Goal: Complete application form

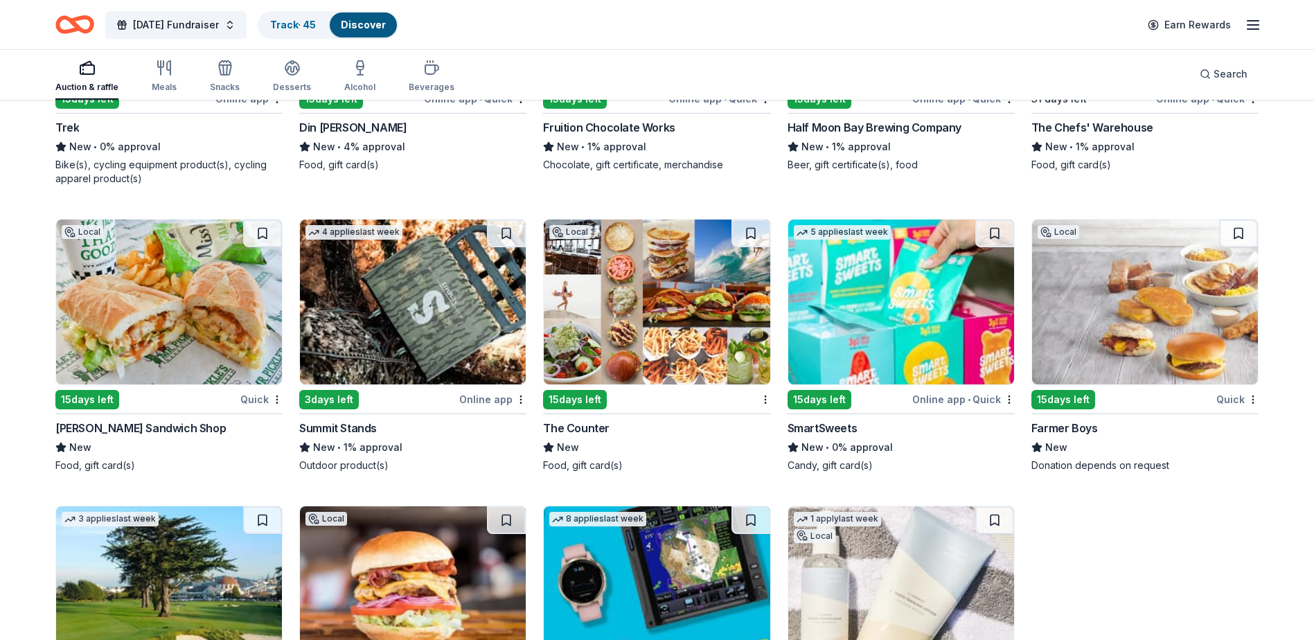
scroll to position [12986, 0]
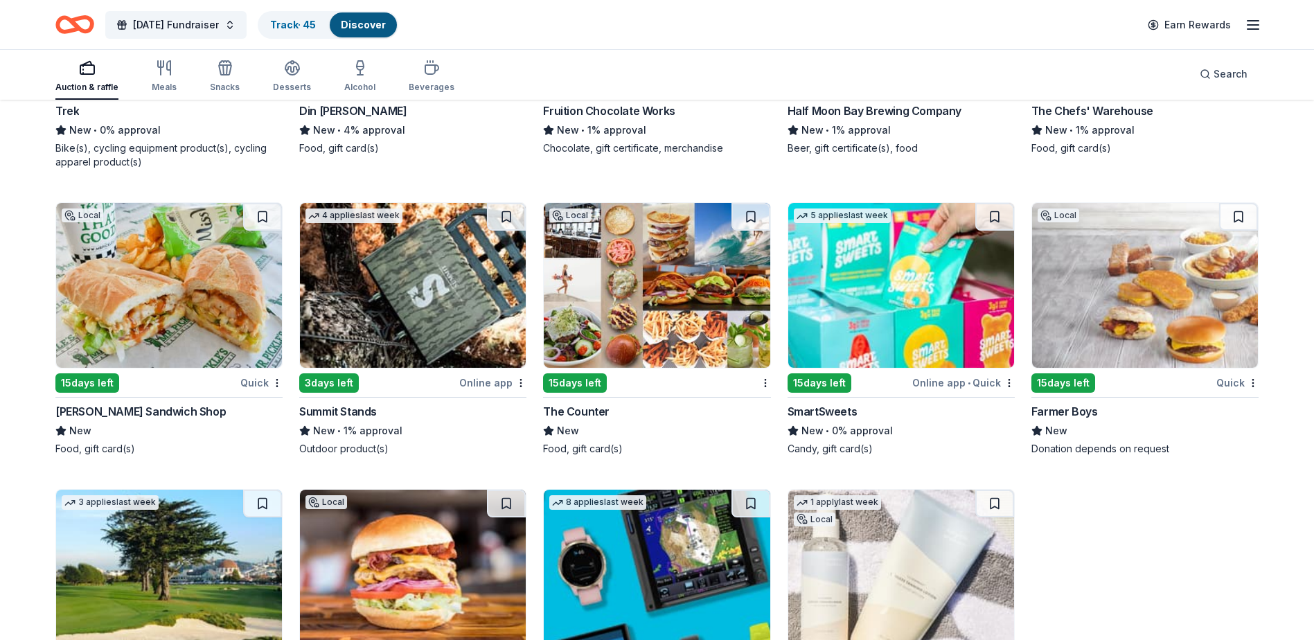
click at [461, 334] on img at bounding box center [413, 285] width 226 height 165
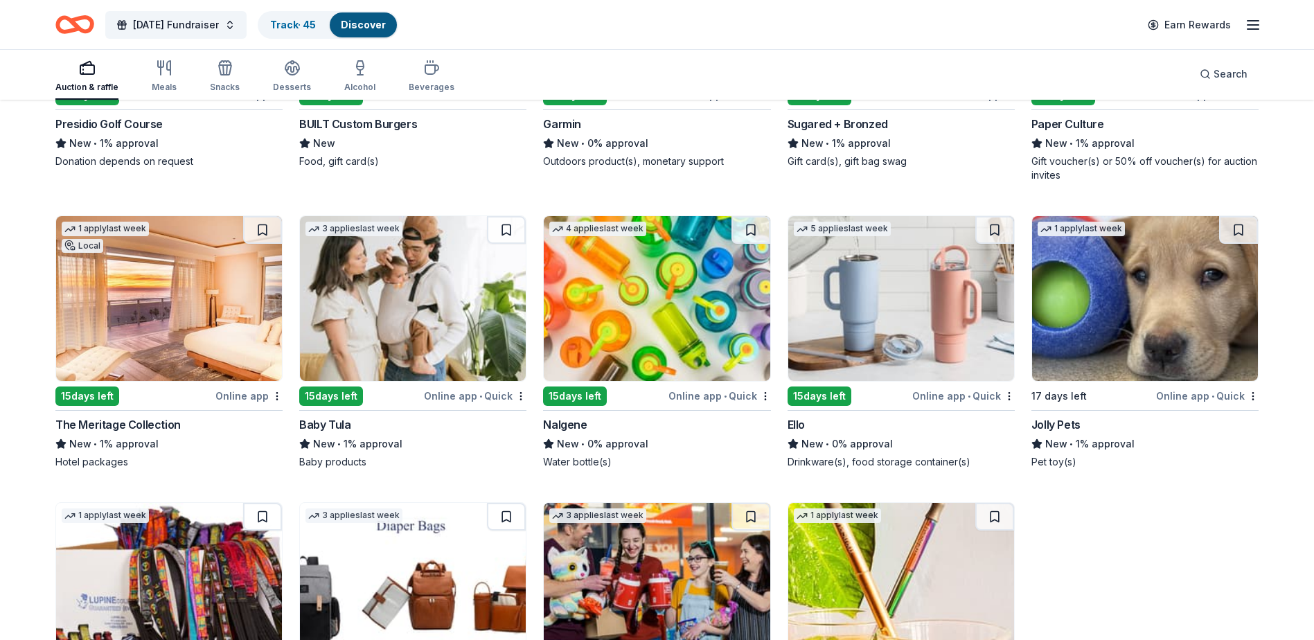
scroll to position [13559, 0]
click at [1133, 341] on img at bounding box center [1145, 299] width 226 height 165
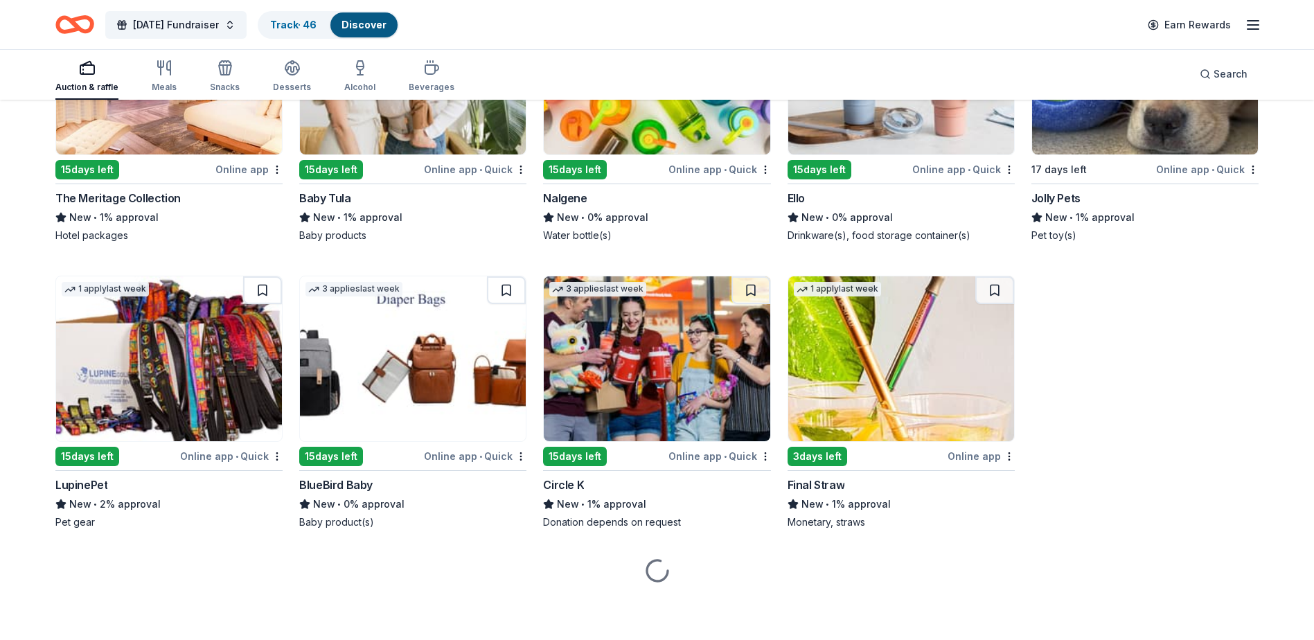
scroll to position [13800, 0]
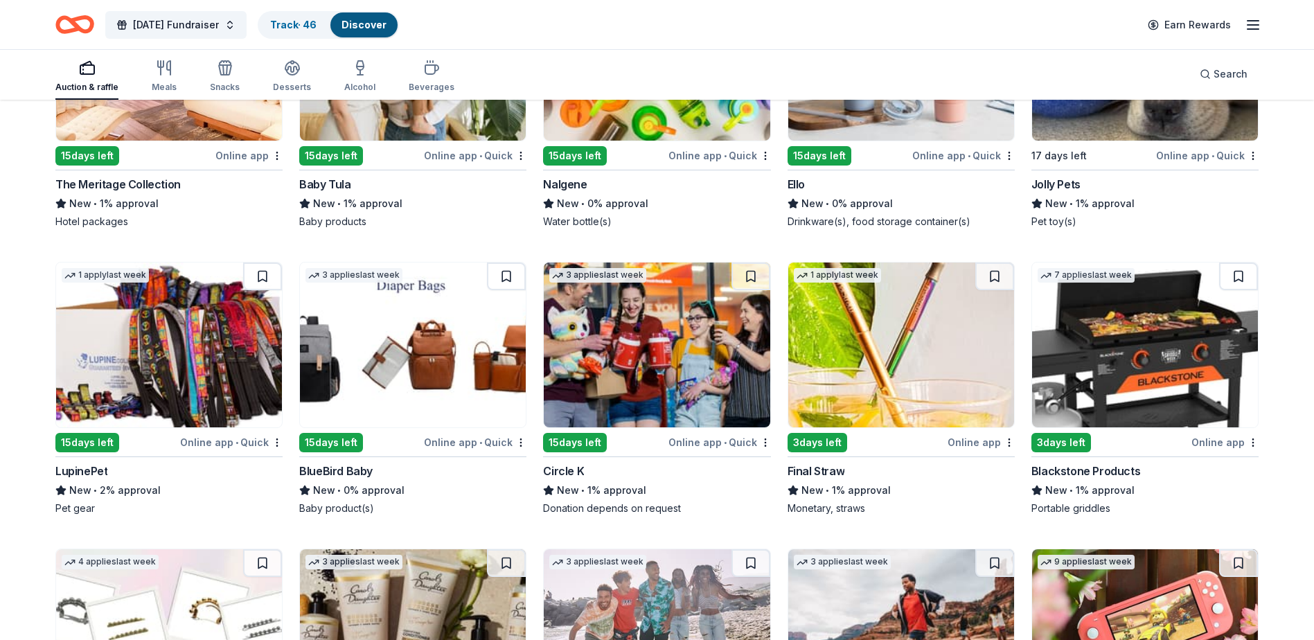
click at [138, 349] on img at bounding box center [169, 344] width 226 height 165
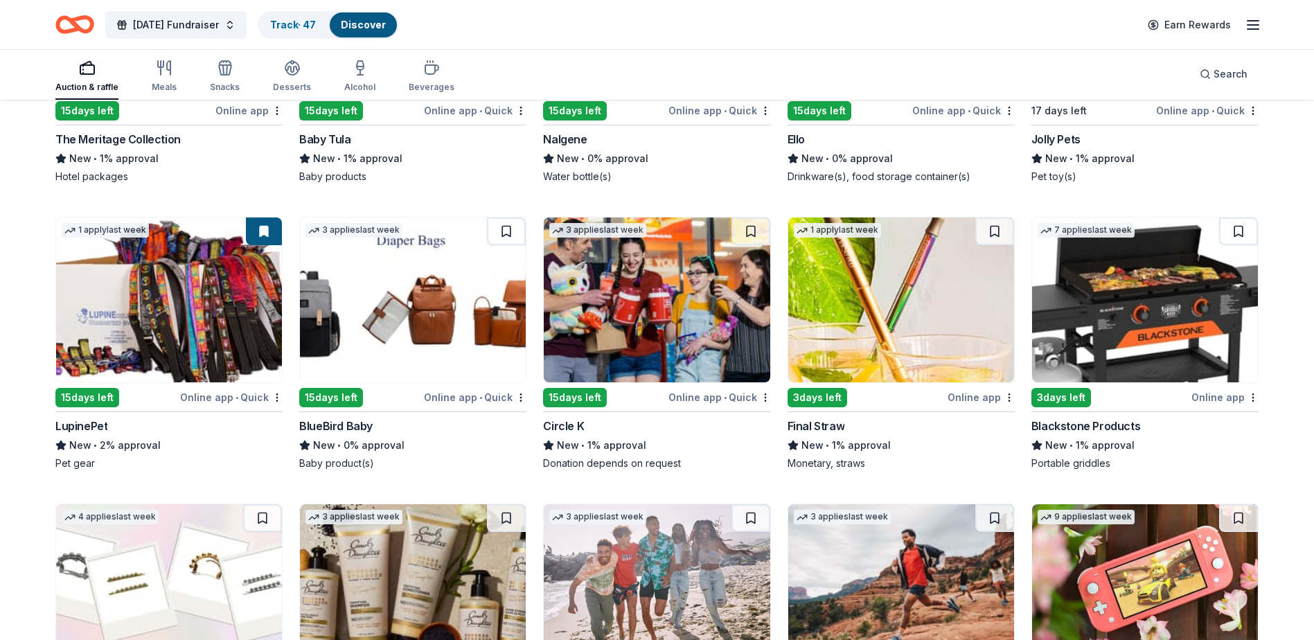
scroll to position [13869, 0]
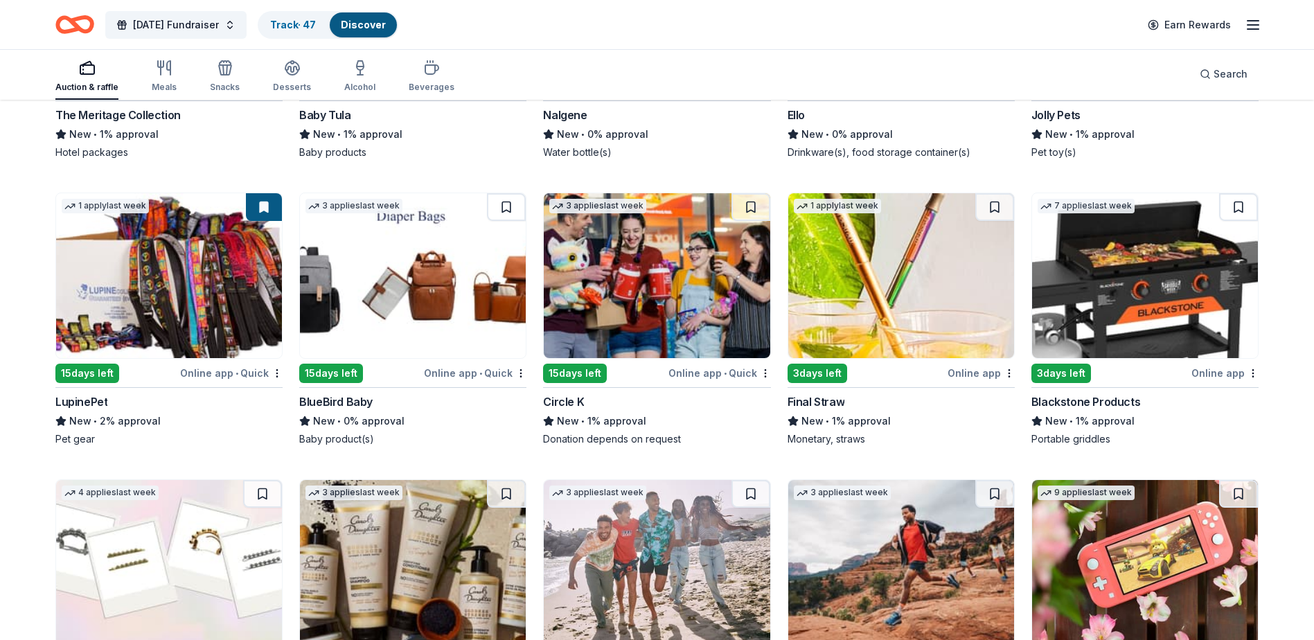
click at [662, 305] on img at bounding box center [657, 275] width 226 height 165
click at [1109, 318] on img at bounding box center [1145, 275] width 226 height 165
click at [894, 314] on img at bounding box center [901, 275] width 226 height 165
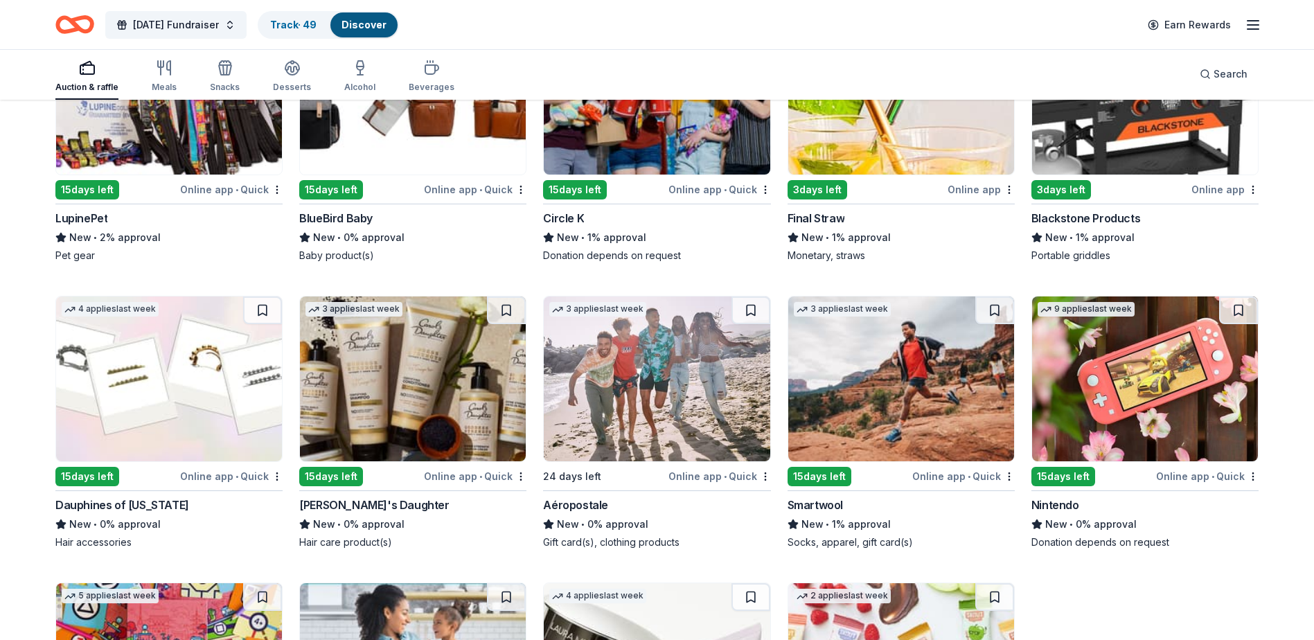
scroll to position [14077, 0]
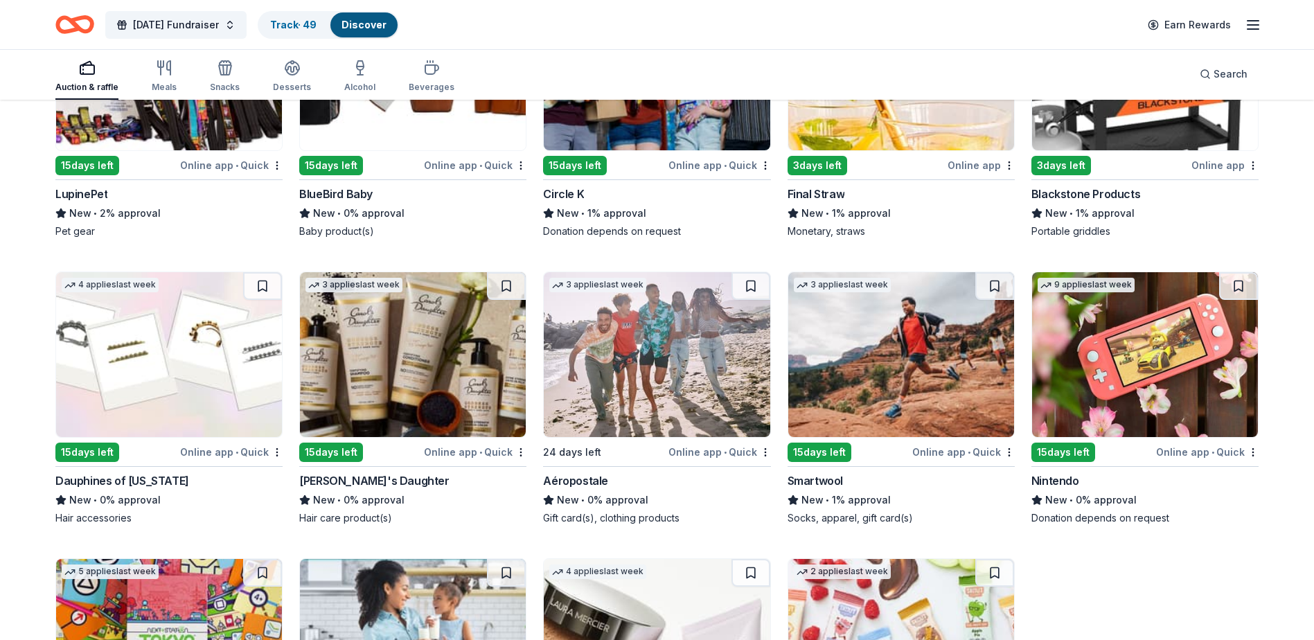
click at [1173, 406] on img at bounding box center [1145, 354] width 226 height 165
click at [1156, 430] on img at bounding box center [1145, 354] width 226 height 165
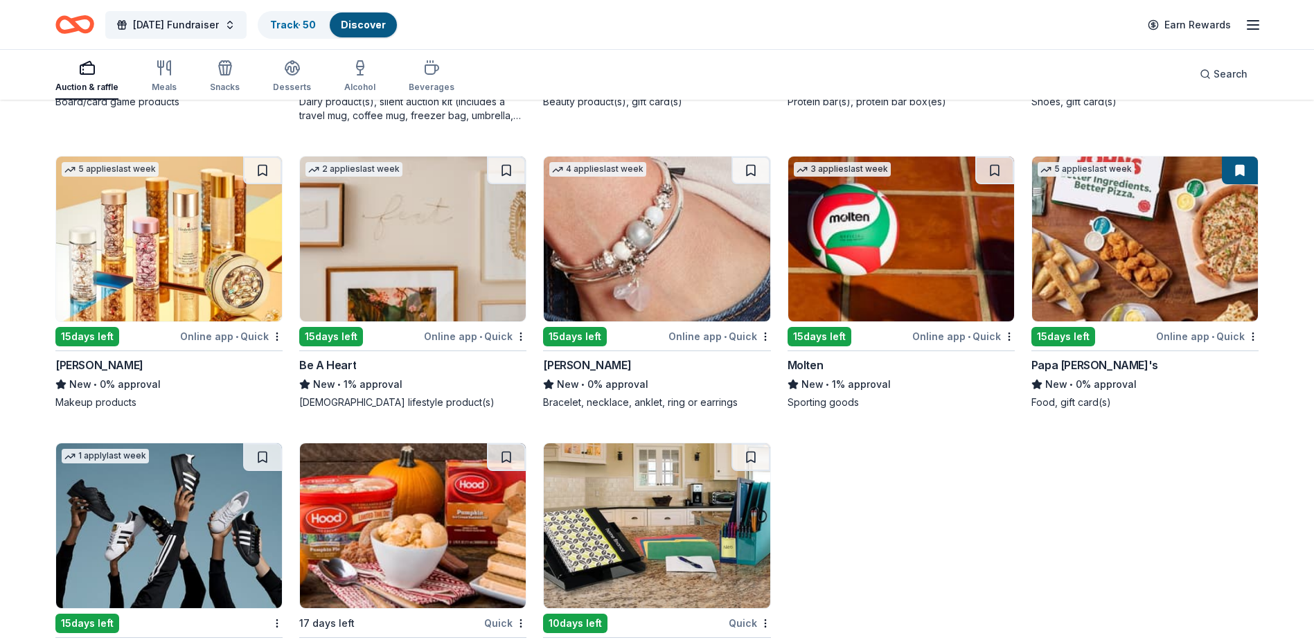
scroll to position [14803, 0]
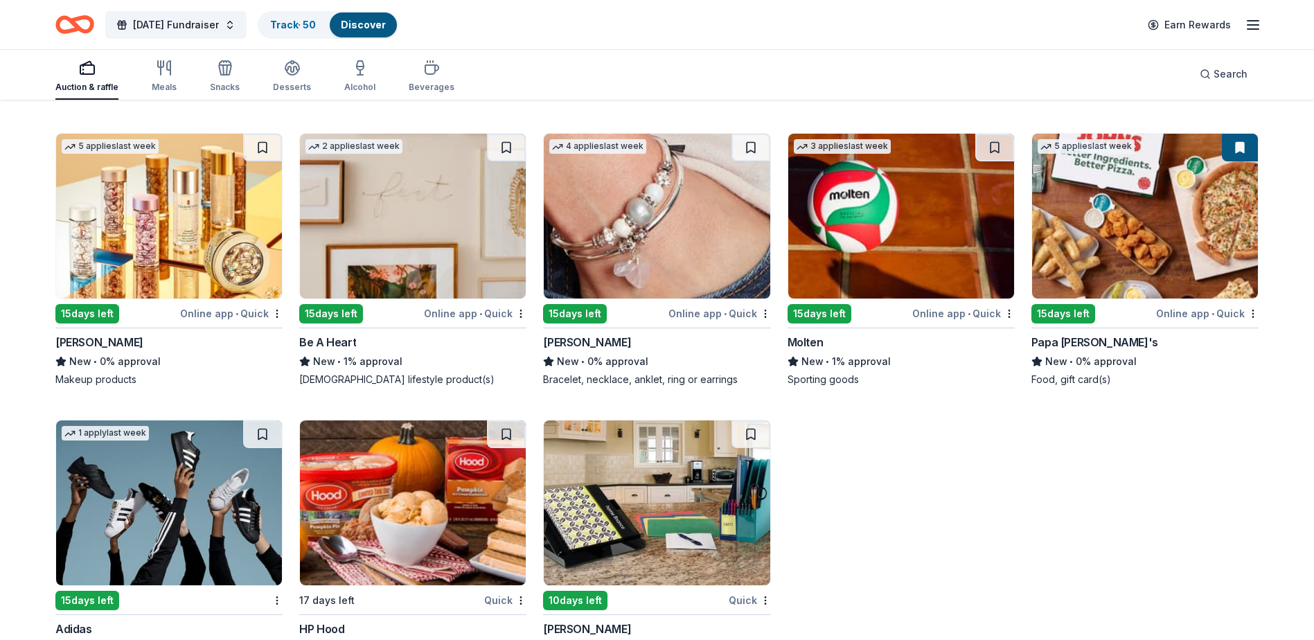
click at [127, 241] on img at bounding box center [169, 216] width 226 height 165
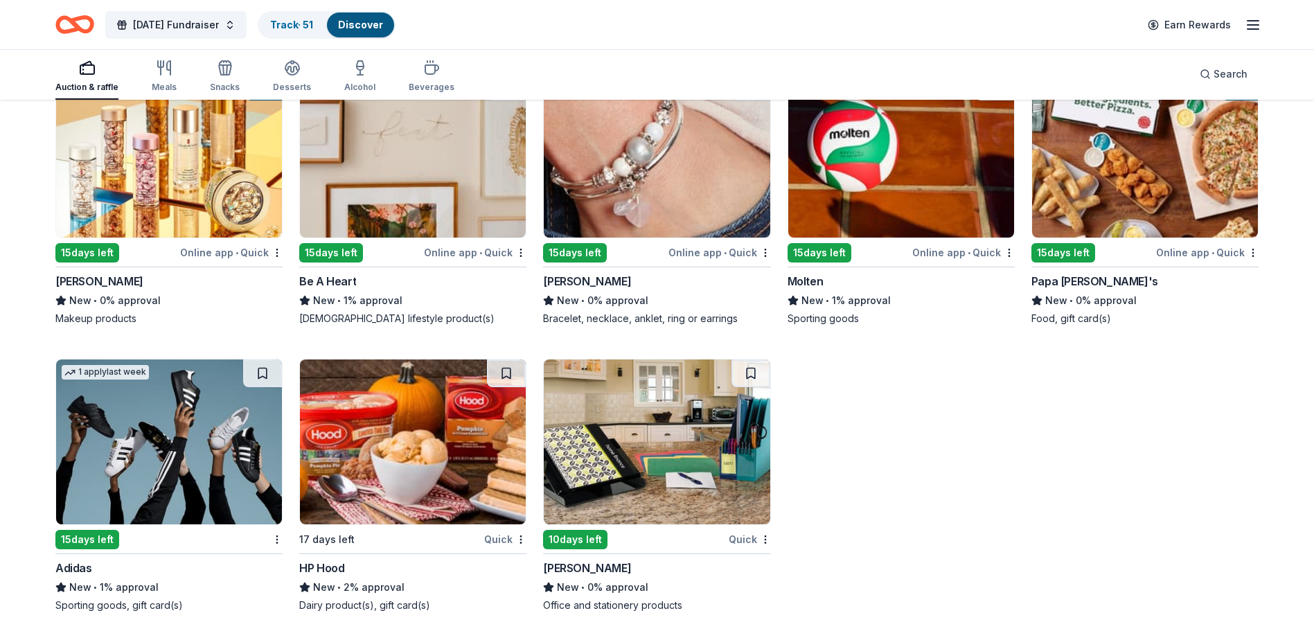
scroll to position [14878, 0]
click at [648, 452] on img at bounding box center [657, 441] width 226 height 165
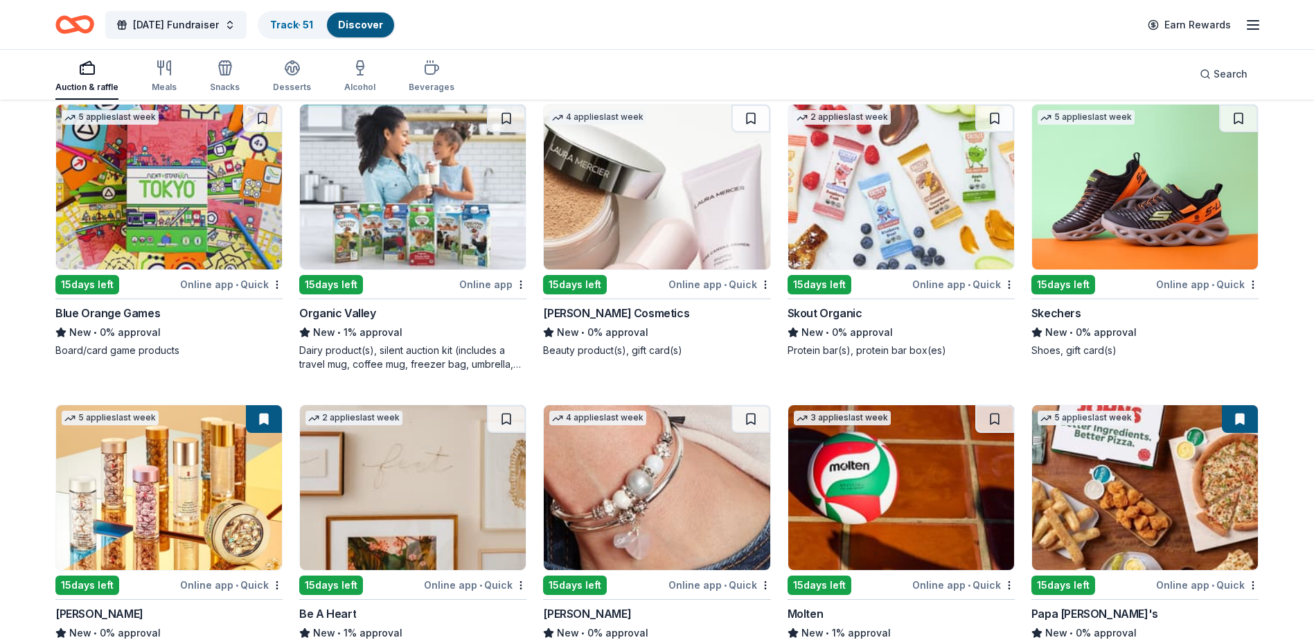
scroll to position [14462, 0]
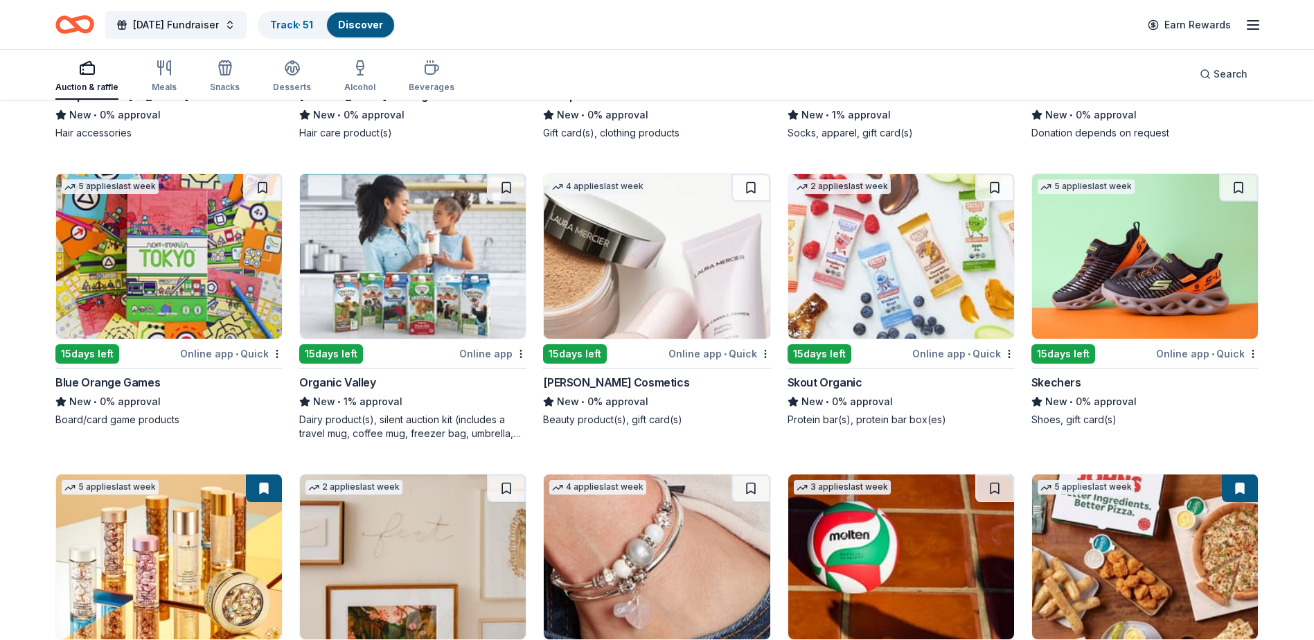
click at [1112, 215] on img at bounding box center [1145, 256] width 226 height 165
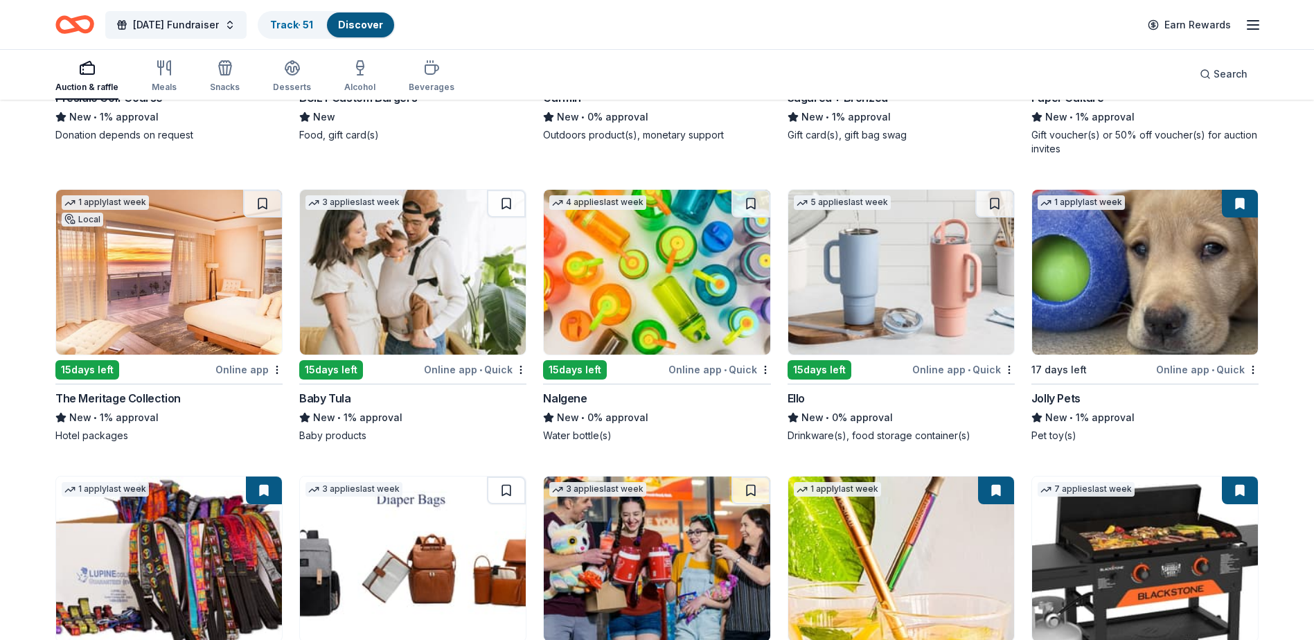
scroll to position [13562, 0]
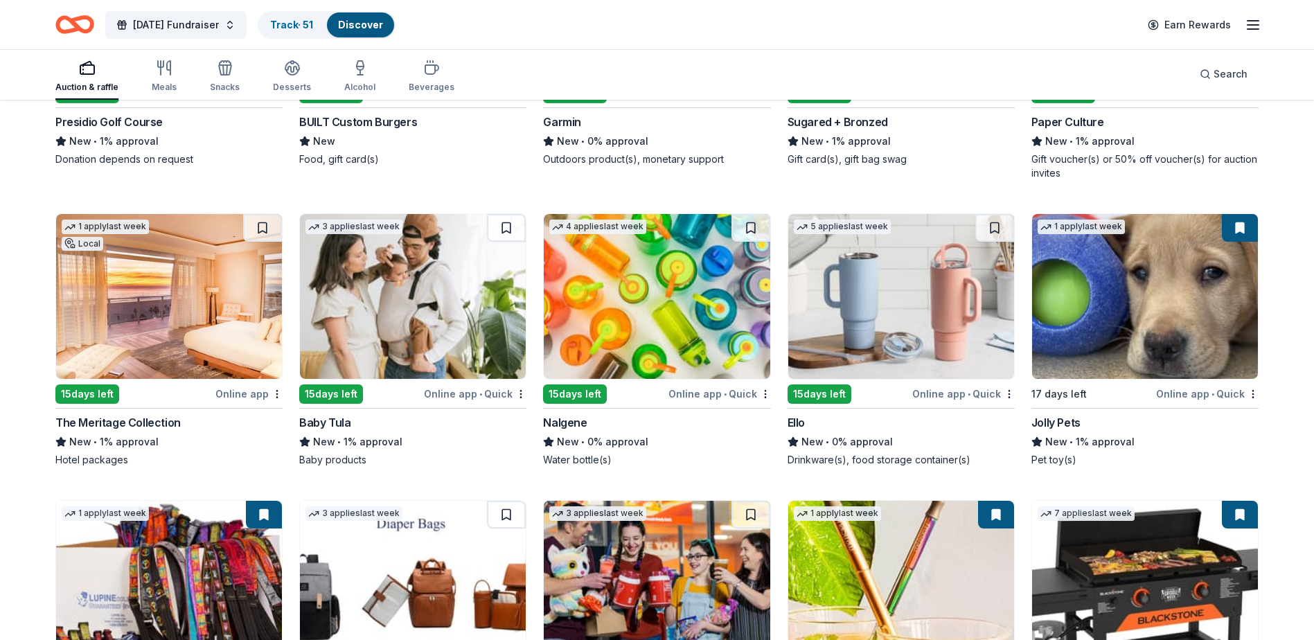
click at [897, 321] on img at bounding box center [901, 296] width 226 height 165
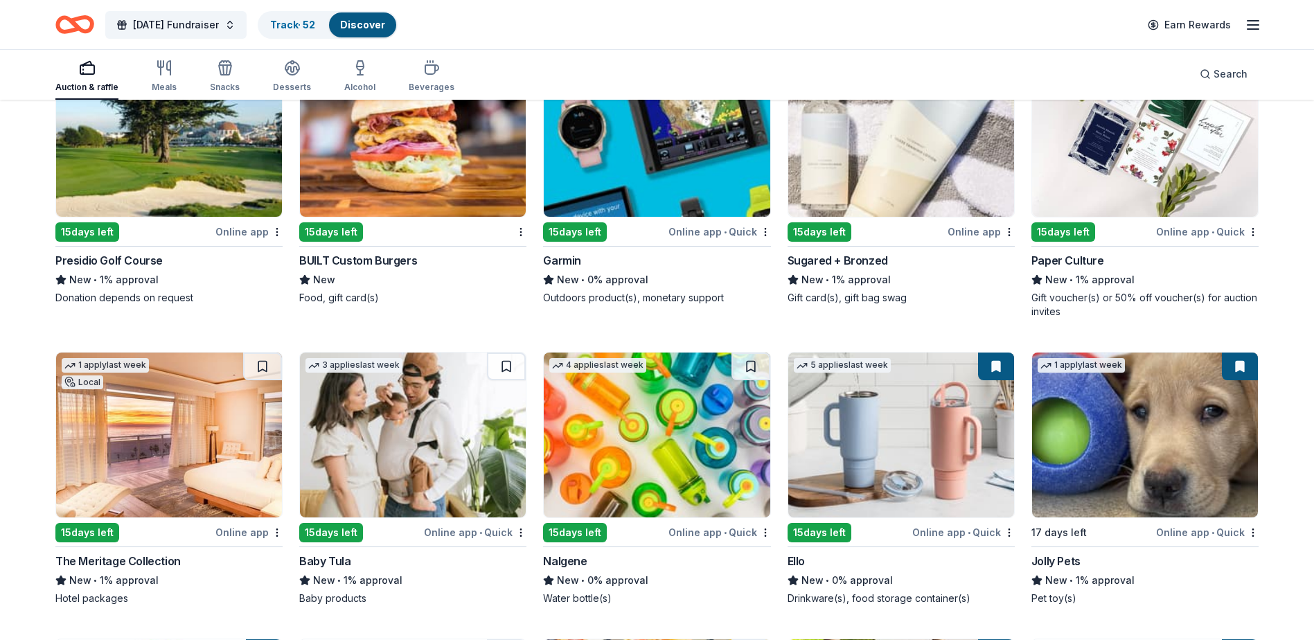
scroll to position [13354, 0]
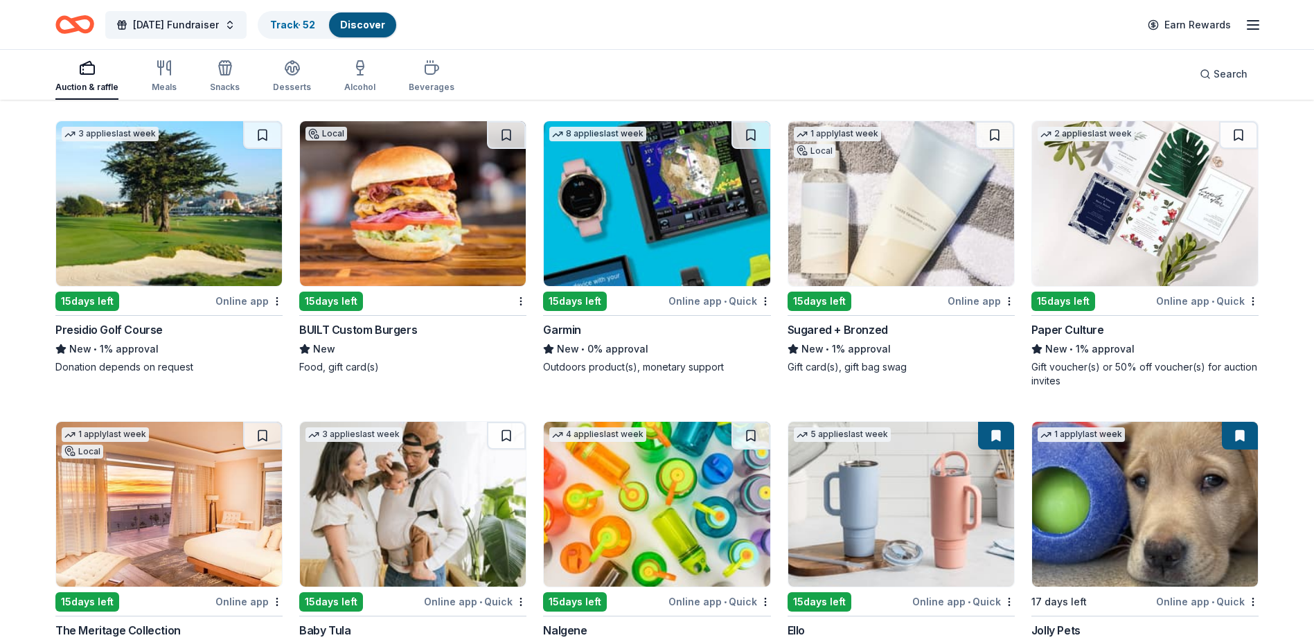
click at [1153, 233] on img at bounding box center [1145, 203] width 226 height 165
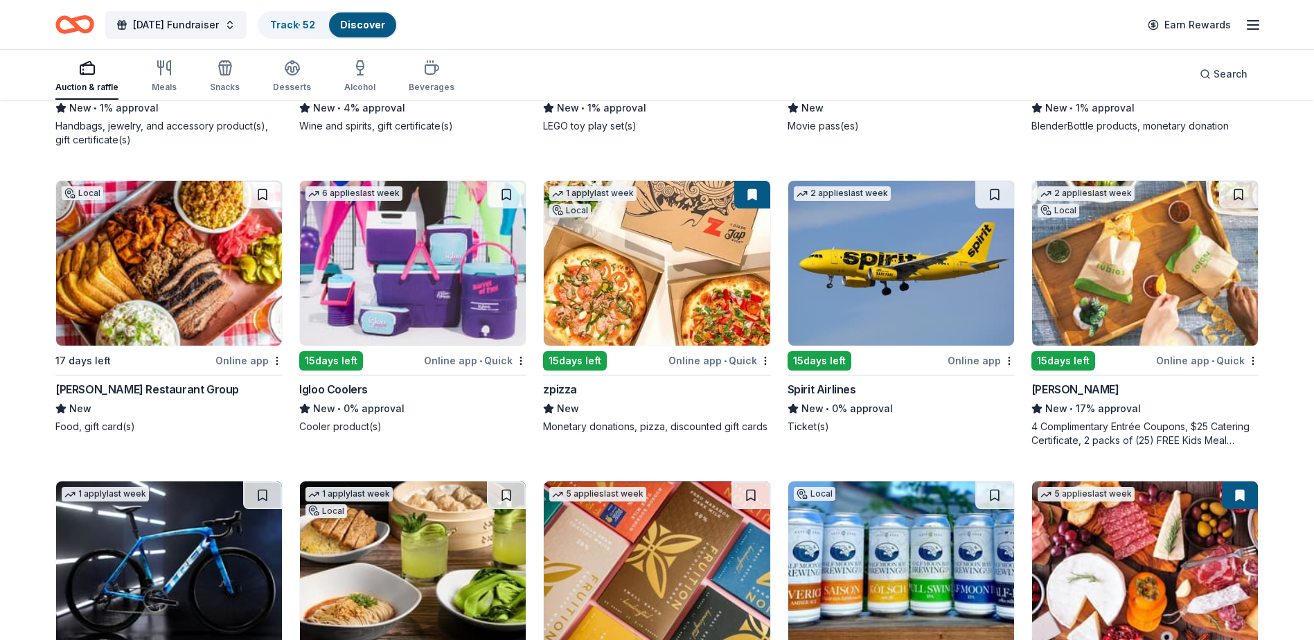
scroll to position [12385, 0]
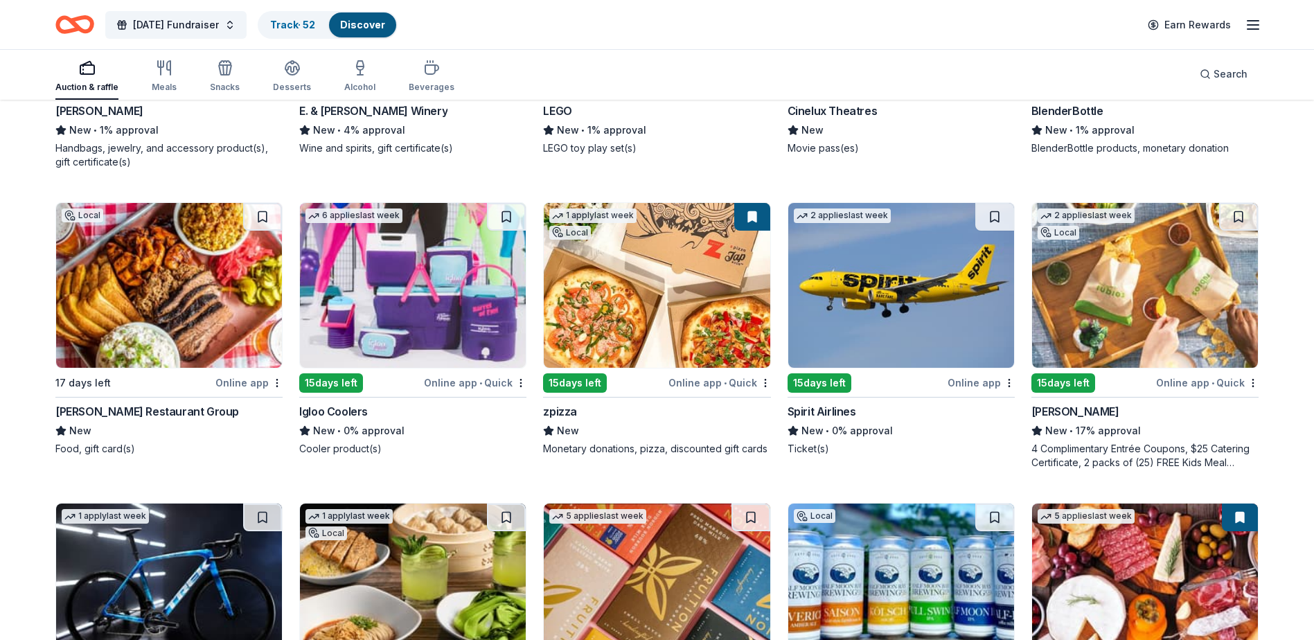
click at [388, 315] on img at bounding box center [413, 285] width 226 height 165
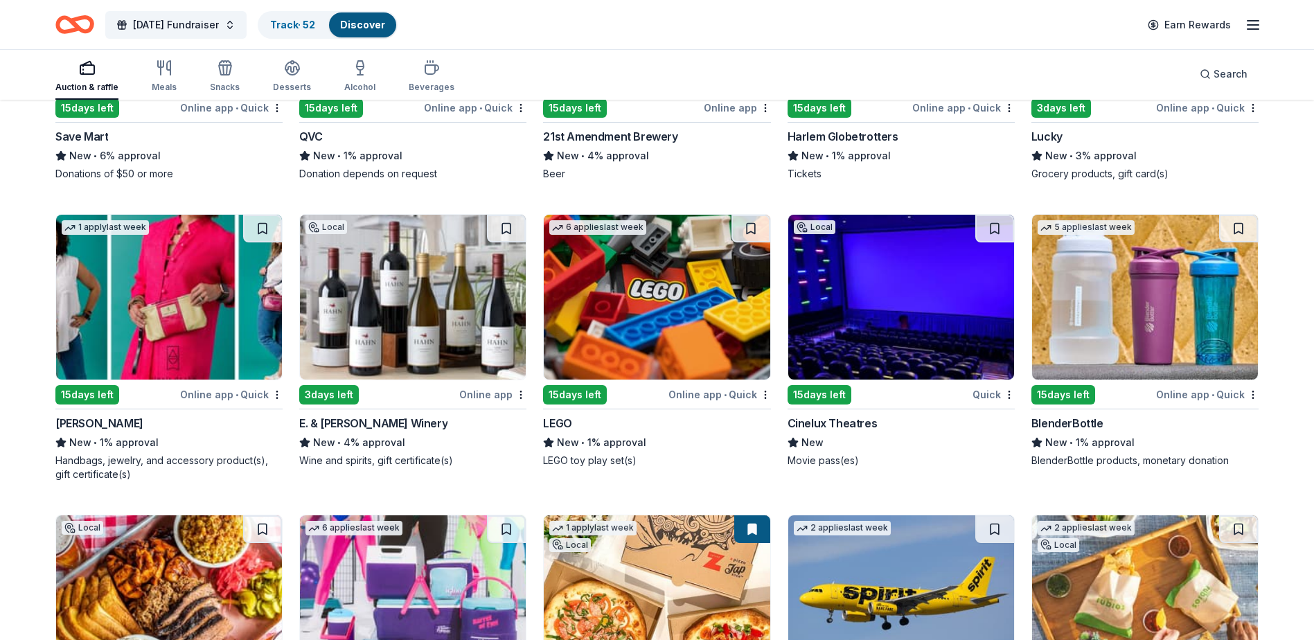
scroll to position [12038, 0]
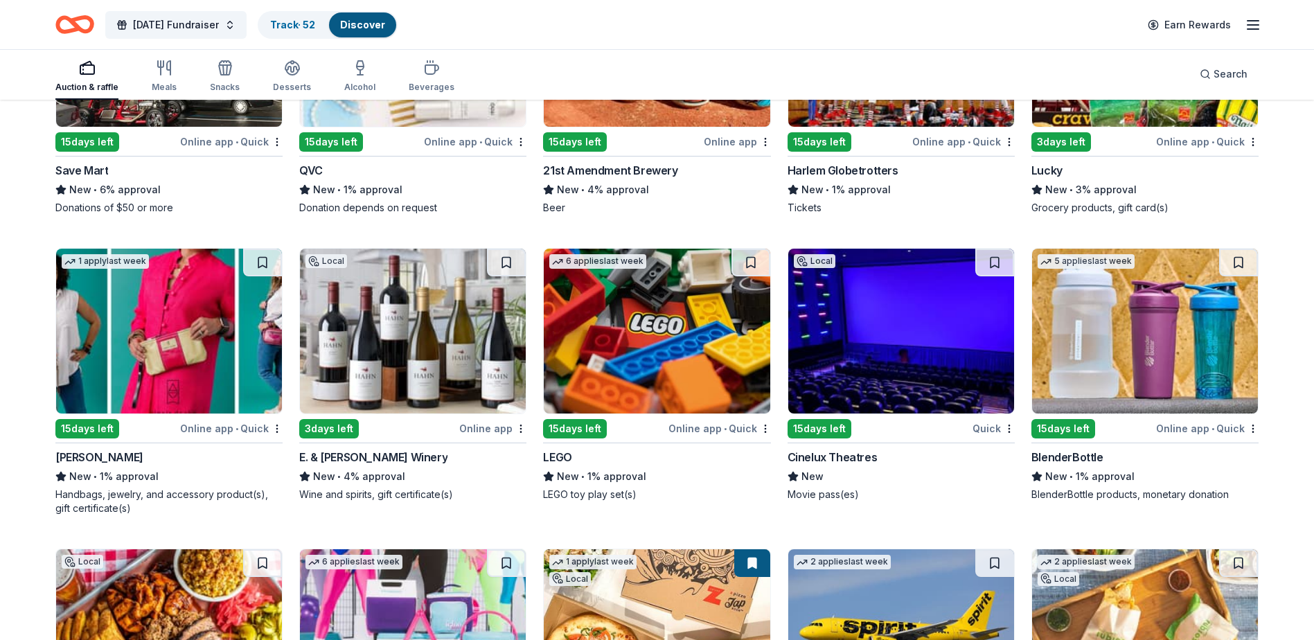
click at [406, 344] on img at bounding box center [413, 331] width 226 height 165
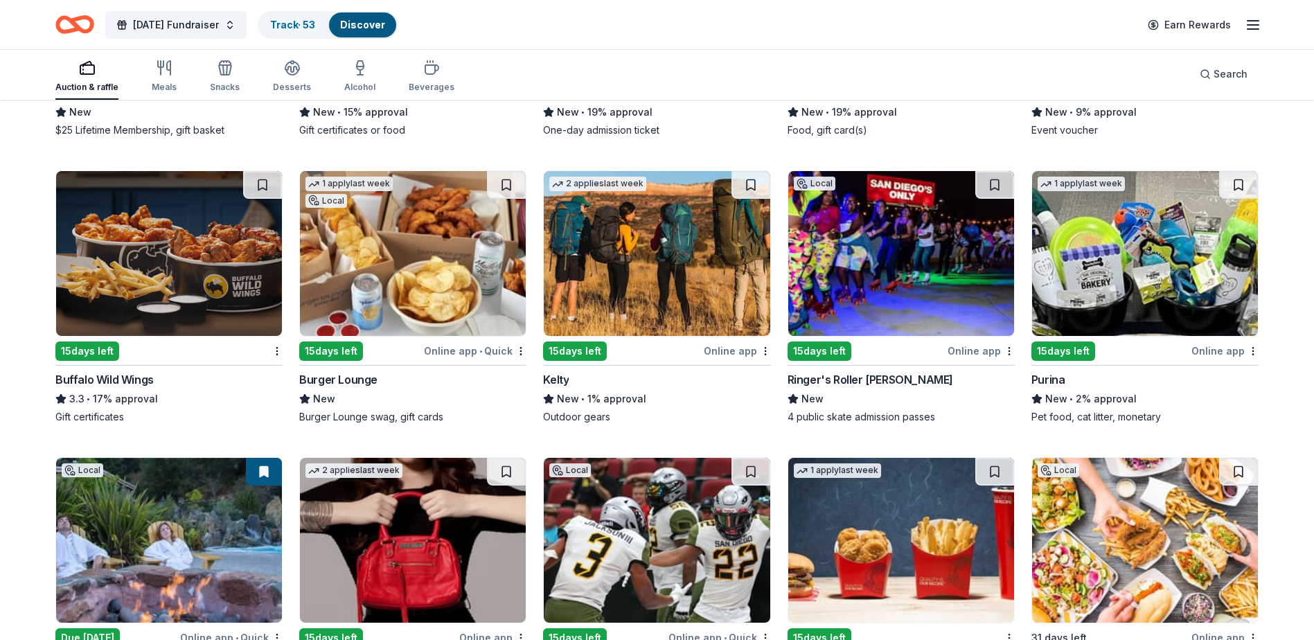
scroll to position [9199, 0]
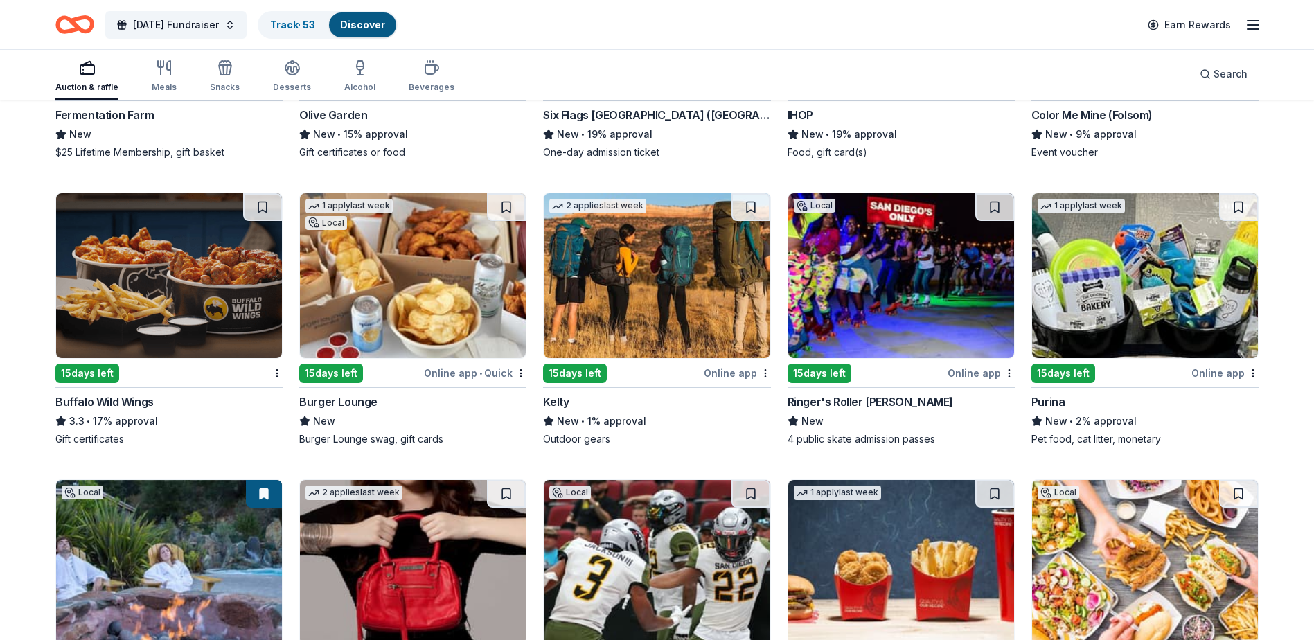
click at [191, 322] on img at bounding box center [169, 275] width 226 height 165
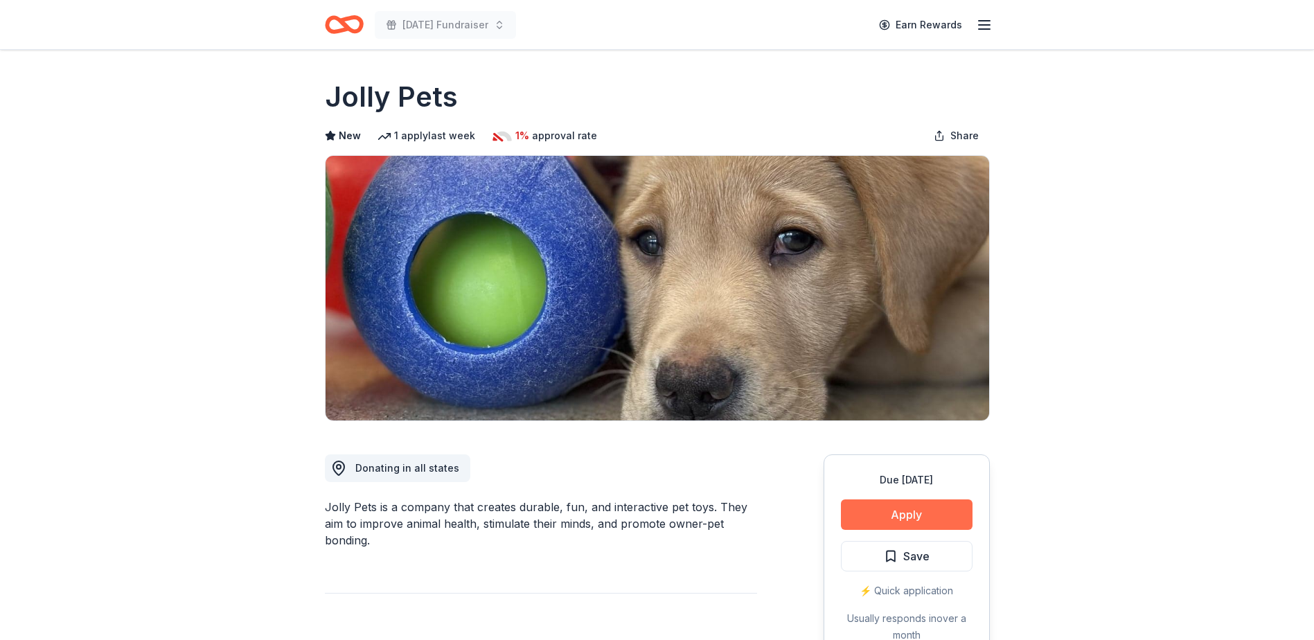
click at [911, 515] on button "Apply" at bounding box center [907, 514] width 132 height 30
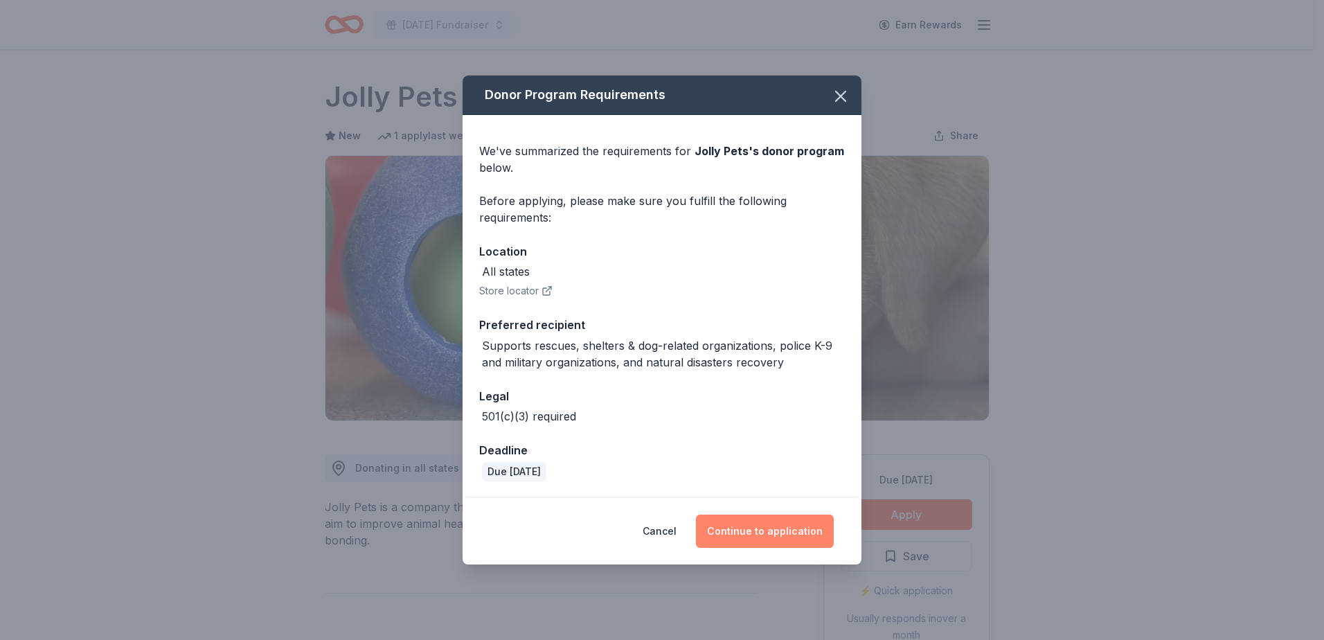
click at [753, 534] on button "Continue to application" at bounding box center [765, 531] width 138 height 33
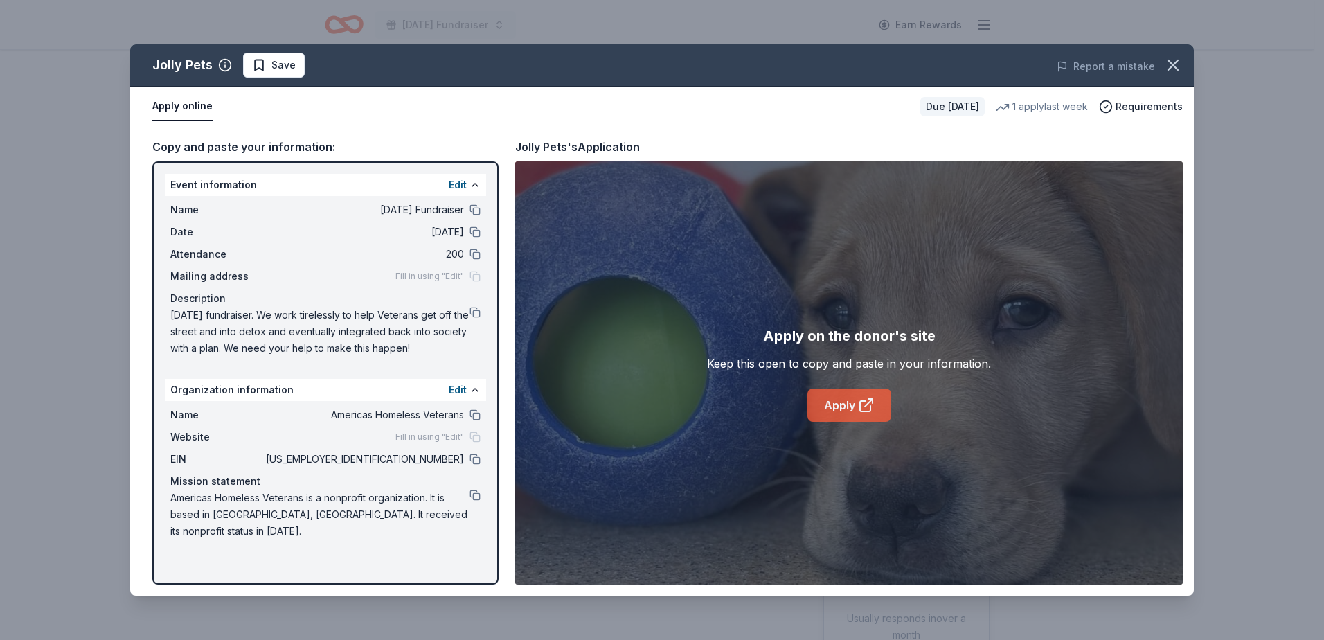
click at [850, 408] on link "Apply" at bounding box center [849, 404] width 84 height 33
click at [1165, 68] on icon "button" at bounding box center [1172, 64] width 19 height 19
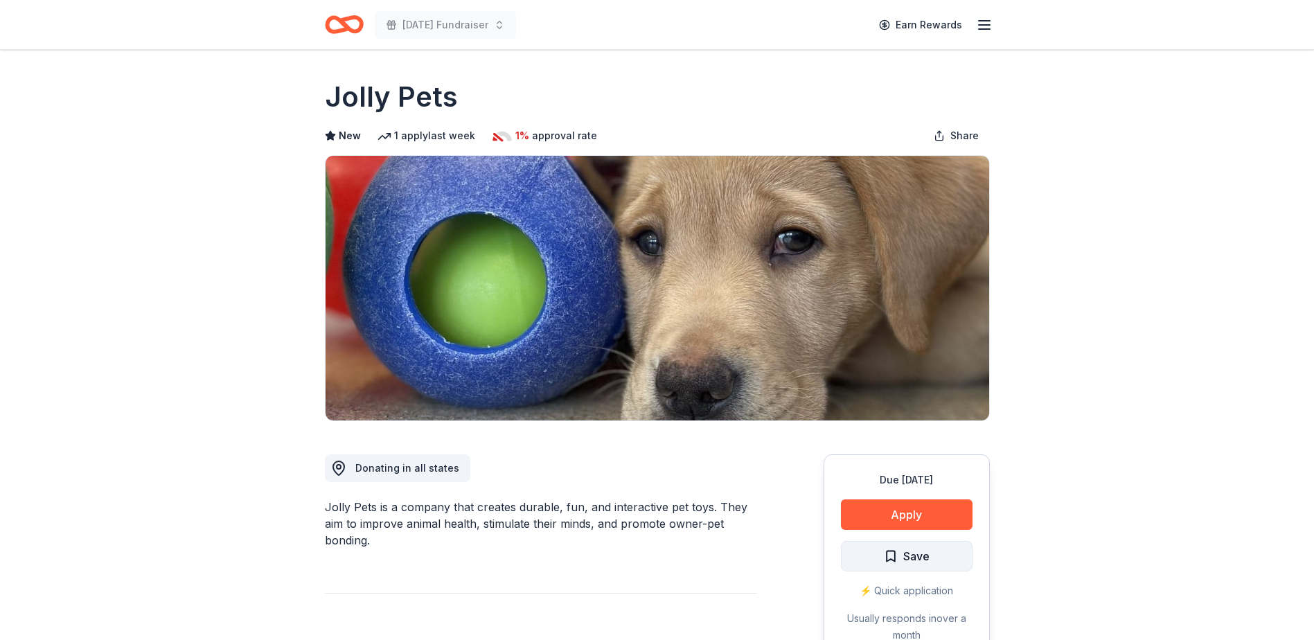
click at [880, 555] on button "Save" at bounding box center [907, 556] width 132 height 30
click at [880, 554] on html "Veterans Day Fundraiser Earn Rewards Due in 17 days Share Jolly Pets New 1 appl…" at bounding box center [657, 320] width 1314 height 640
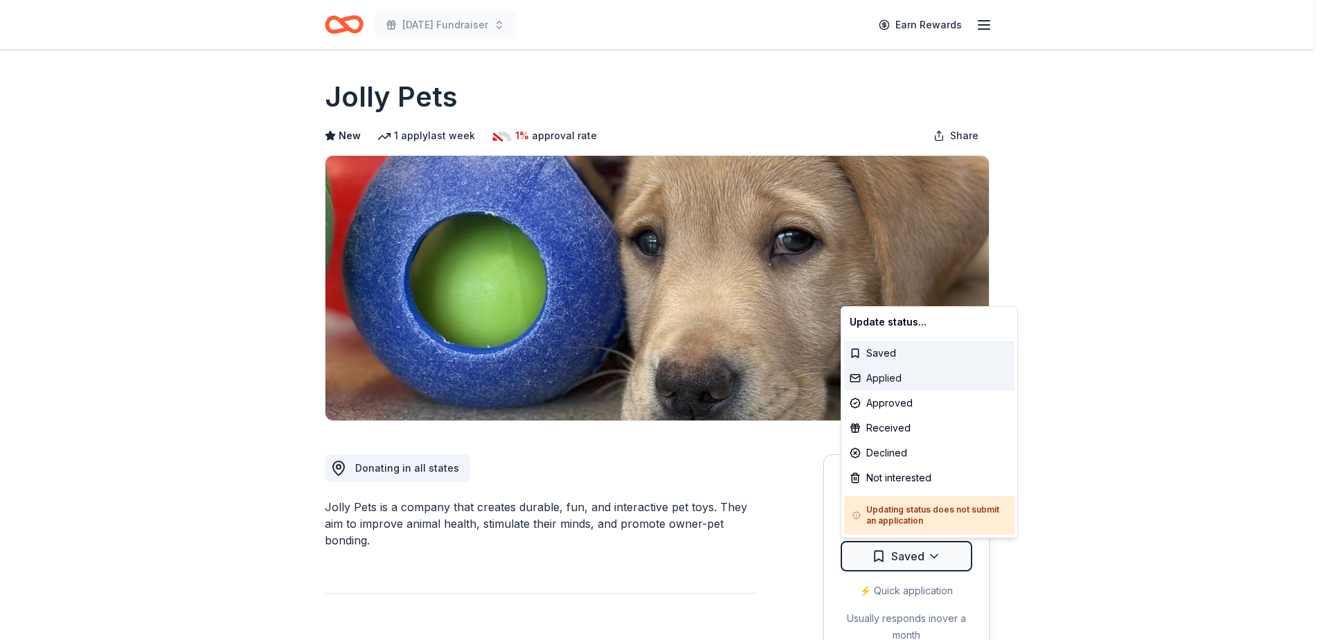
click at [911, 377] on div "Applied" at bounding box center [929, 378] width 170 height 25
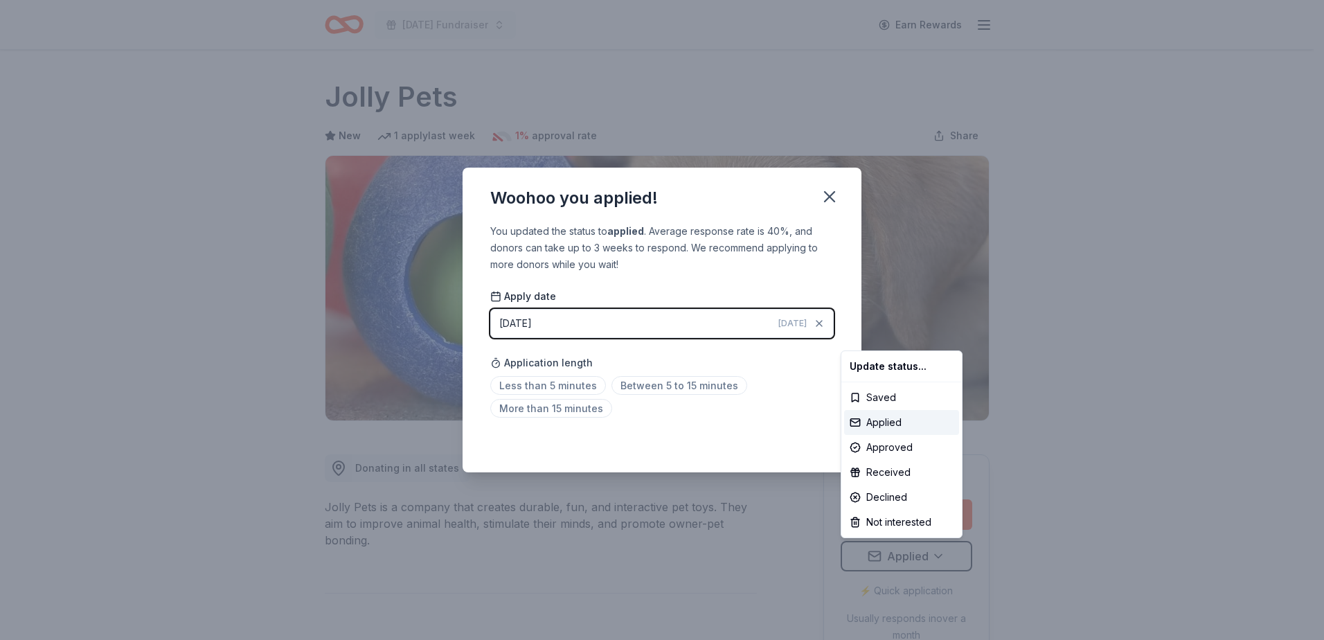
click at [517, 384] on html "Veterans Day Fundraiser Earn Rewards Due in 17 days Share Jolly Pets New 1 appl…" at bounding box center [662, 320] width 1324 height 640
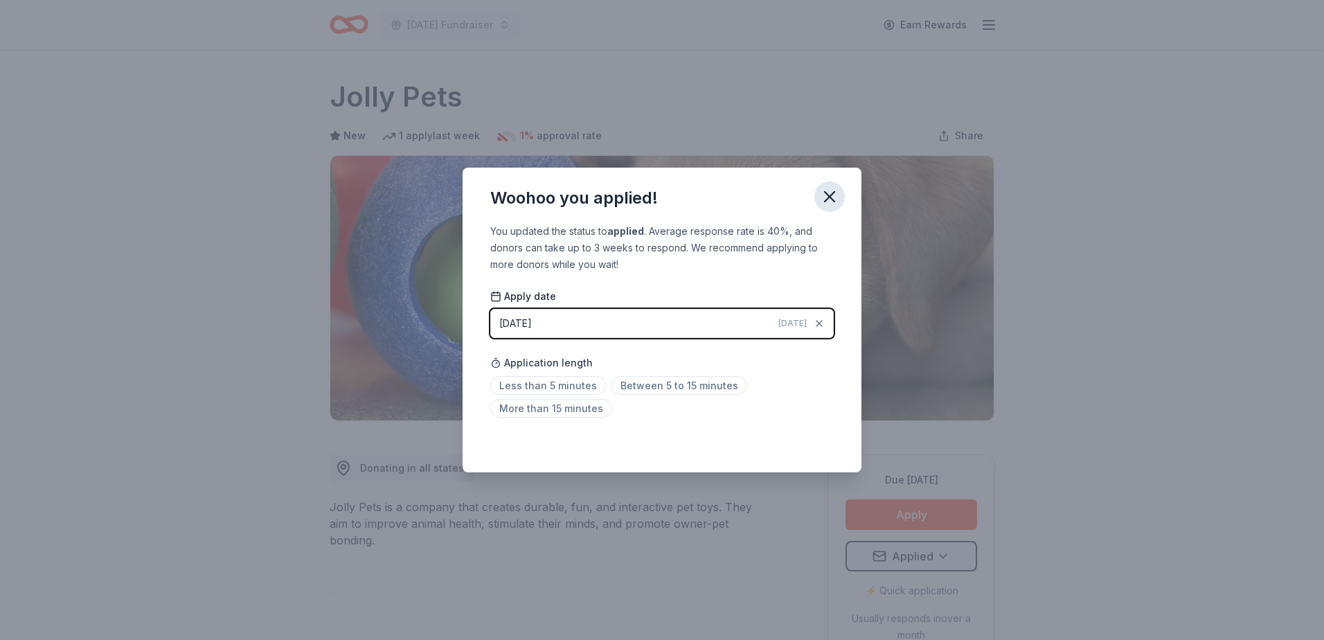
click at [823, 200] on icon "button" at bounding box center [829, 196] width 19 height 19
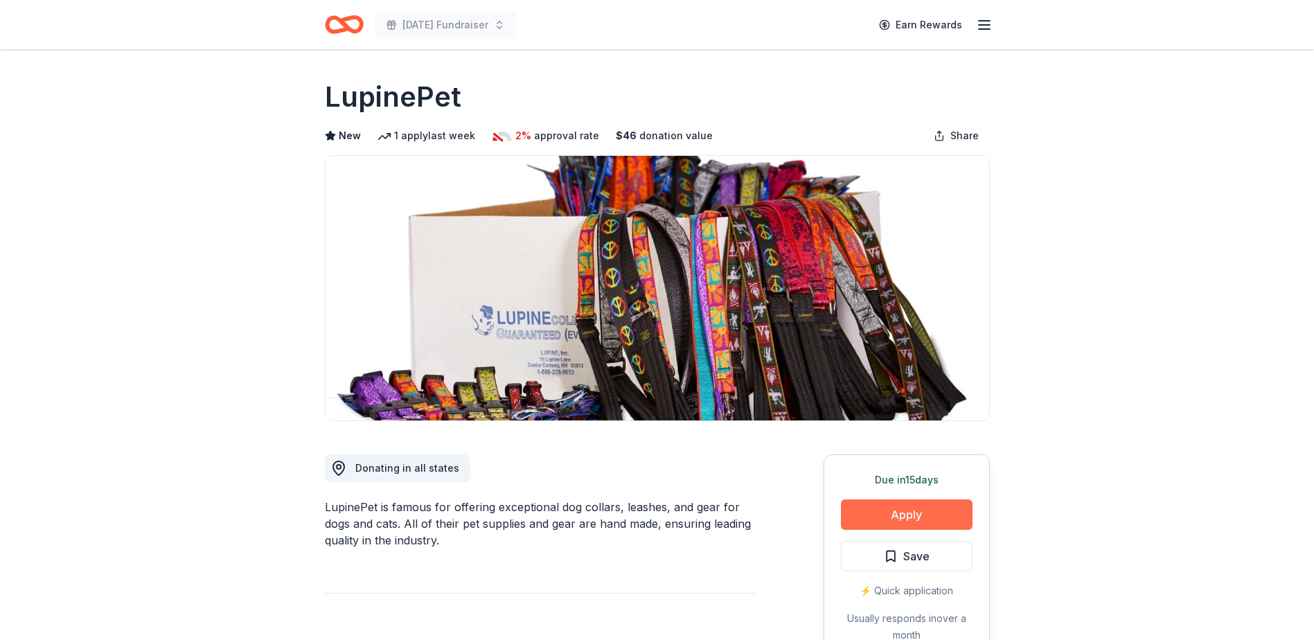
click at [906, 510] on button "Apply" at bounding box center [907, 514] width 132 height 30
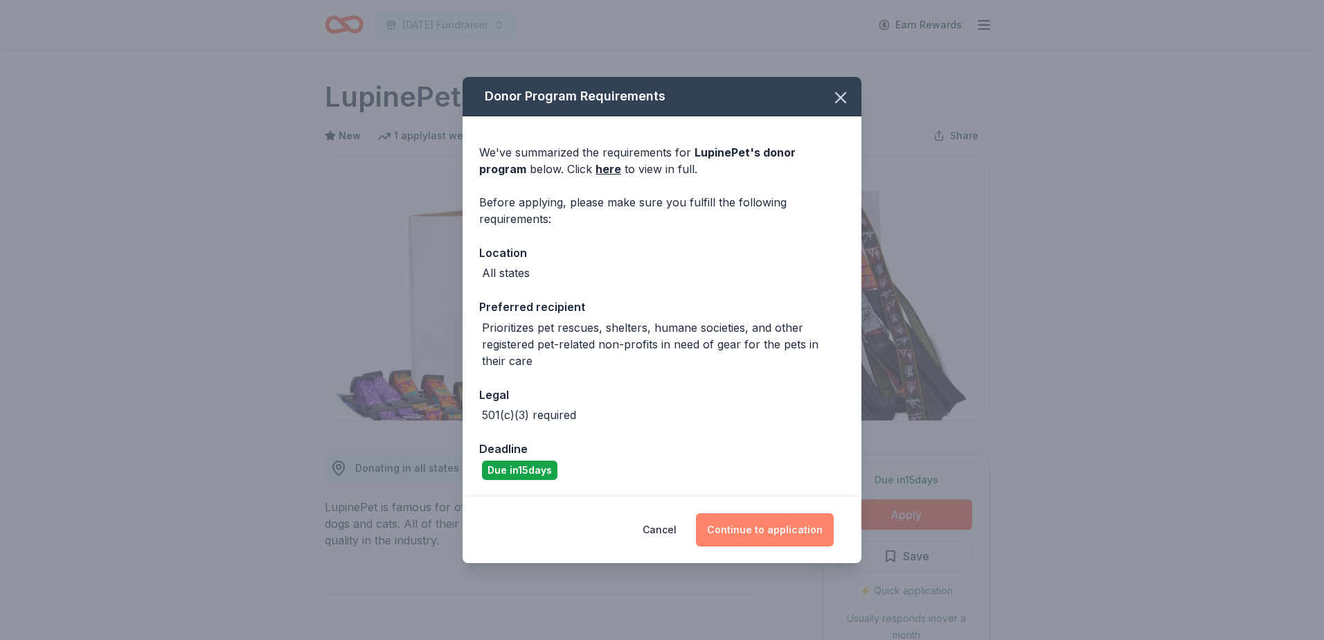
click at [747, 528] on button "Continue to application" at bounding box center [765, 529] width 138 height 33
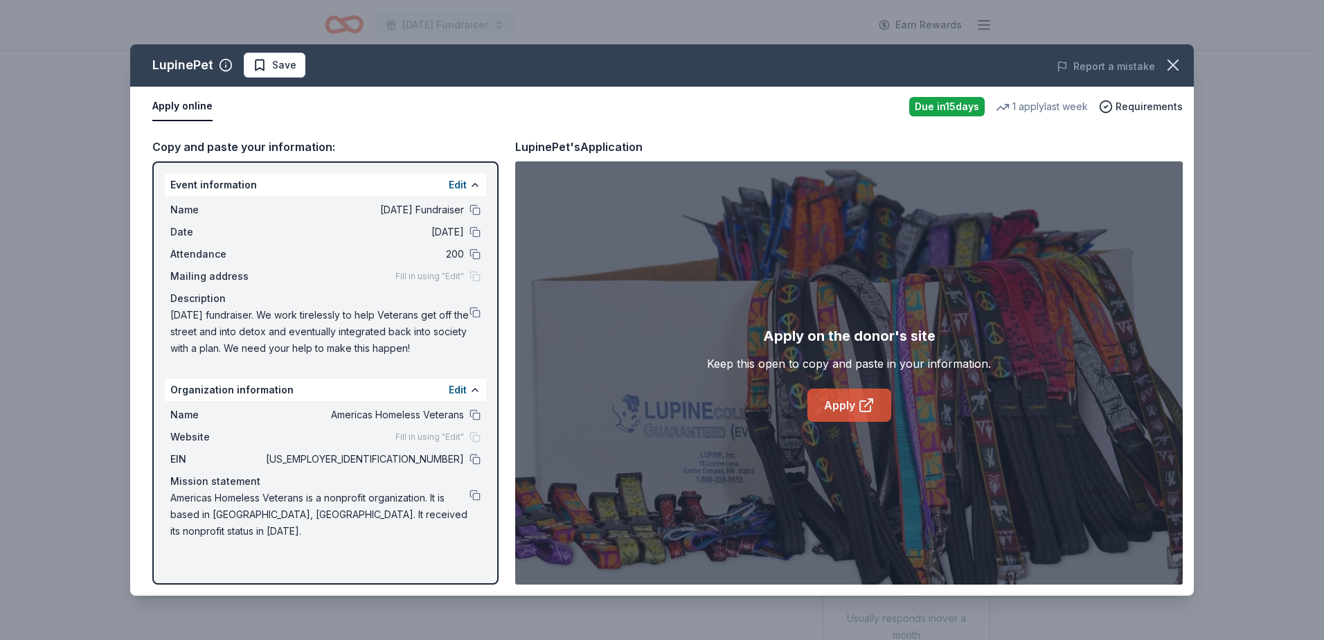
click at [843, 404] on link "Apply" at bounding box center [849, 404] width 84 height 33
click at [1171, 62] on icon "button" at bounding box center [1172, 64] width 19 height 19
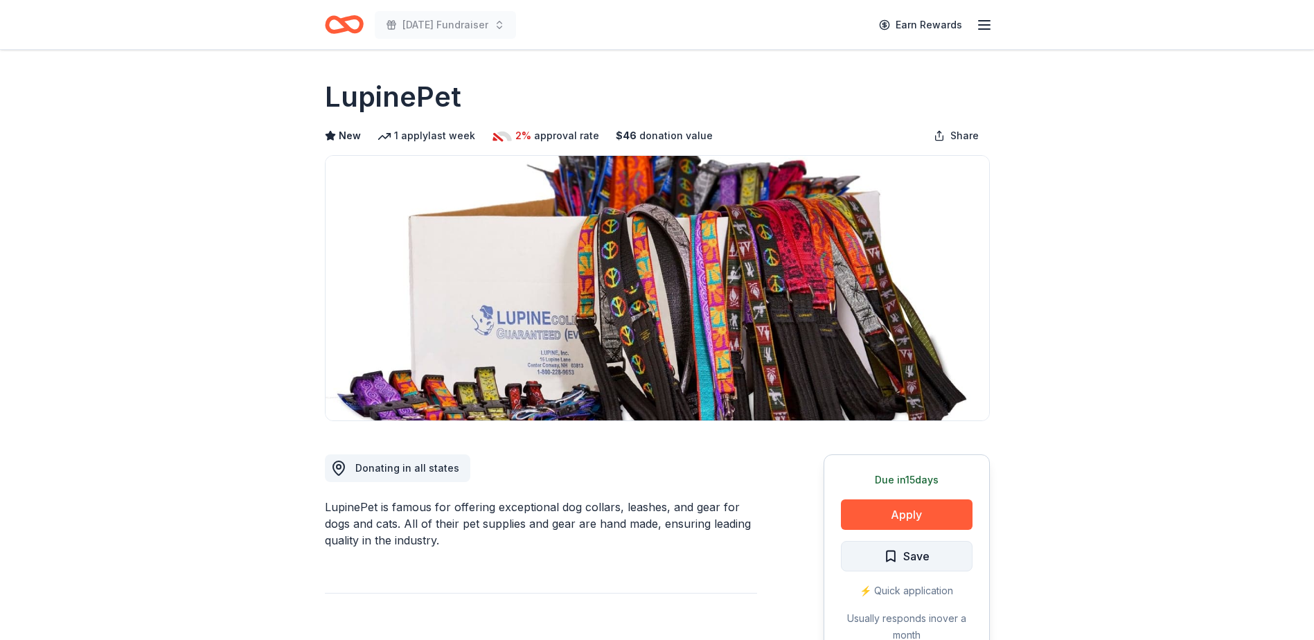
click at [910, 558] on span "Save" at bounding box center [916, 556] width 26 height 18
click at [910, 558] on html "Veterans Day Fundraiser Earn Rewards Due in 15 days Share LupinePet New 1 apply…" at bounding box center [657, 320] width 1314 height 640
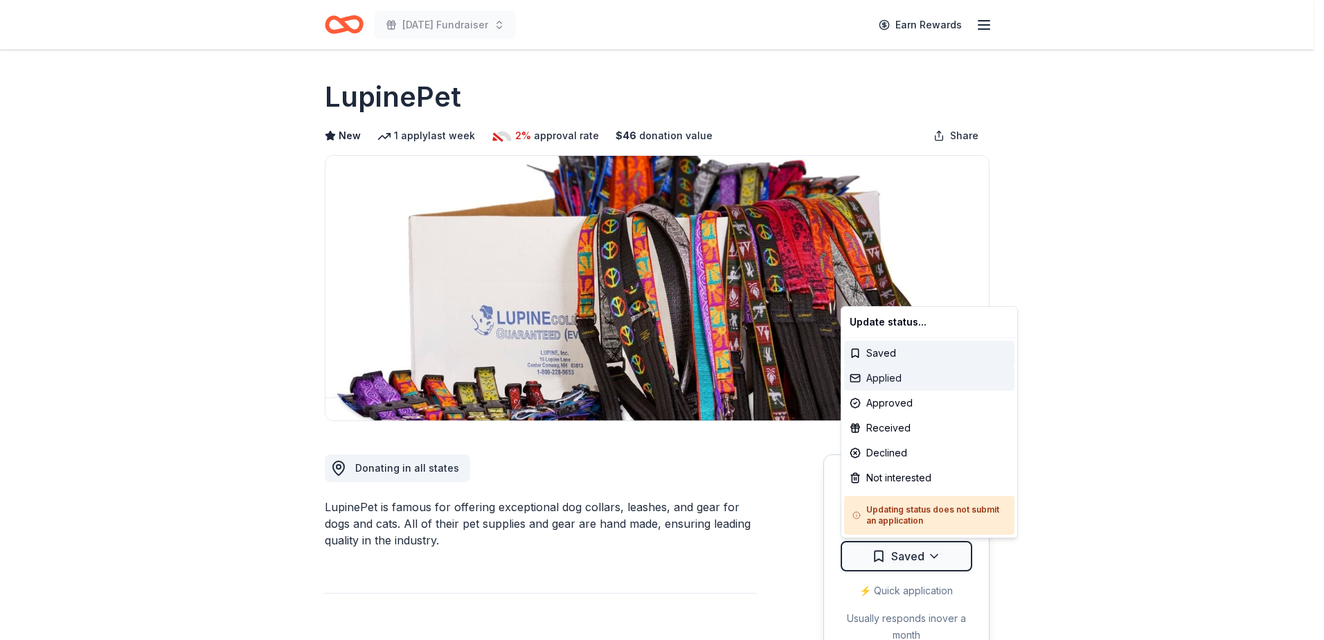
click at [930, 378] on div "Applied" at bounding box center [929, 378] width 170 height 25
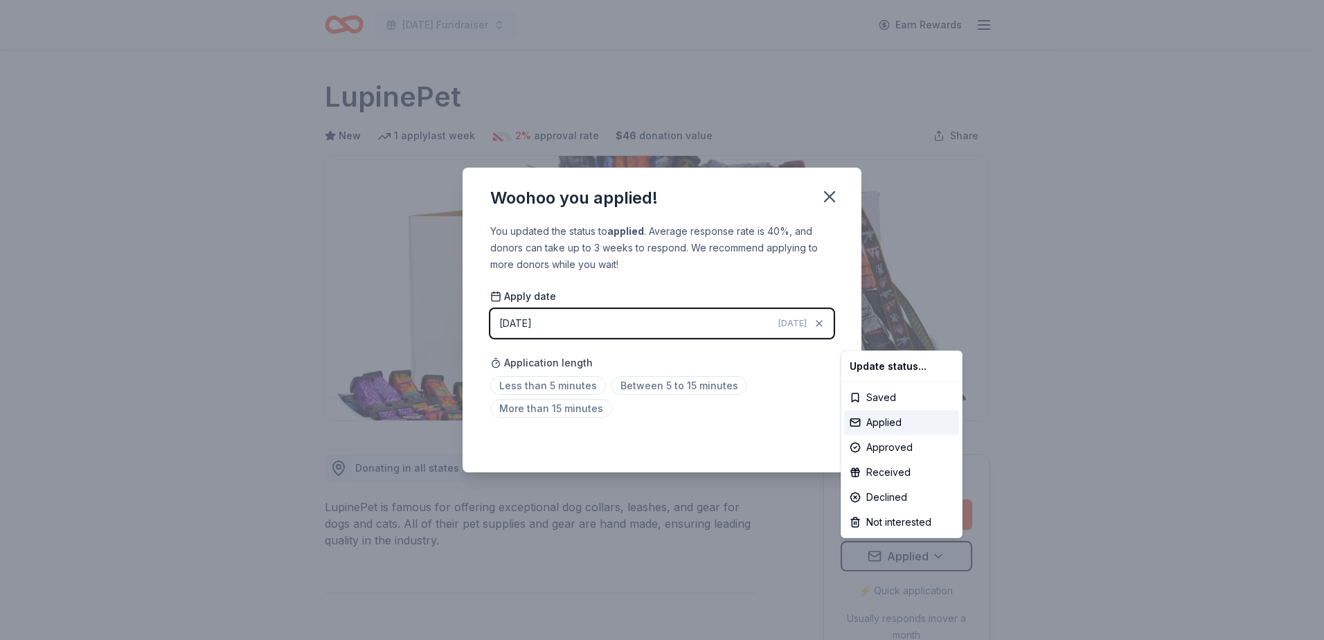
click at [554, 383] on html "Veterans Day Fundraiser Earn Rewards Due in 15 days Share LupinePet New 1 apply…" at bounding box center [662, 320] width 1324 height 640
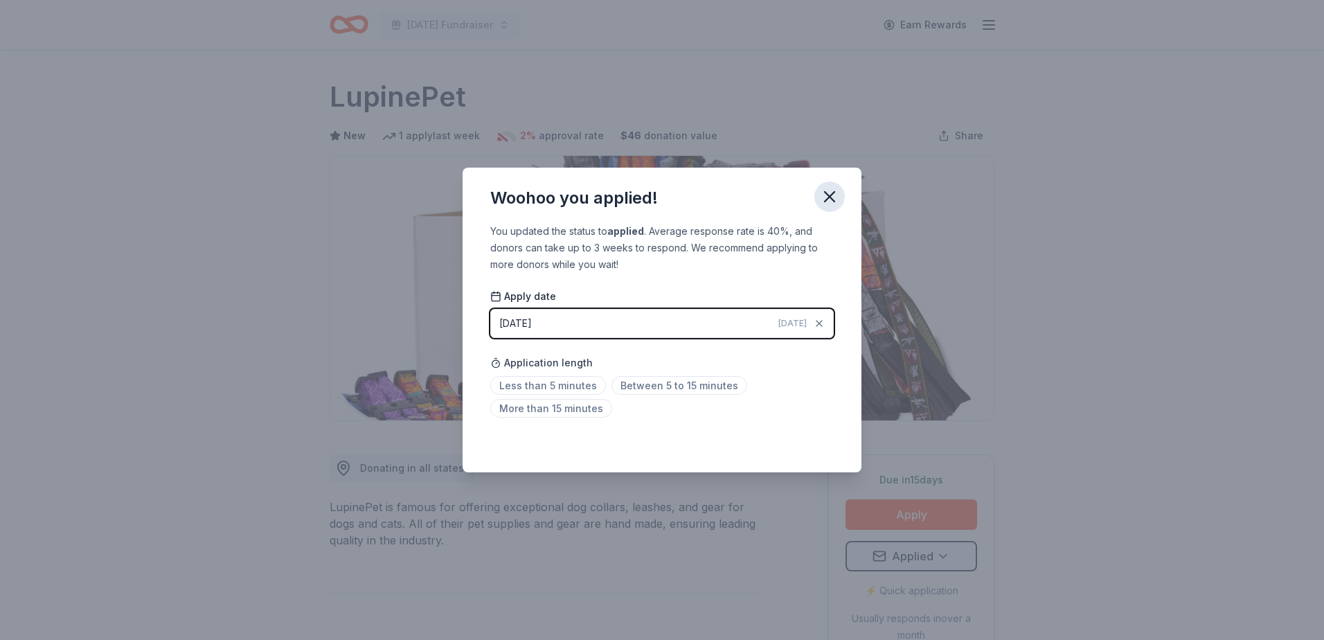
click at [822, 204] on icon "button" at bounding box center [829, 196] width 19 height 19
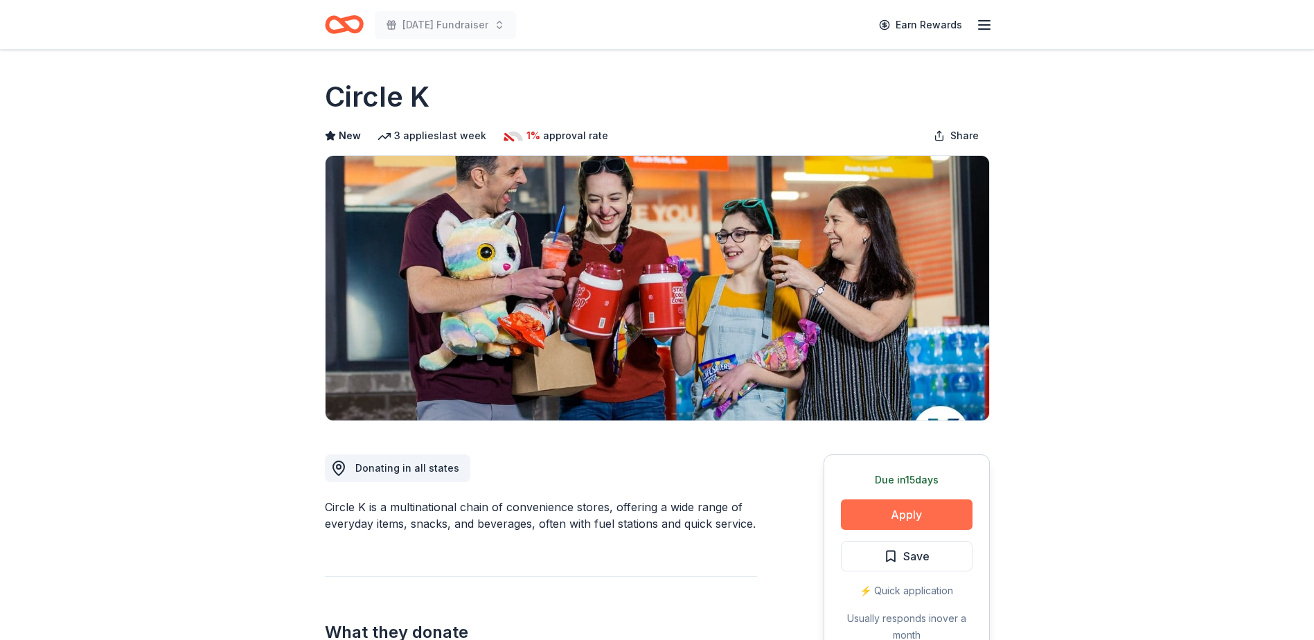
click at [886, 510] on button "Apply" at bounding box center [907, 514] width 132 height 30
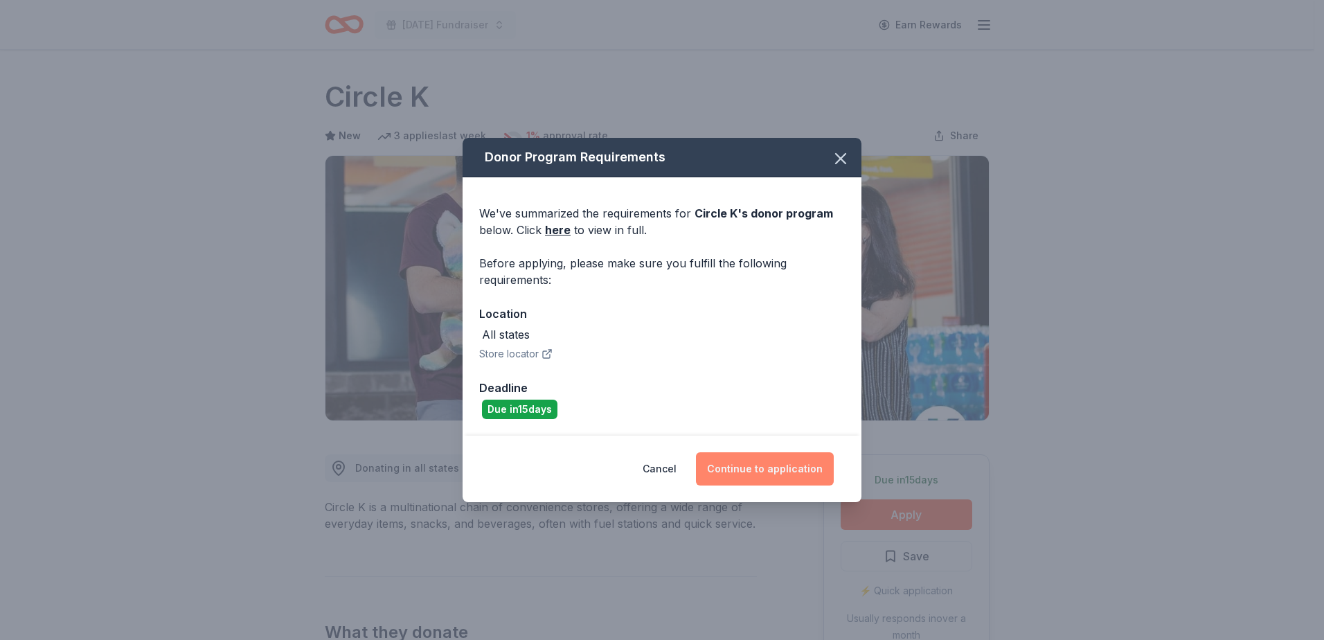
click at [778, 461] on button "Continue to application" at bounding box center [765, 468] width 138 height 33
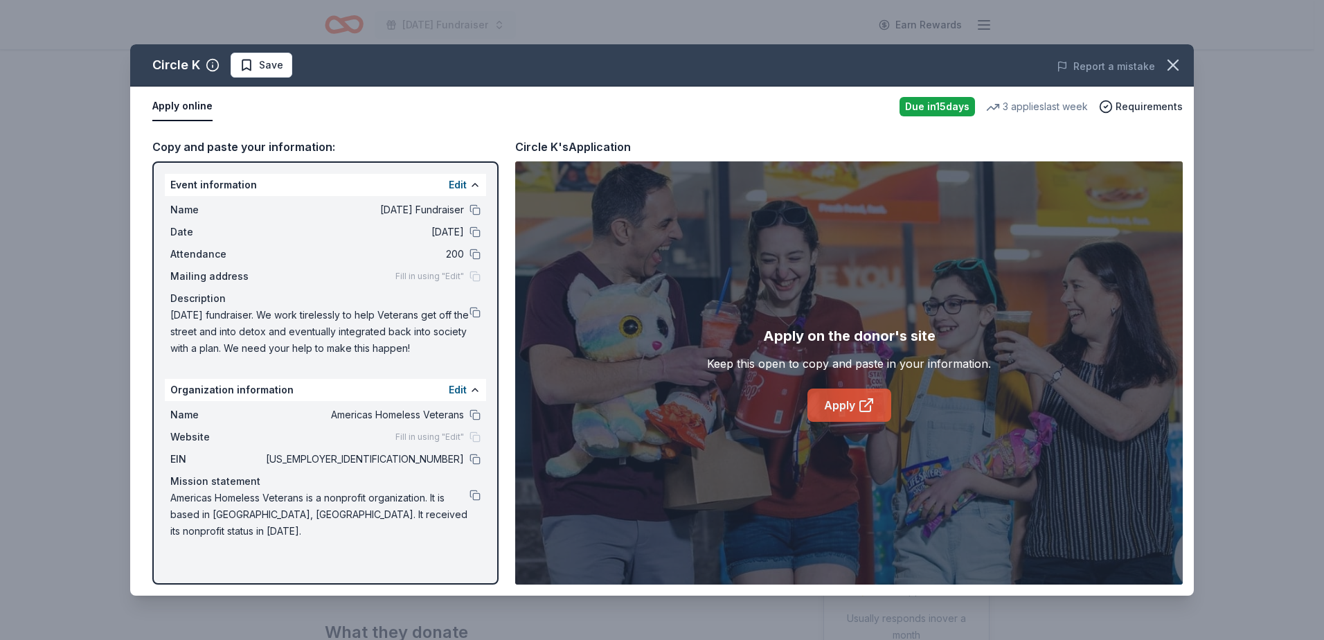
click at [837, 404] on link "Apply" at bounding box center [849, 404] width 84 height 33
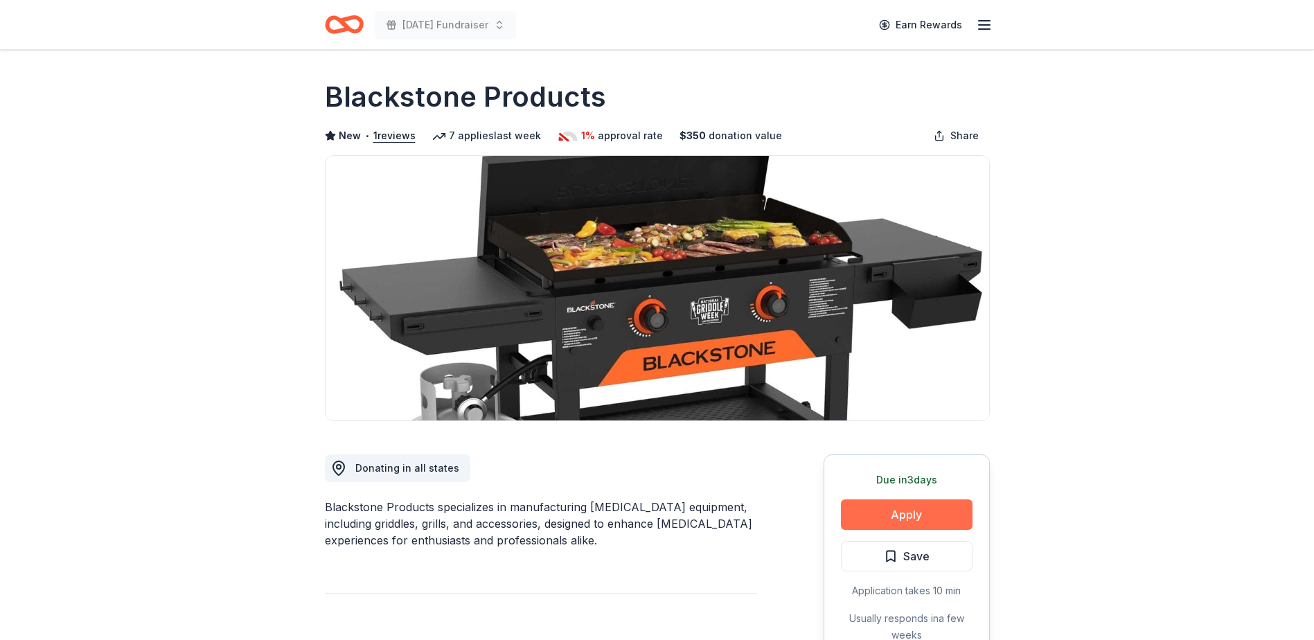
click at [922, 518] on button "Apply" at bounding box center [907, 514] width 132 height 30
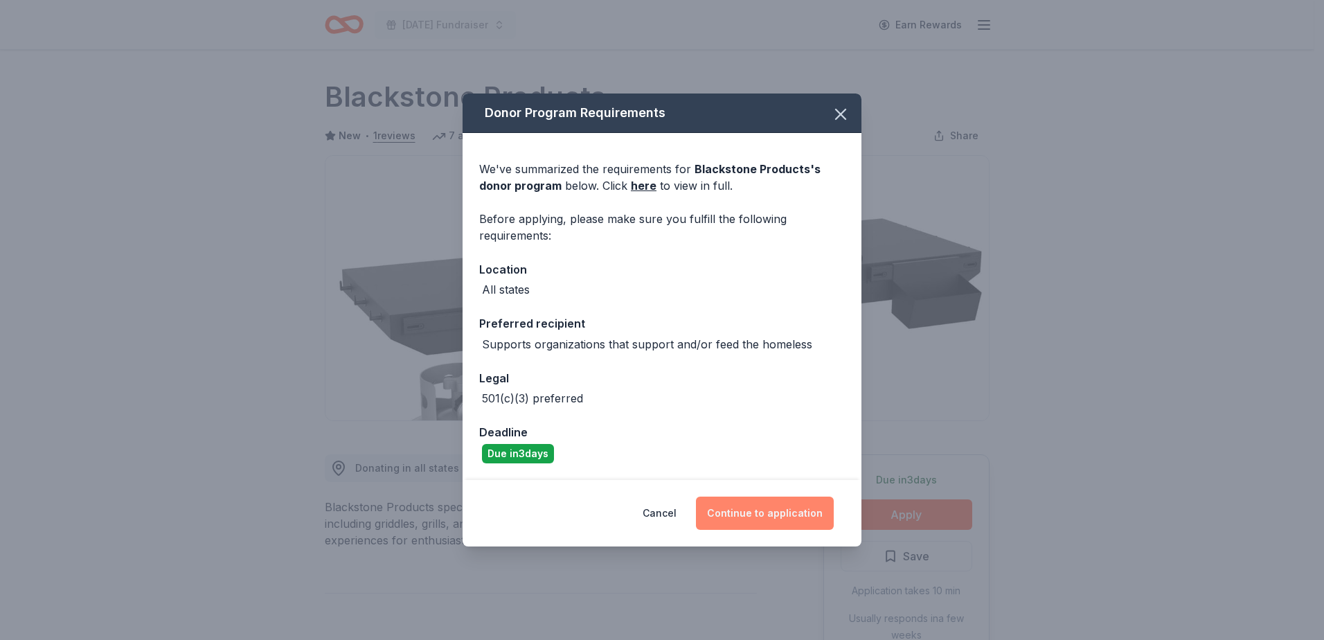
click at [743, 505] on button "Continue to application" at bounding box center [765, 513] width 138 height 33
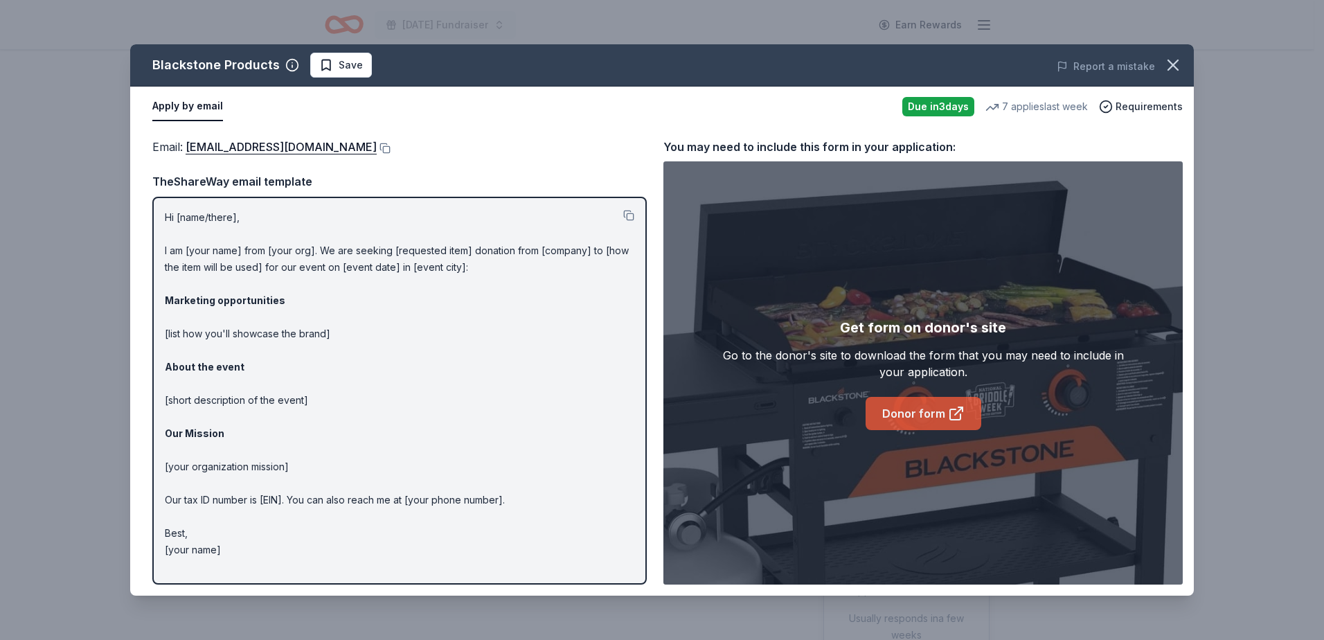
click at [924, 406] on link "Donor form" at bounding box center [924, 413] width 116 height 33
click at [1176, 64] on icon "button" at bounding box center [1172, 64] width 19 height 19
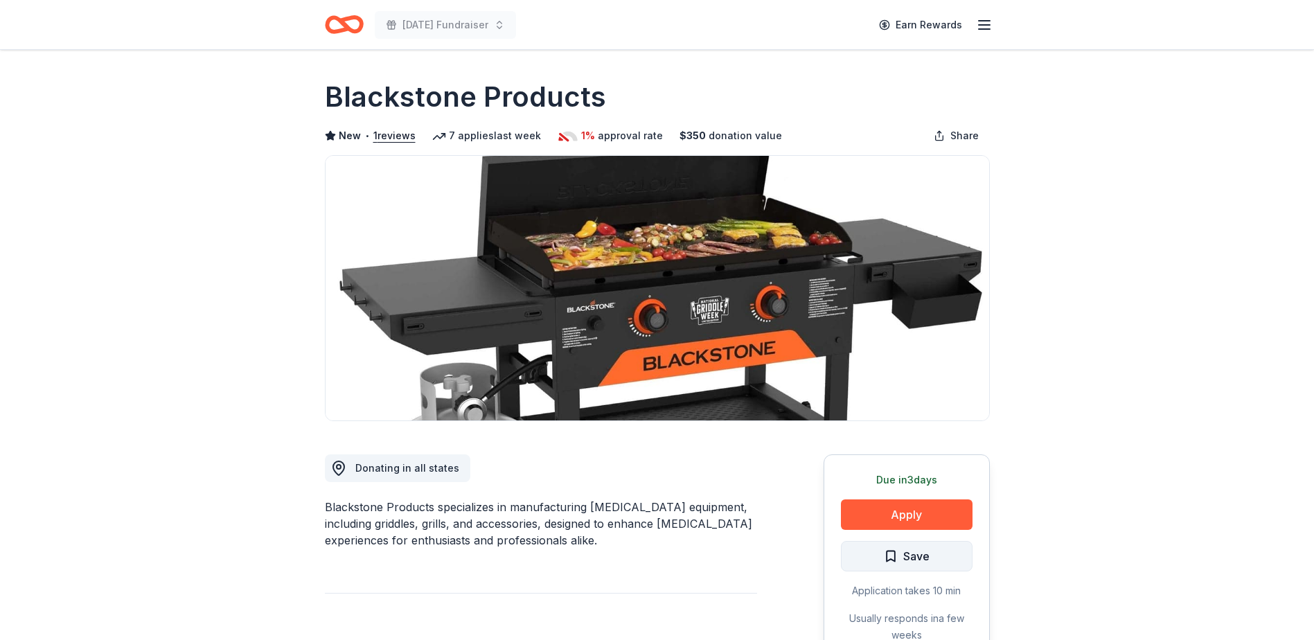
click at [920, 563] on span "Save" at bounding box center [916, 556] width 26 height 18
click at [920, 563] on html "Veterans Day Fundraiser Earn Rewards Due in 3 days Share Blackstone Products Ne…" at bounding box center [657, 320] width 1314 height 640
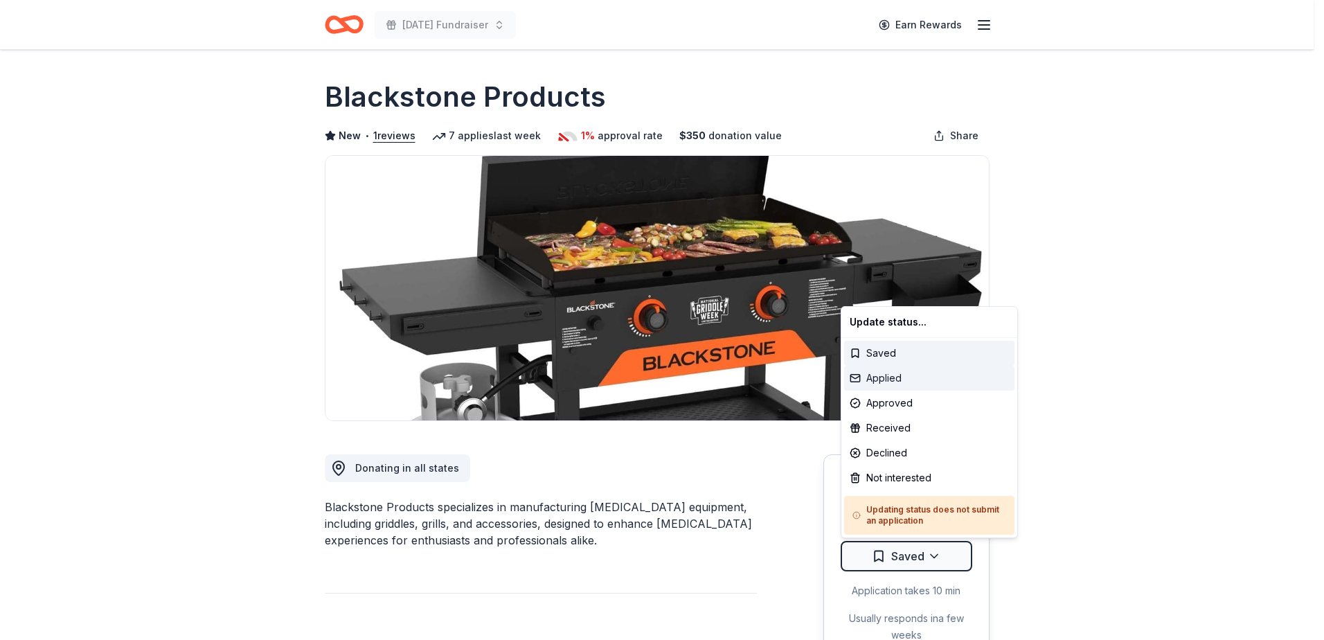
click at [879, 381] on div "Applied" at bounding box center [929, 378] width 170 height 25
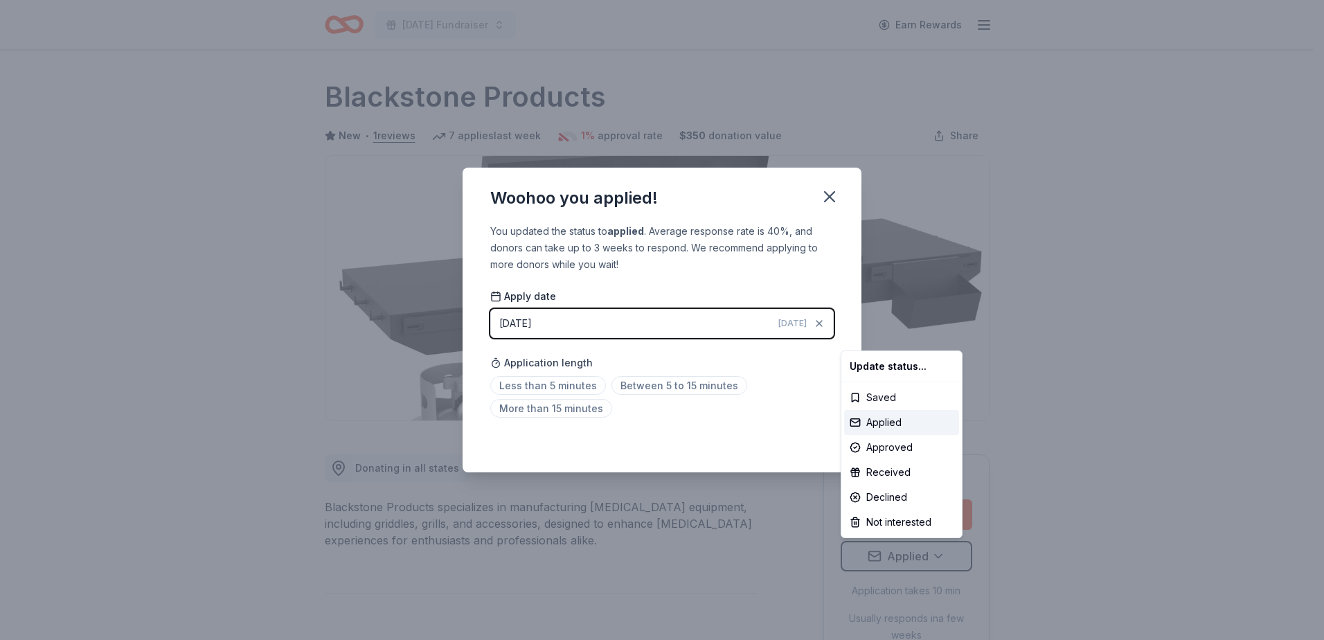
click at [538, 385] on html "Veterans Day Fundraiser Earn Rewards Due in 3 days Share Blackstone Products Ne…" at bounding box center [662, 320] width 1324 height 640
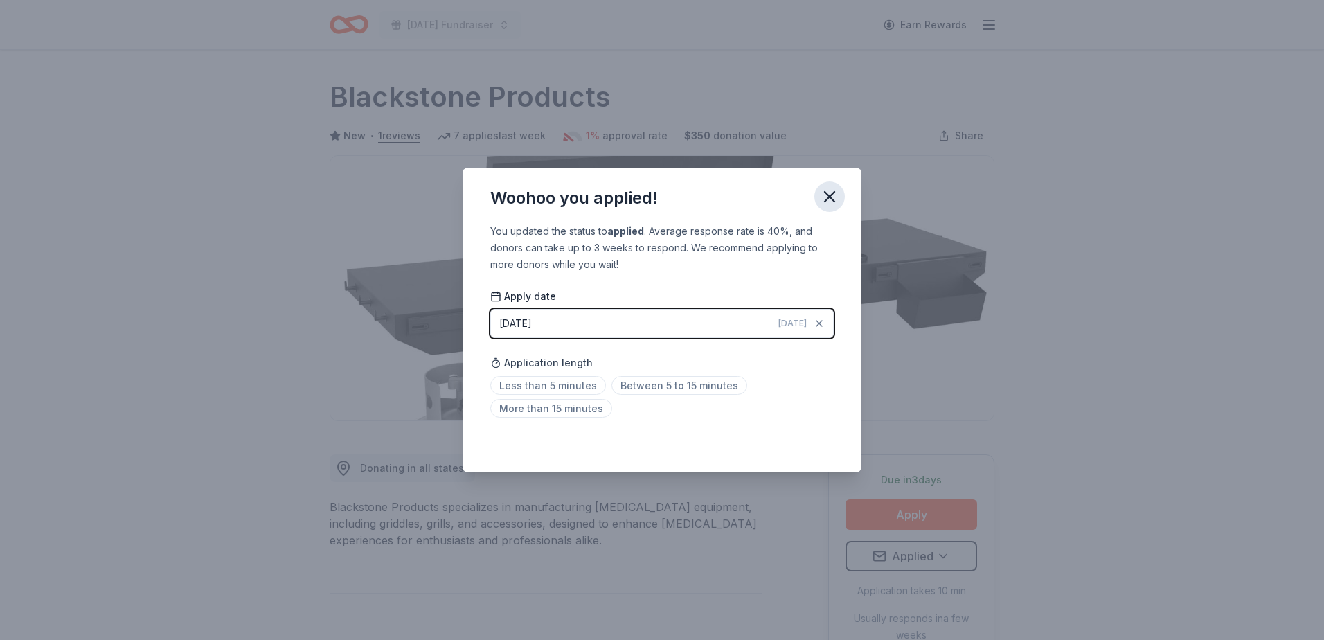
click at [824, 203] on icon "button" at bounding box center [829, 196] width 19 height 19
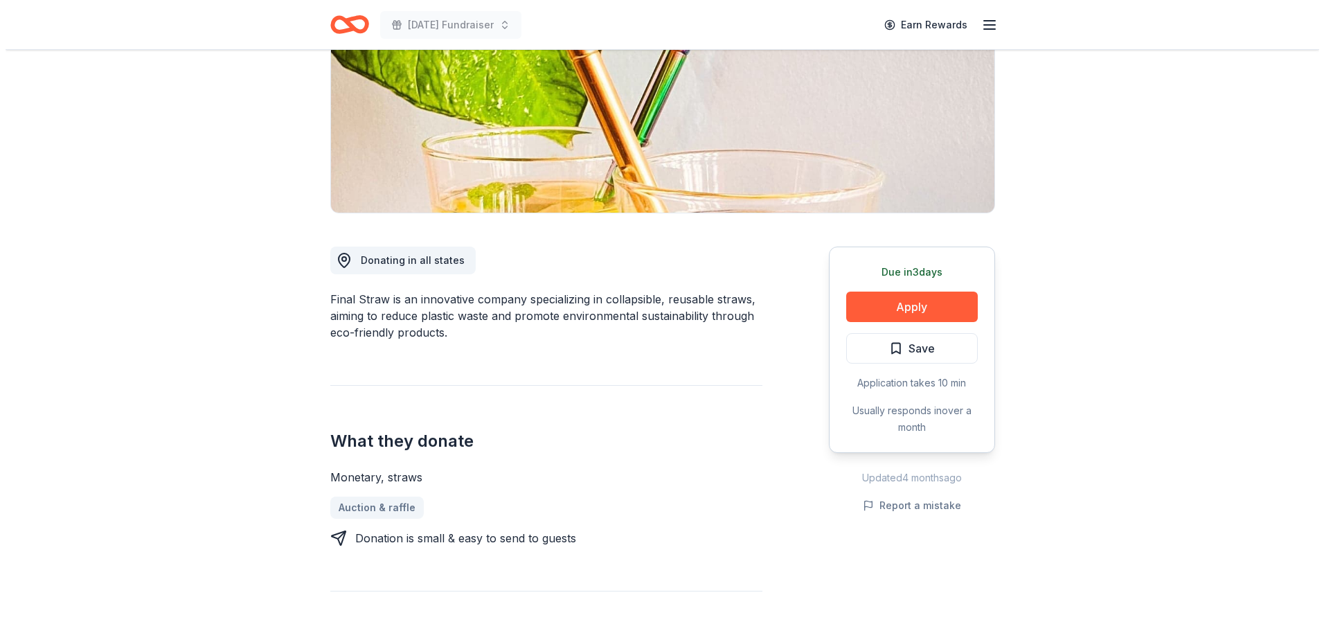
scroll to position [138, 0]
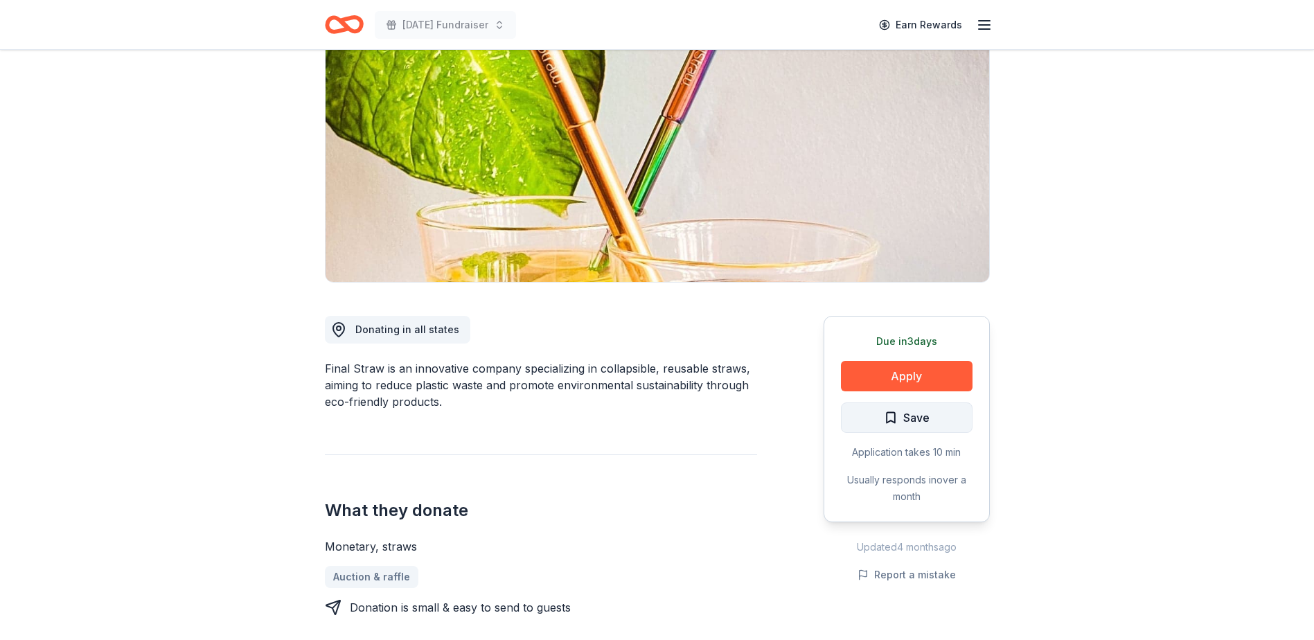
click at [897, 420] on span "Save" at bounding box center [907, 418] width 46 height 18
click at [898, 374] on button "Apply" at bounding box center [907, 376] width 132 height 30
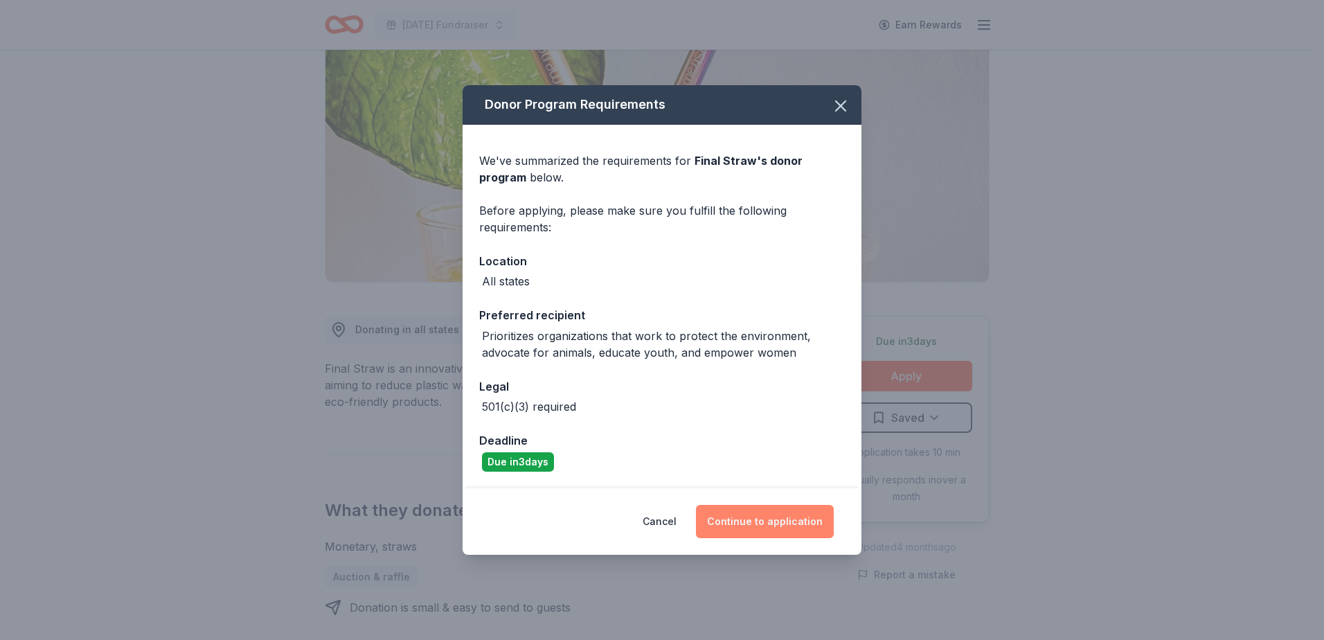
click at [780, 524] on button "Continue to application" at bounding box center [765, 521] width 138 height 33
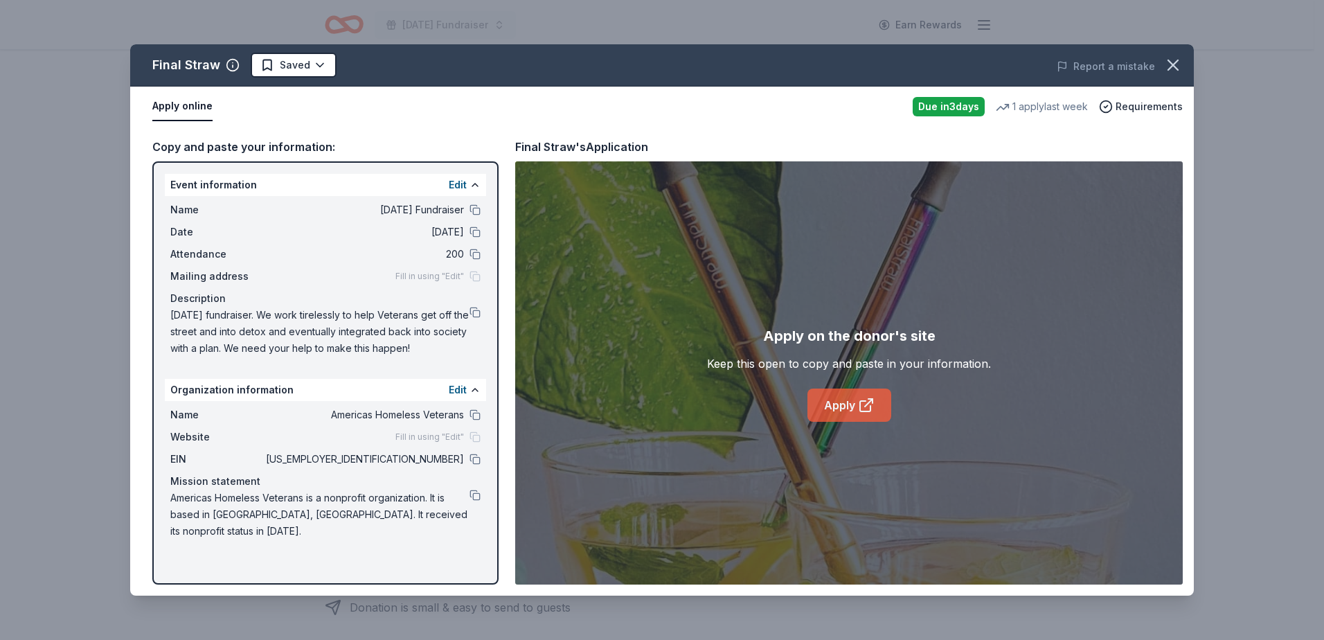
click at [850, 398] on link "Apply" at bounding box center [849, 404] width 84 height 33
click at [1168, 57] on icon "button" at bounding box center [1172, 64] width 19 height 19
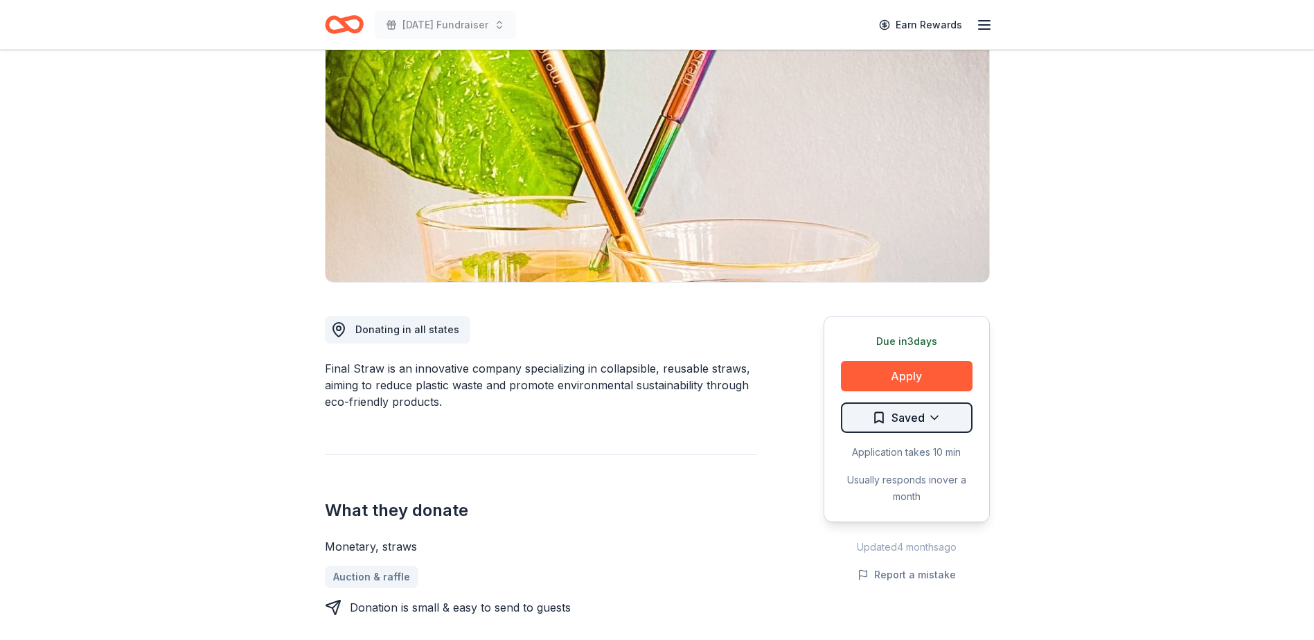
click at [906, 416] on html "Veterans Day Fundraiser Earn Rewards Due in 3 days Share Final Straw New 1 appl…" at bounding box center [657, 182] width 1314 height 640
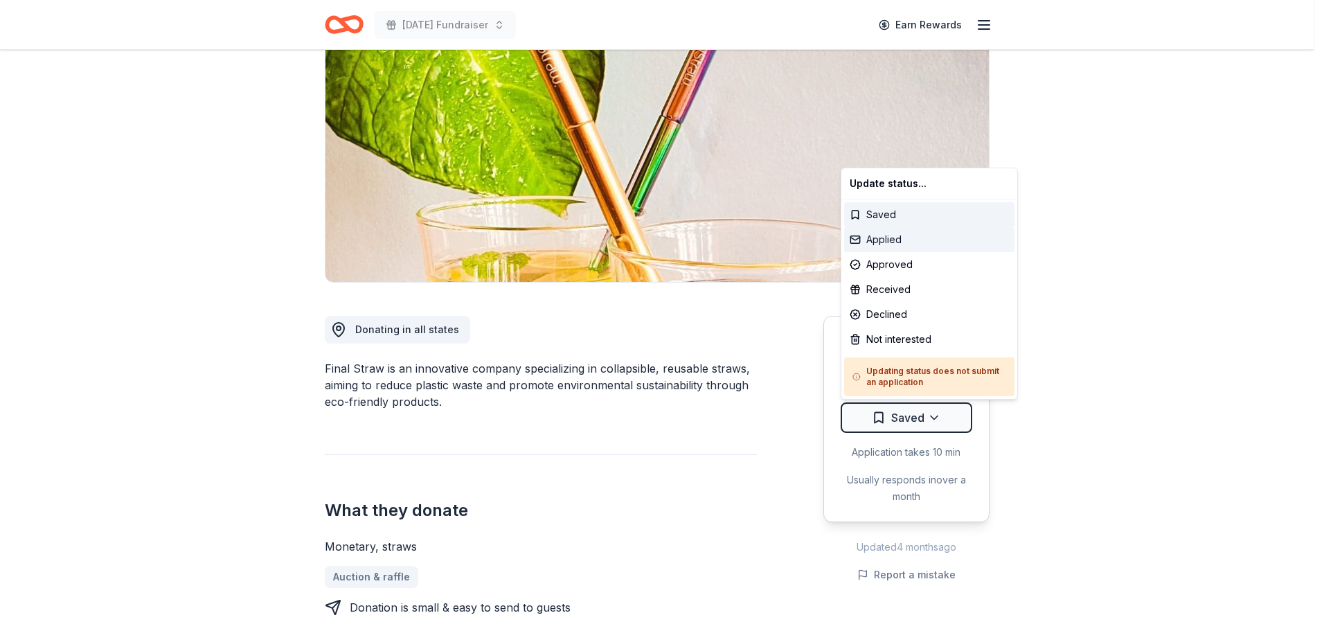
click at [905, 238] on div "Applied" at bounding box center [929, 239] width 170 height 25
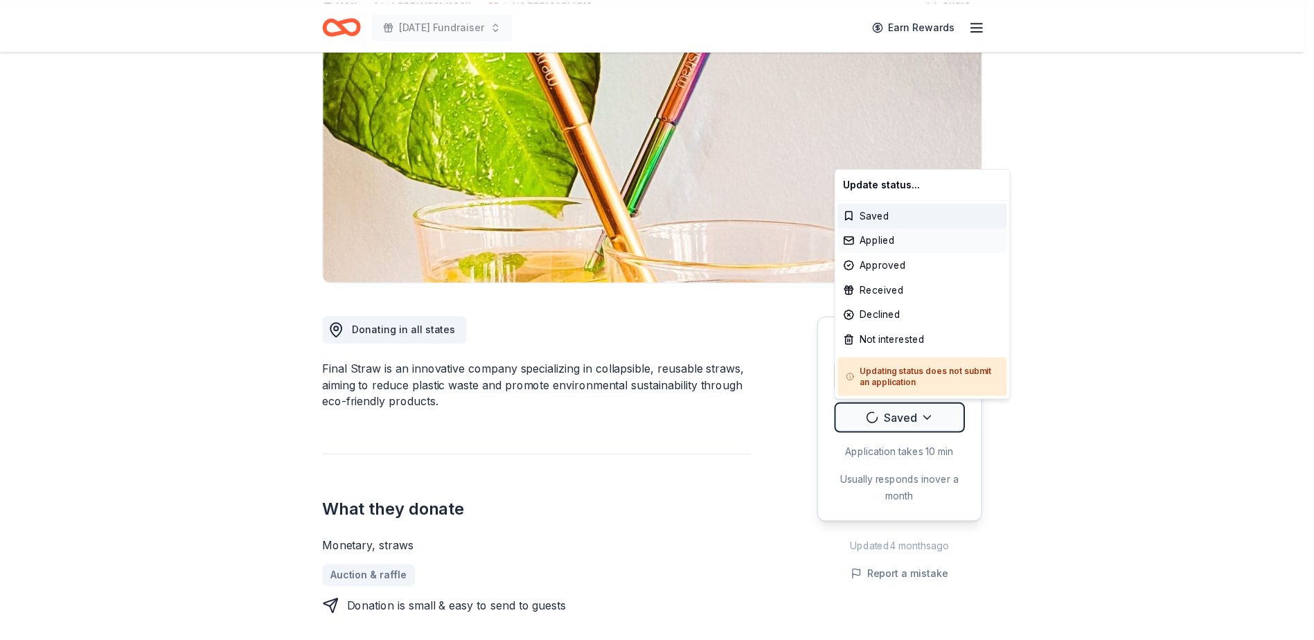
scroll to position [0, 0]
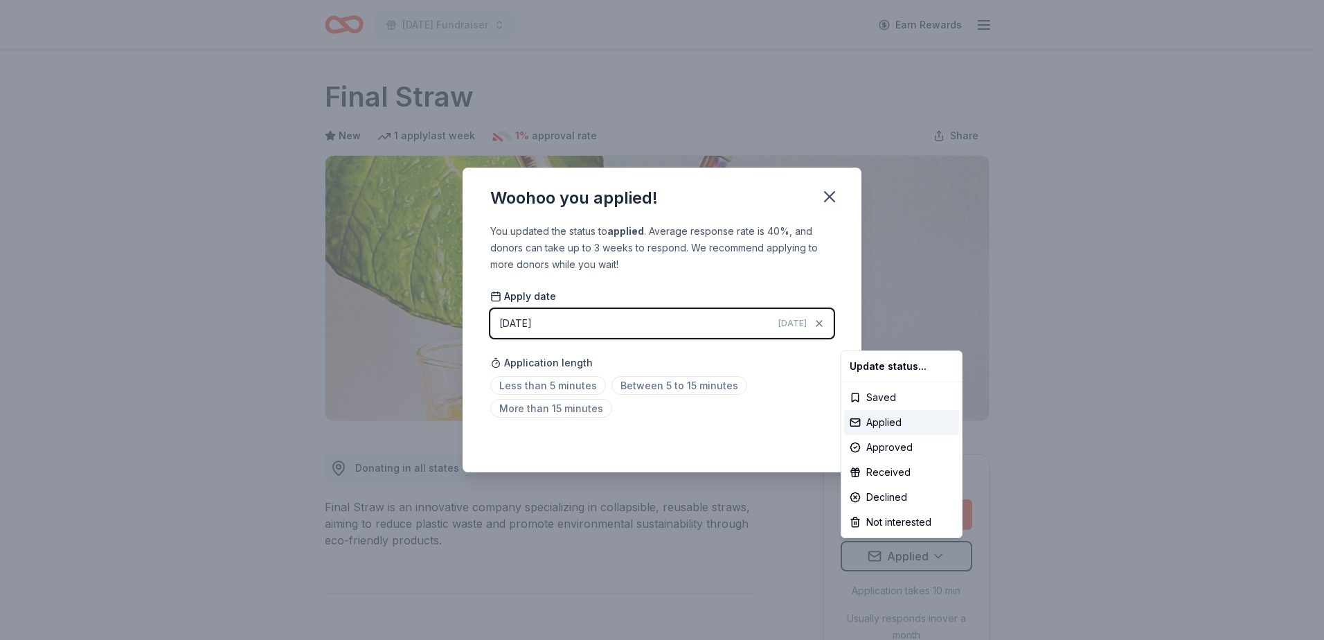
click at [540, 386] on html "Veterans Day Fundraiser Earn Rewards Due in 3 days Share Final Straw New 1 appl…" at bounding box center [662, 320] width 1324 height 640
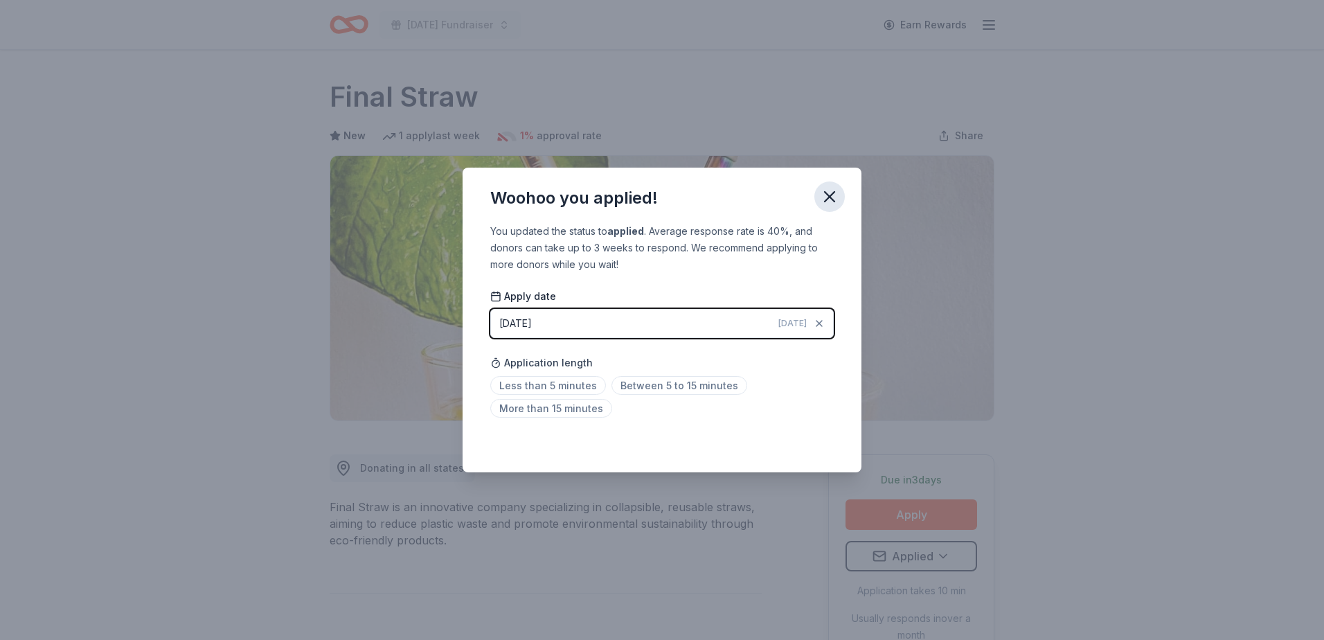
click at [836, 197] on icon "button" at bounding box center [829, 196] width 19 height 19
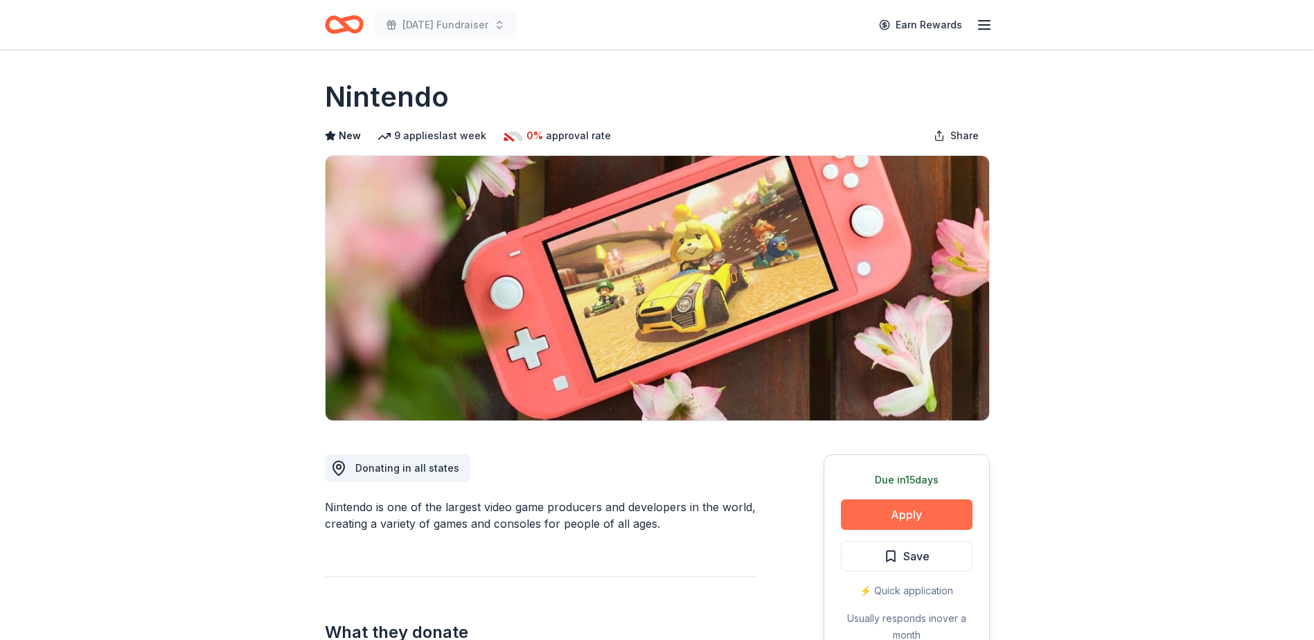
click at [904, 508] on button "Apply" at bounding box center [907, 514] width 132 height 30
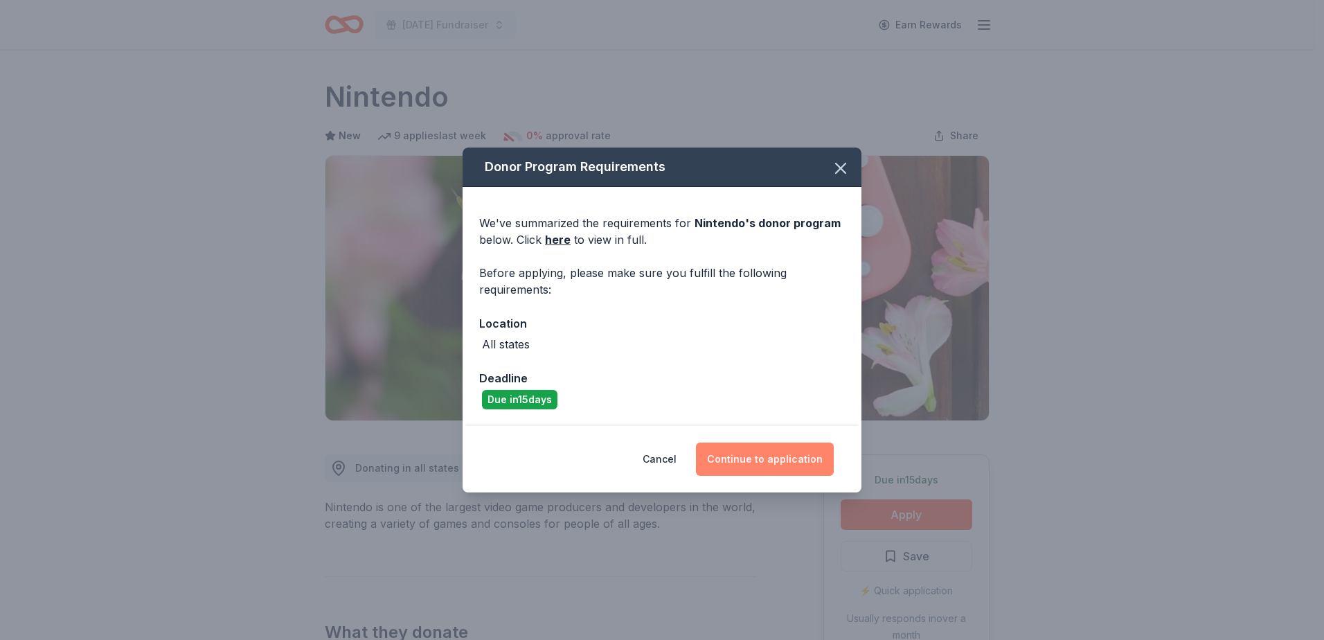
click at [761, 461] on button "Continue to application" at bounding box center [765, 459] width 138 height 33
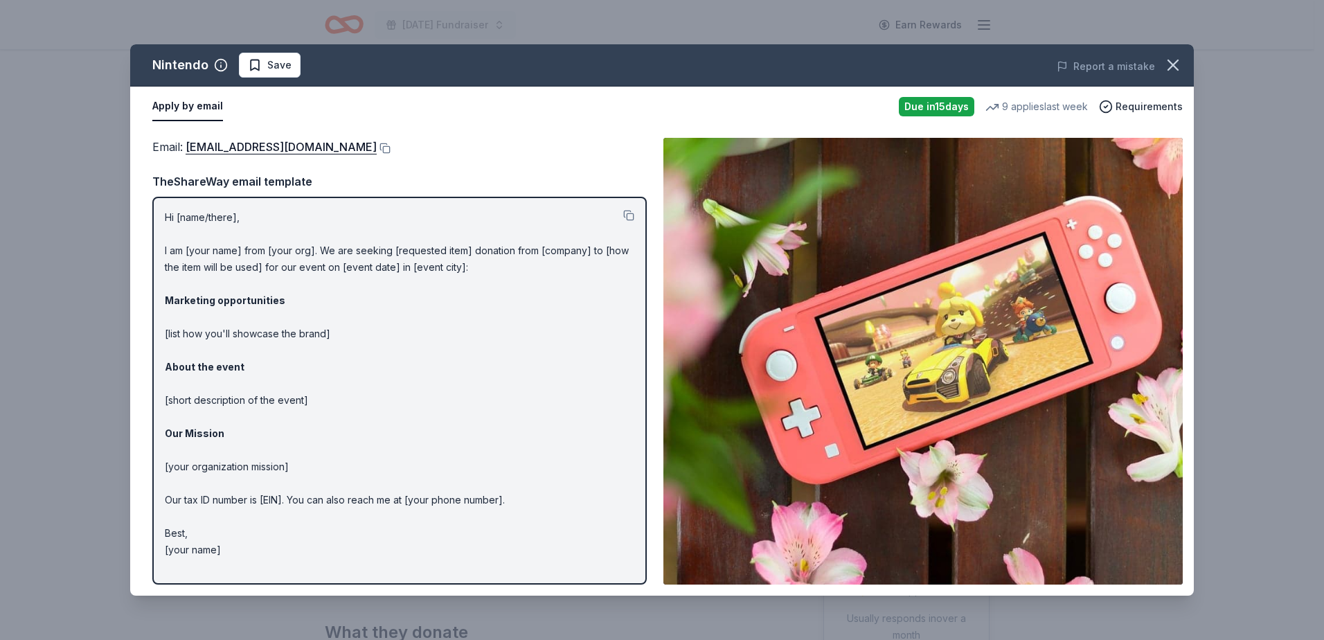
click at [952, 402] on img at bounding box center [922, 361] width 519 height 447
click at [391, 148] on button at bounding box center [384, 148] width 14 height 11
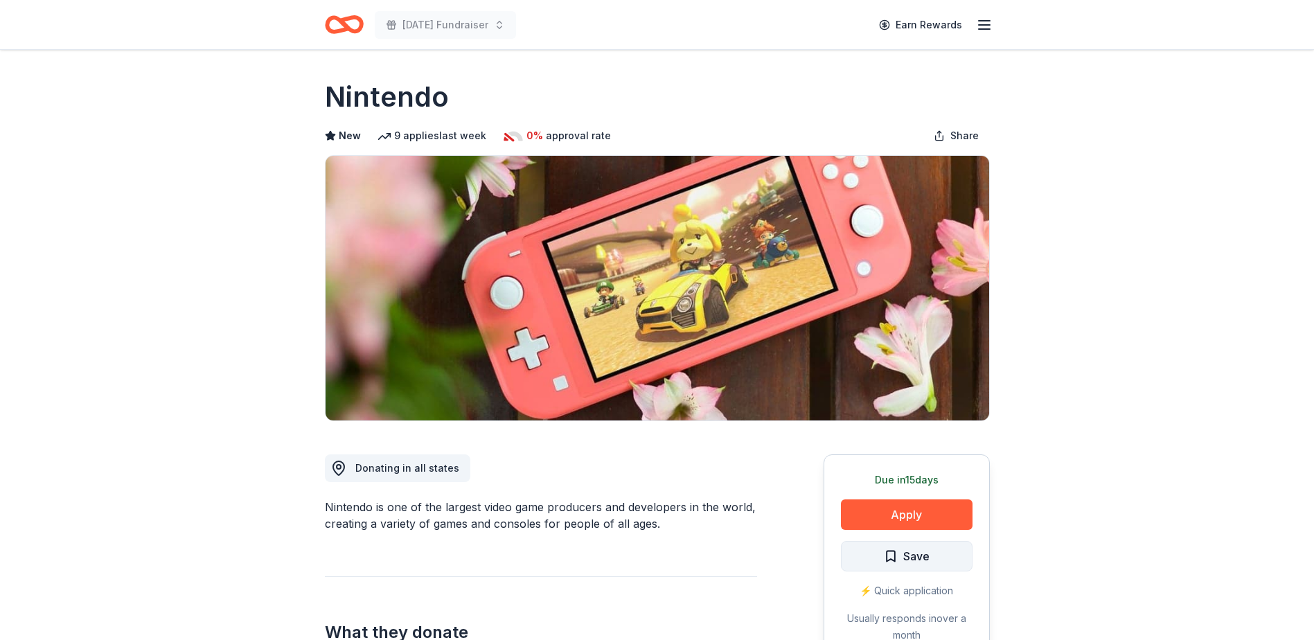
click at [891, 560] on span "Save" at bounding box center [907, 556] width 46 height 18
click at [893, 557] on html "[DATE] Fundraiser Earn Rewards Due [DATE] Share Nintendo New 9 applies last wee…" at bounding box center [657, 320] width 1314 height 640
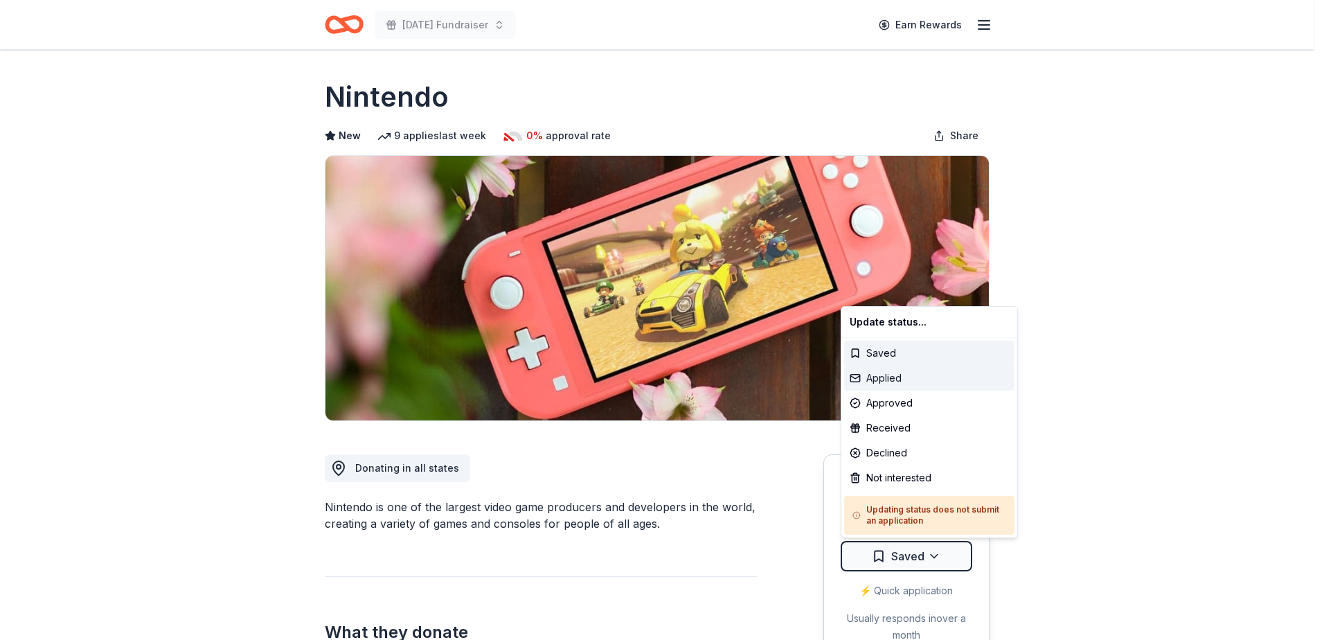
click at [882, 382] on div "Applied" at bounding box center [929, 378] width 170 height 25
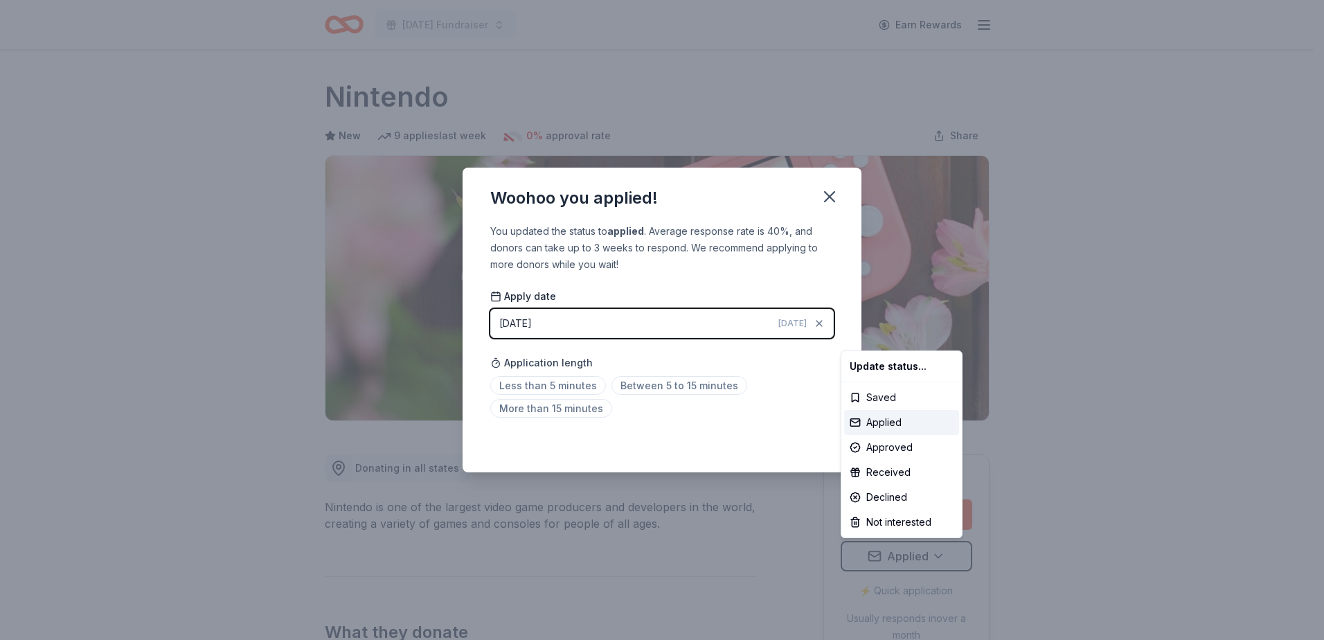
click at [551, 383] on html "[DATE] Fundraiser Earn Rewards Due [DATE] Share Nintendo New 9 applies last wee…" at bounding box center [662, 320] width 1324 height 640
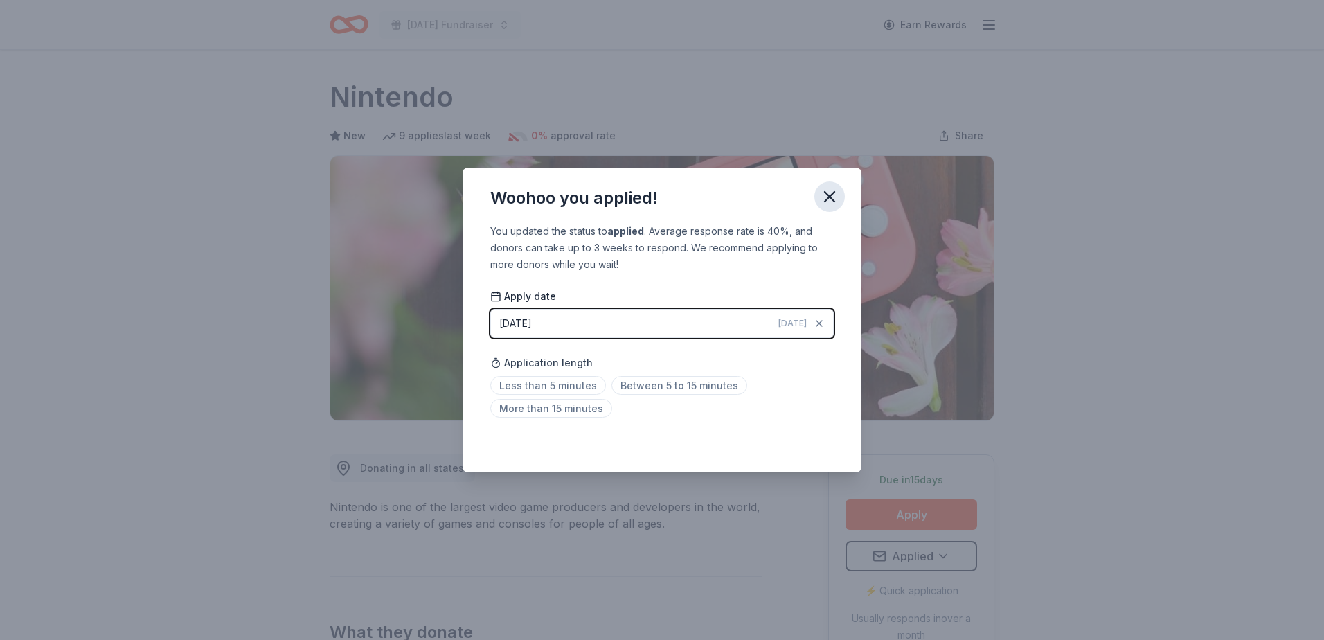
click at [835, 197] on icon "button" at bounding box center [829, 196] width 19 height 19
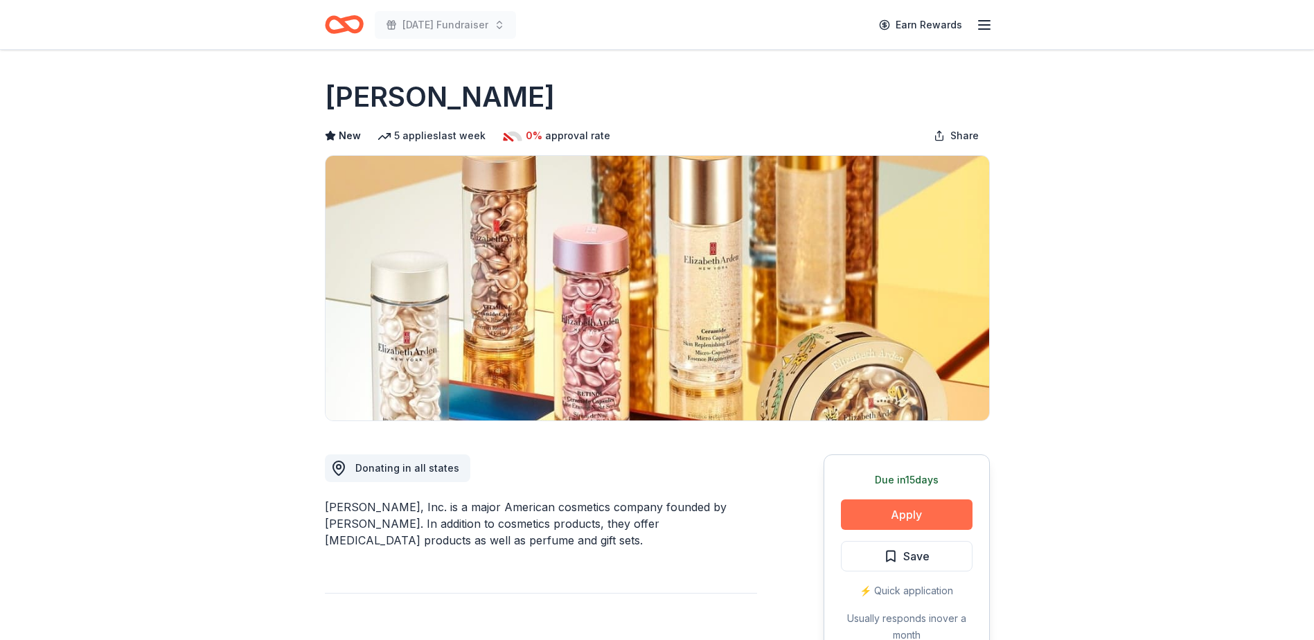
click at [895, 523] on button "Apply" at bounding box center [907, 514] width 132 height 30
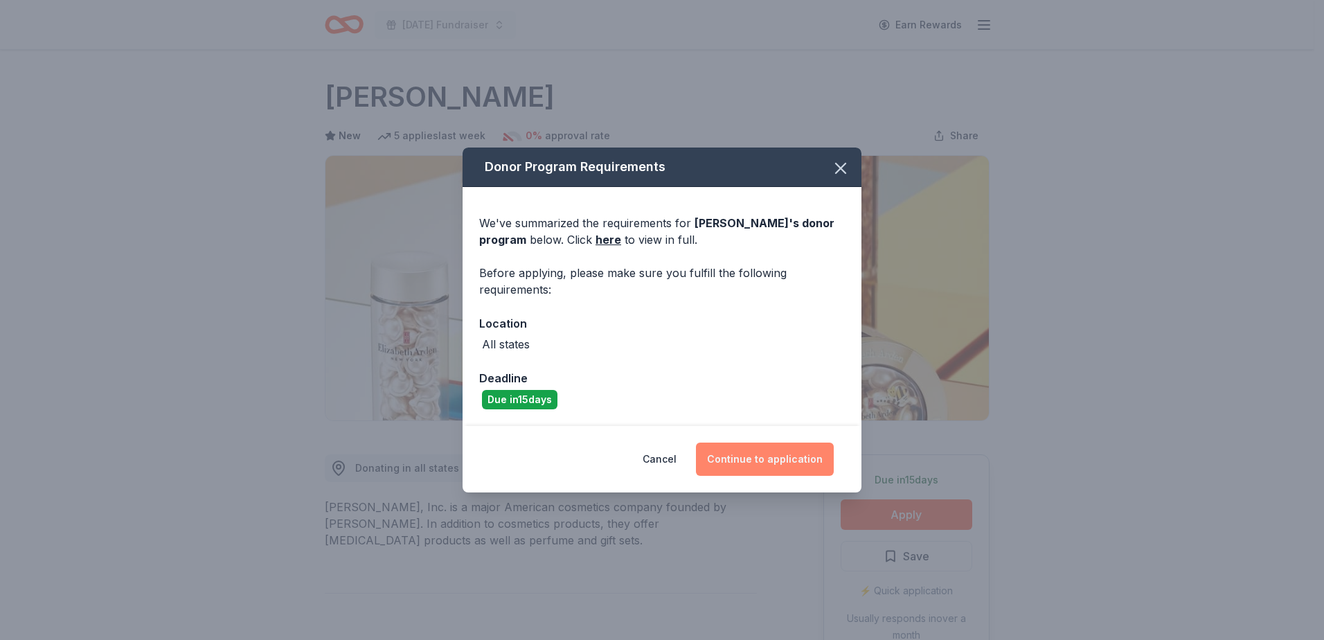
click at [738, 457] on button "Continue to application" at bounding box center [765, 459] width 138 height 33
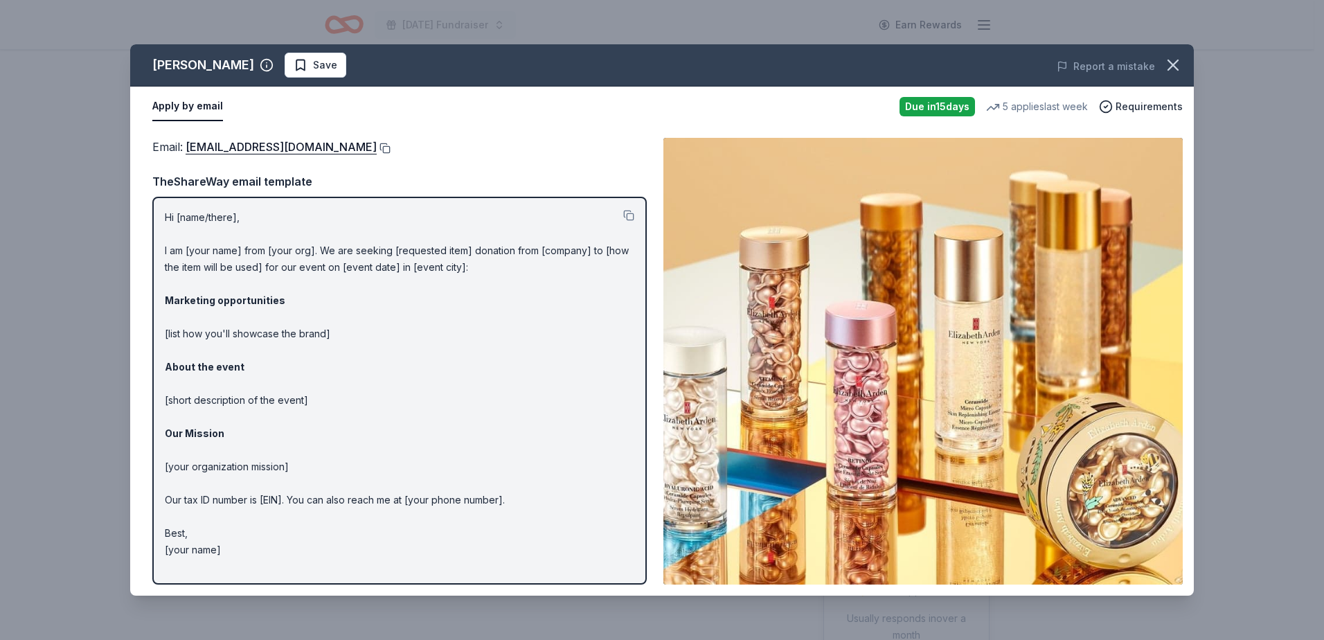
click at [391, 149] on button at bounding box center [384, 148] width 14 height 11
click at [1161, 69] on button "button" at bounding box center [1173, 65] width 30 height 30
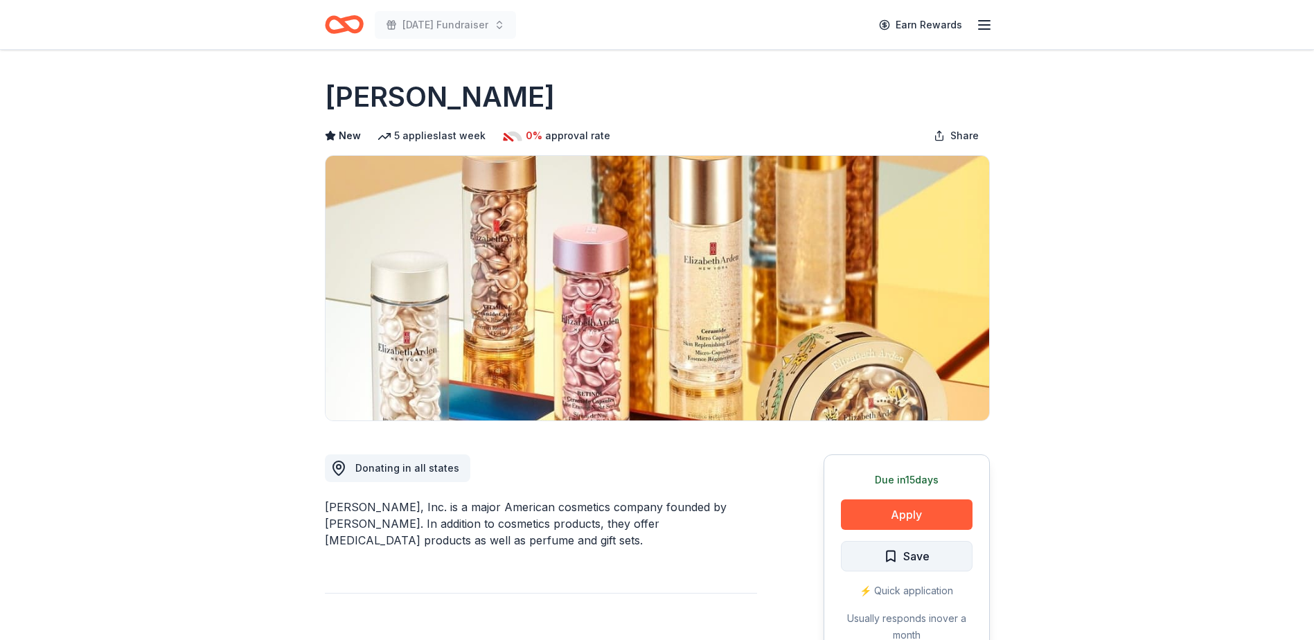
click at [906, 557] on span "Save" at bounding box center [916, 556] width 26 height 18
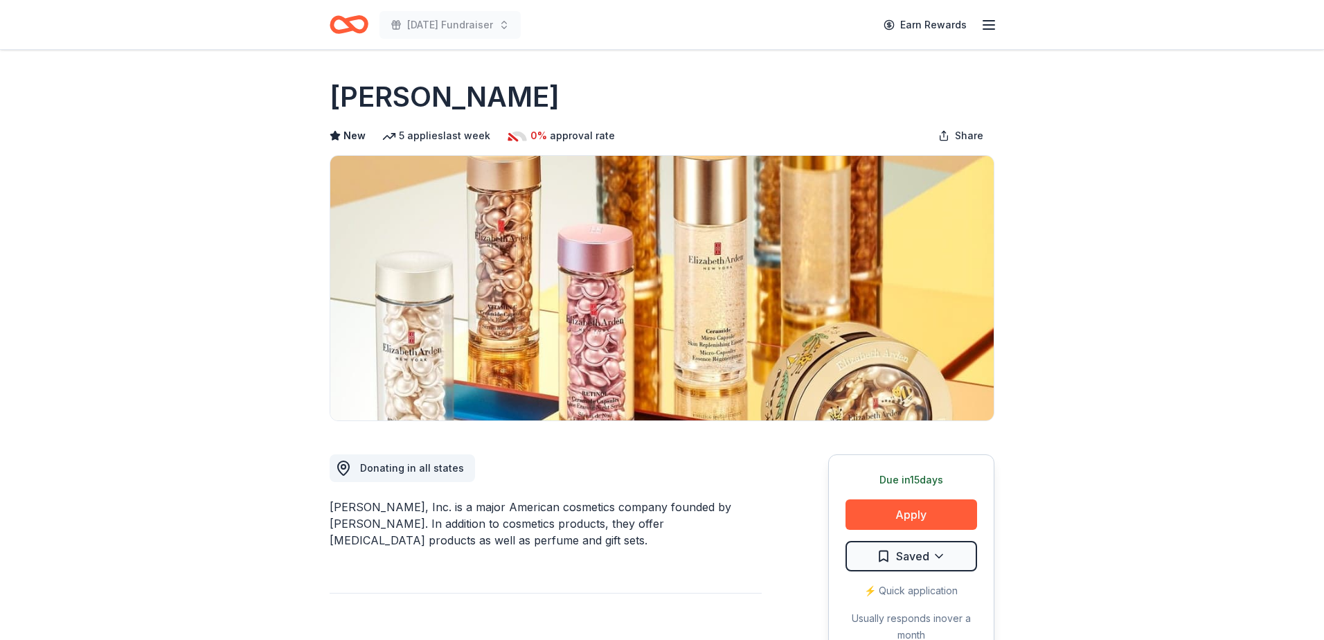
click at [904, 555] on html "[DATE] Fundraiser Earn Rewards Due [DATE] Share [PERSON_NAME] New 5 applies las…" at bounding box center [662, 320] width 1324 height 640
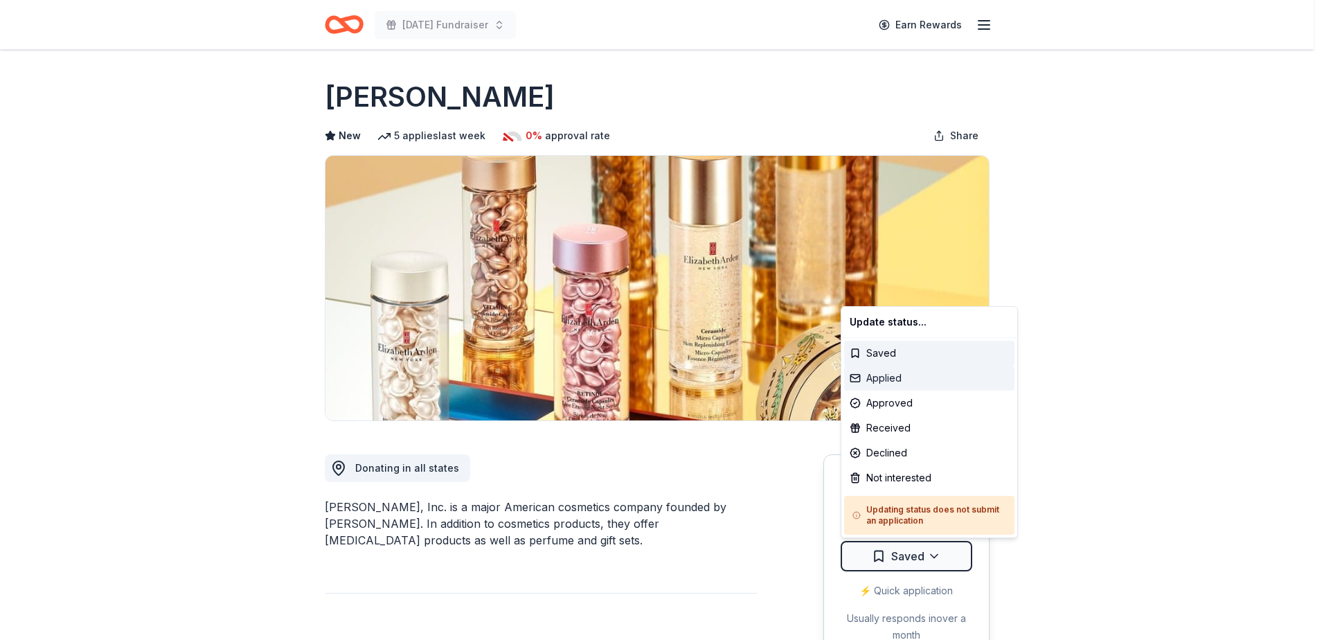
click at [898, 377] on div "Applied" at bounding box center [929, 378] width 170 height 25
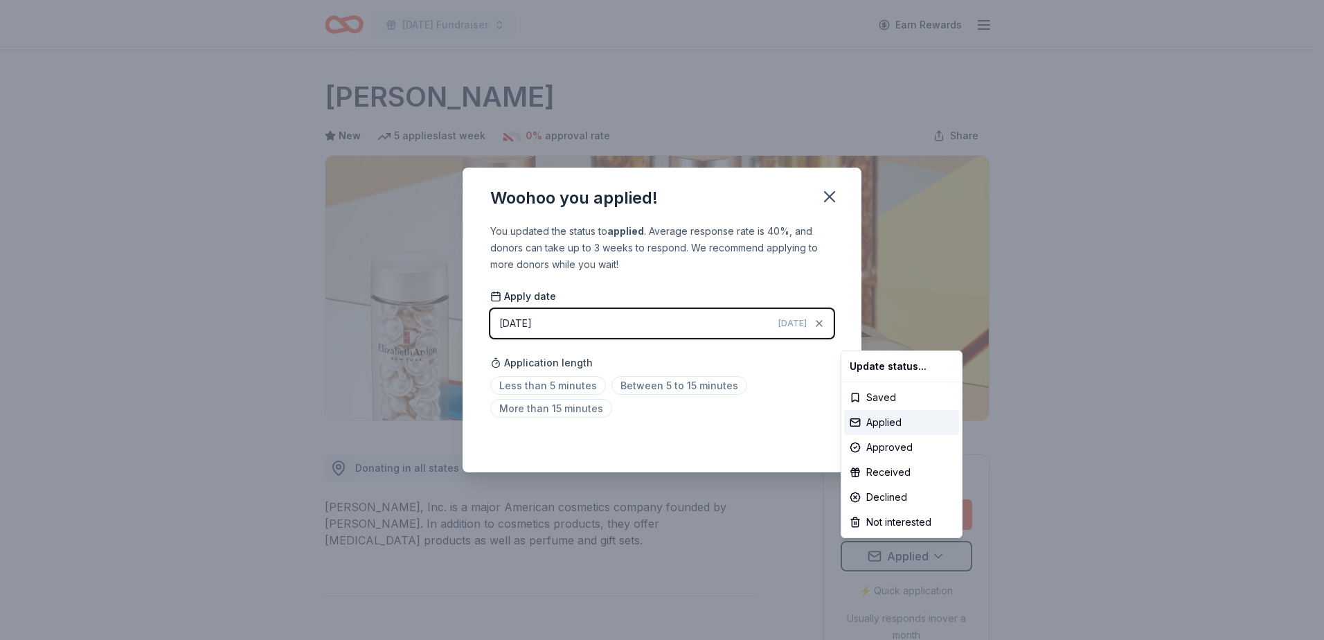
click at [572, 386] on html "[DATE] Fundraiser Earn Rewards Due [DATE] Share [PERSON_NAME] New 5 applies las…" at bounding box center [662, 320] width 1324 height 640
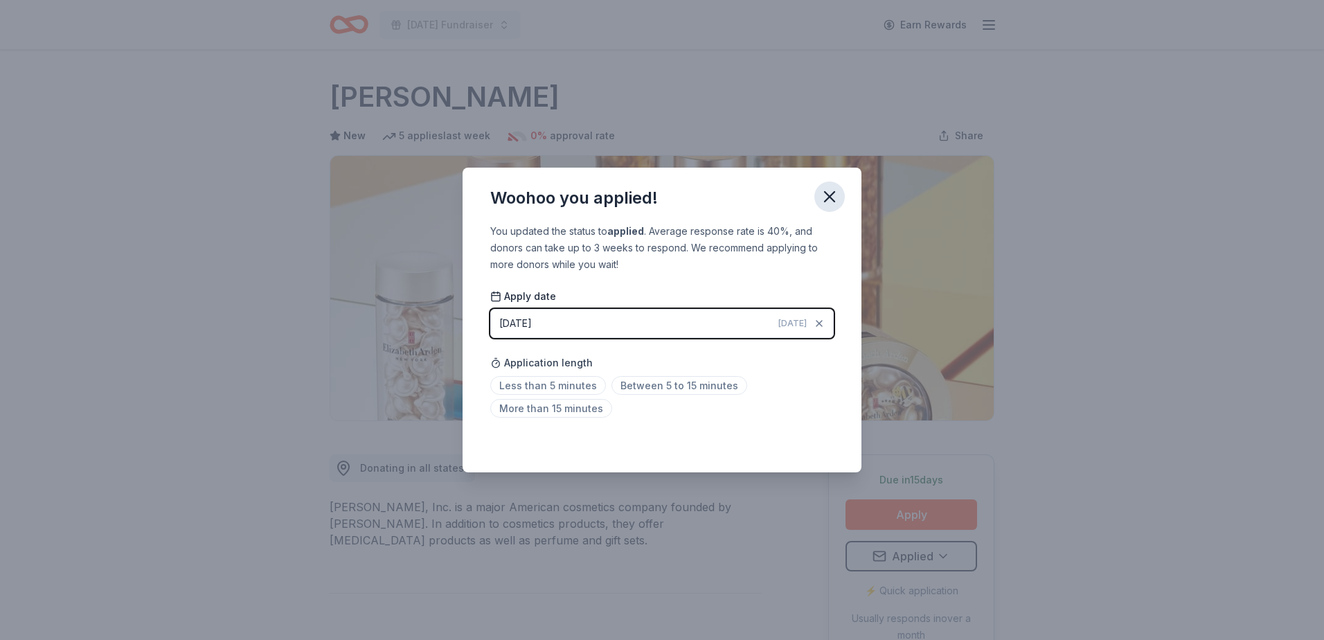
click at [825, 197] on icon "button" at bounding box center [829, 196] width 19 height 19
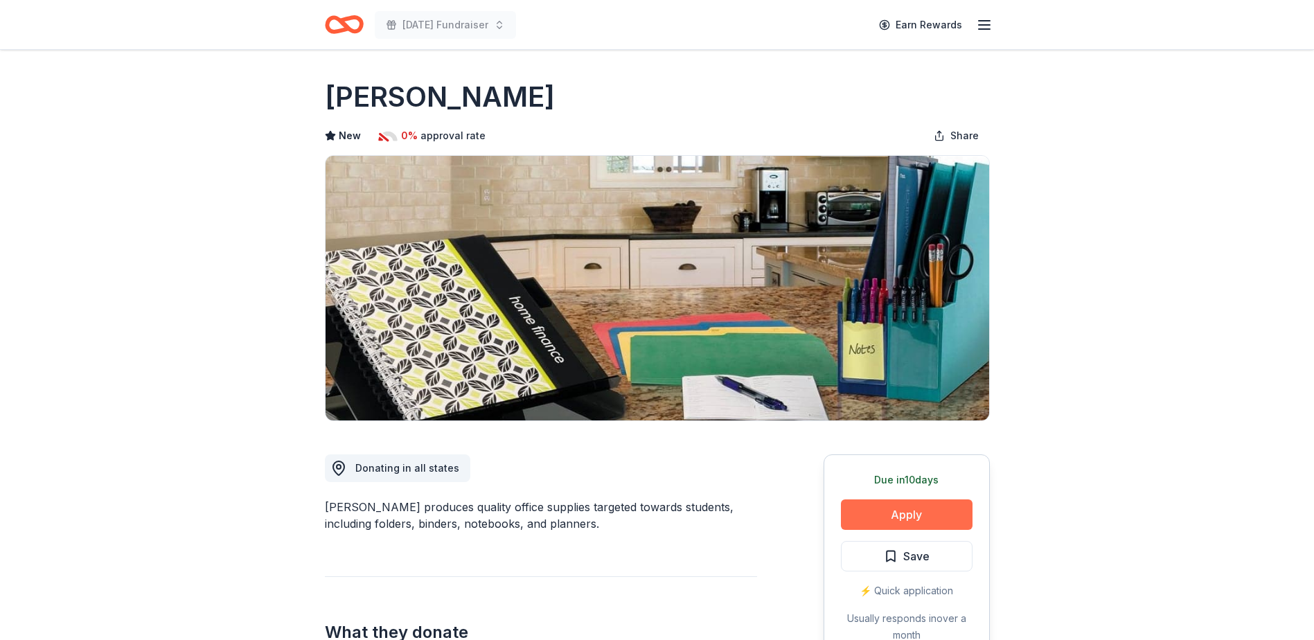
click at [893, 508] on button "Apply" at bounding box center [907, 514] width 132 height 30
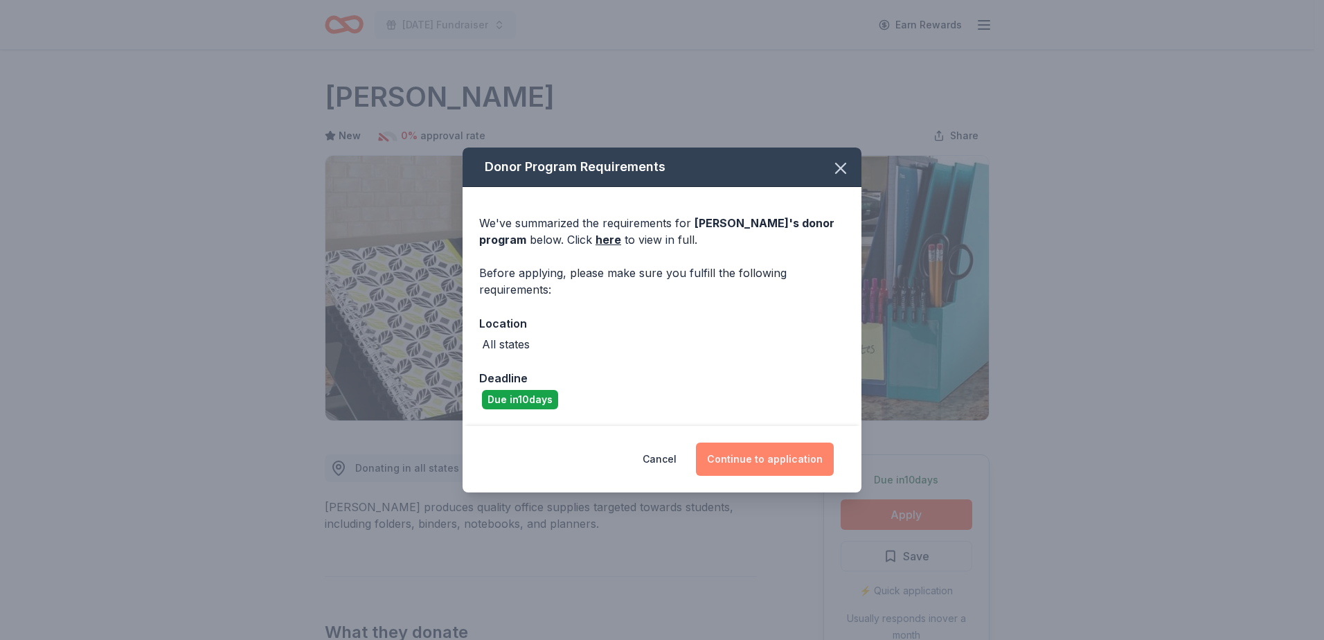
click at [776, 467] on button "Continue to application" at bounding box center [765, 459] width 138 height 33
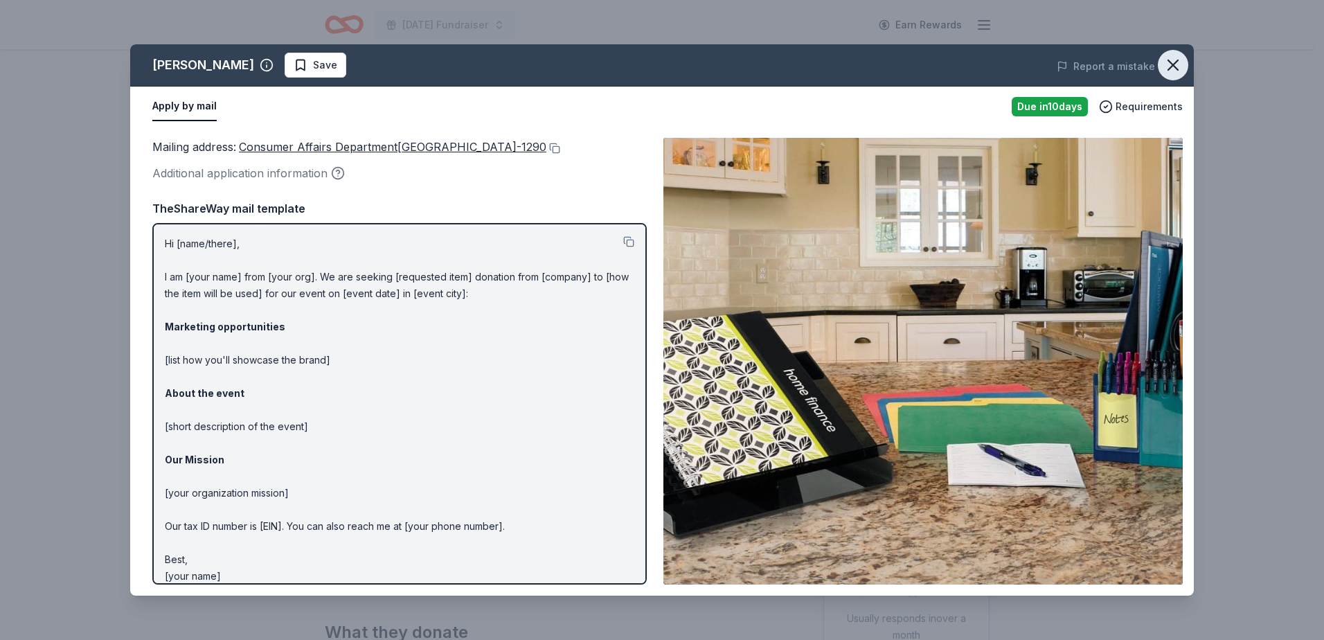
click at [1170, 65] on icon "button" at bounding box center [1172, 64] width 19 height 19
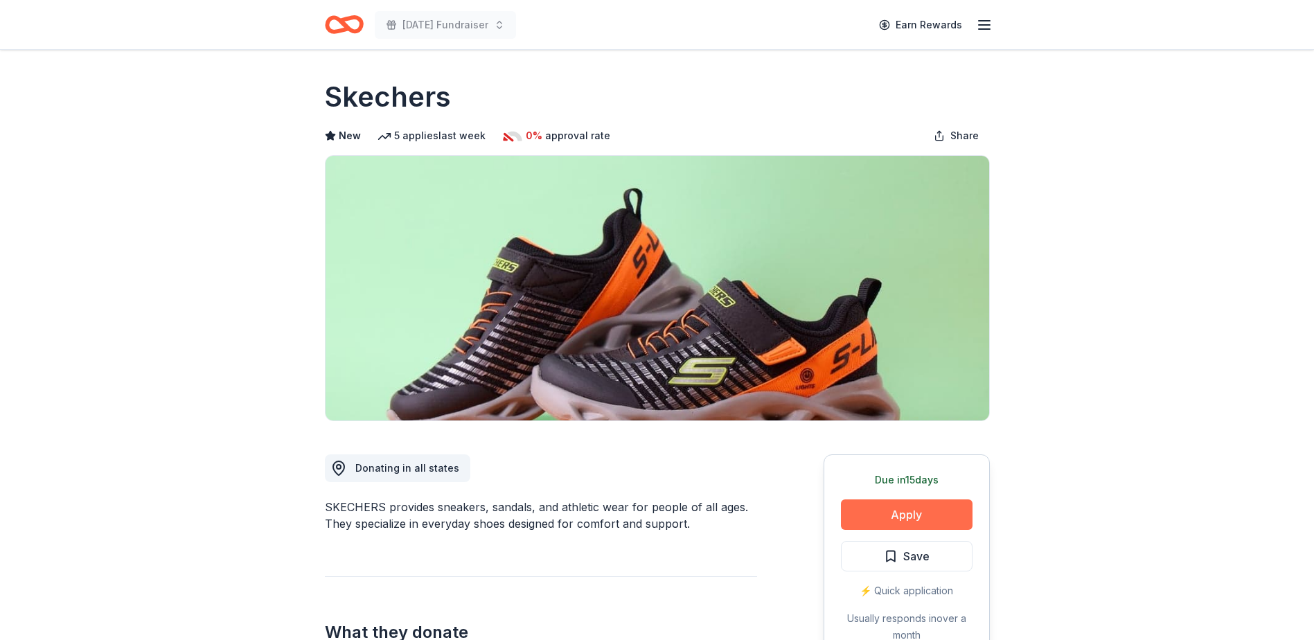
click at [875, 512] on button "Apply" at bounding box center [907, 514] width 132 height 30
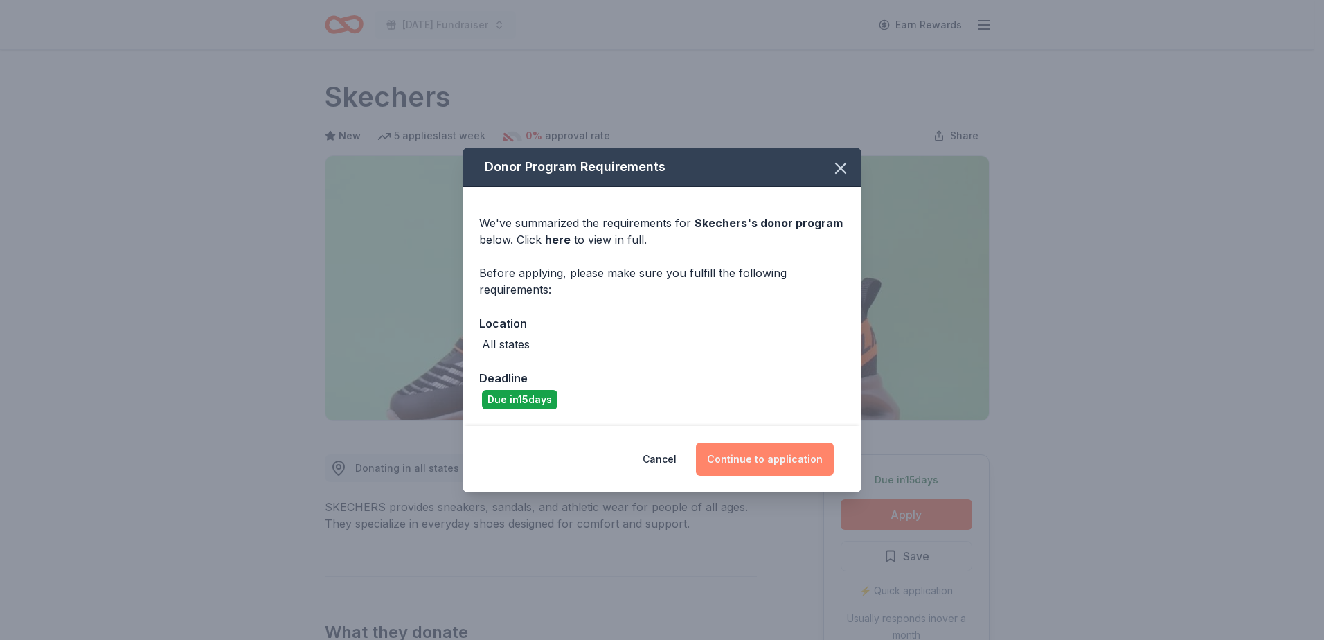
click at [746, 448] on button "Continue to application" at bounding box center [765, 459] width 138 height 33
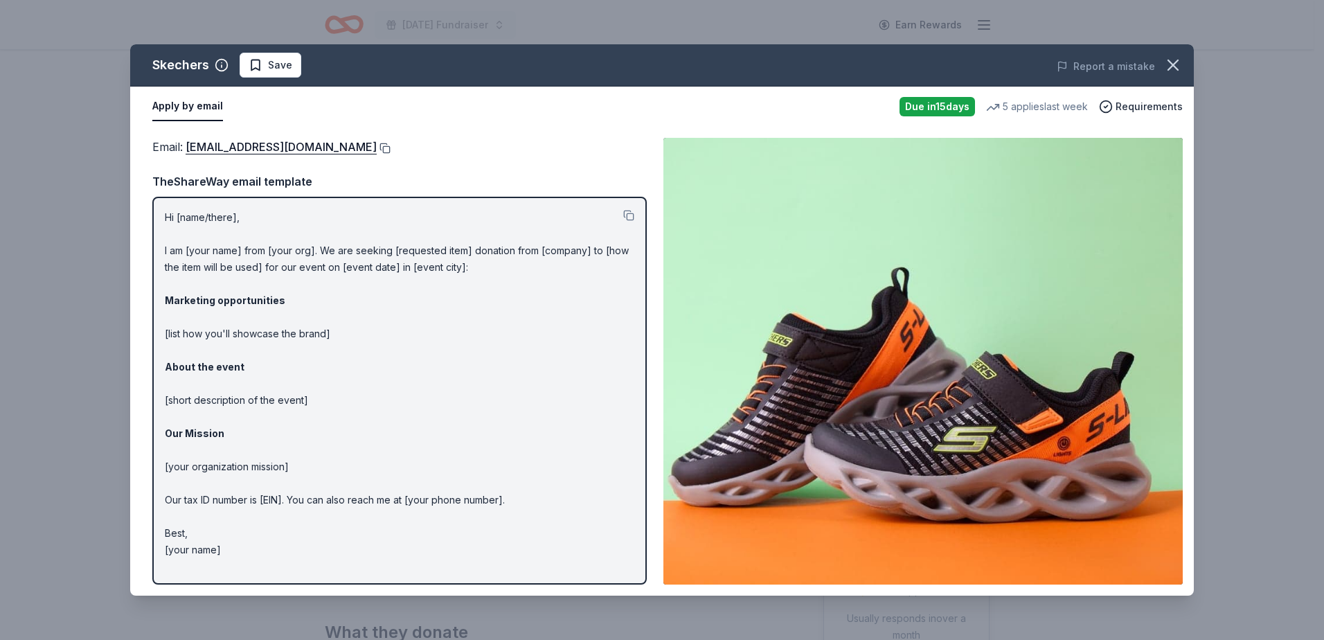
click at [377, 148] on button at bounding box center [384, 148] width 14 height 11
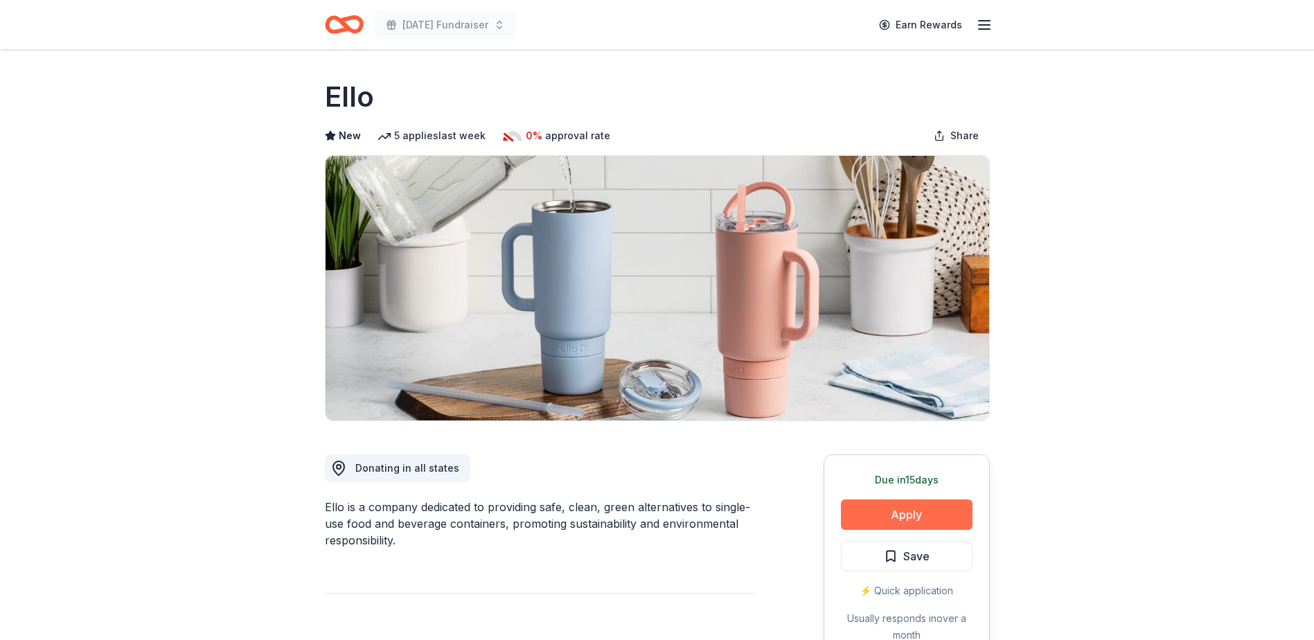
click at [899, 514] on button "Apply" at bounding box center [907, 514] width 132 height 30
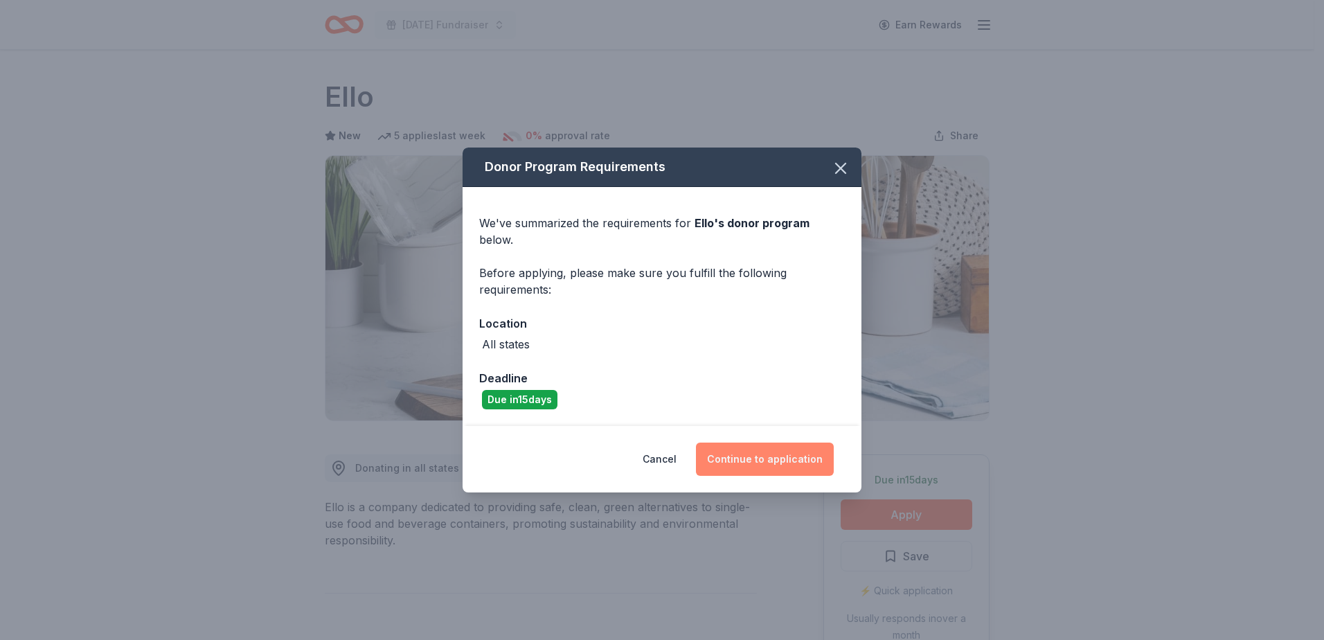
click at [766, 454] on button "Continue to application" at bounding box center [765, 459] width 138 height 33
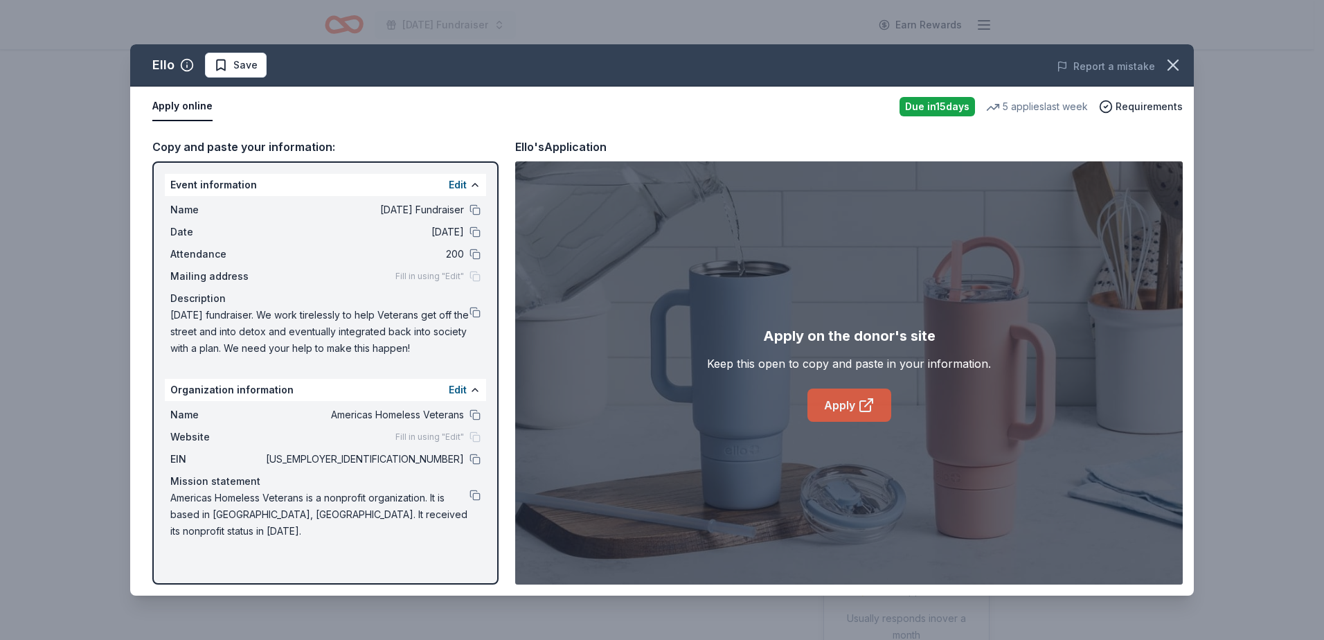
click at [844, 403] on link "Apply" at bounding box center [849, 404] width 84 height 33
click at [1169, 66] on icon "button" at bounding box center [1172, 64] width 19 height 19
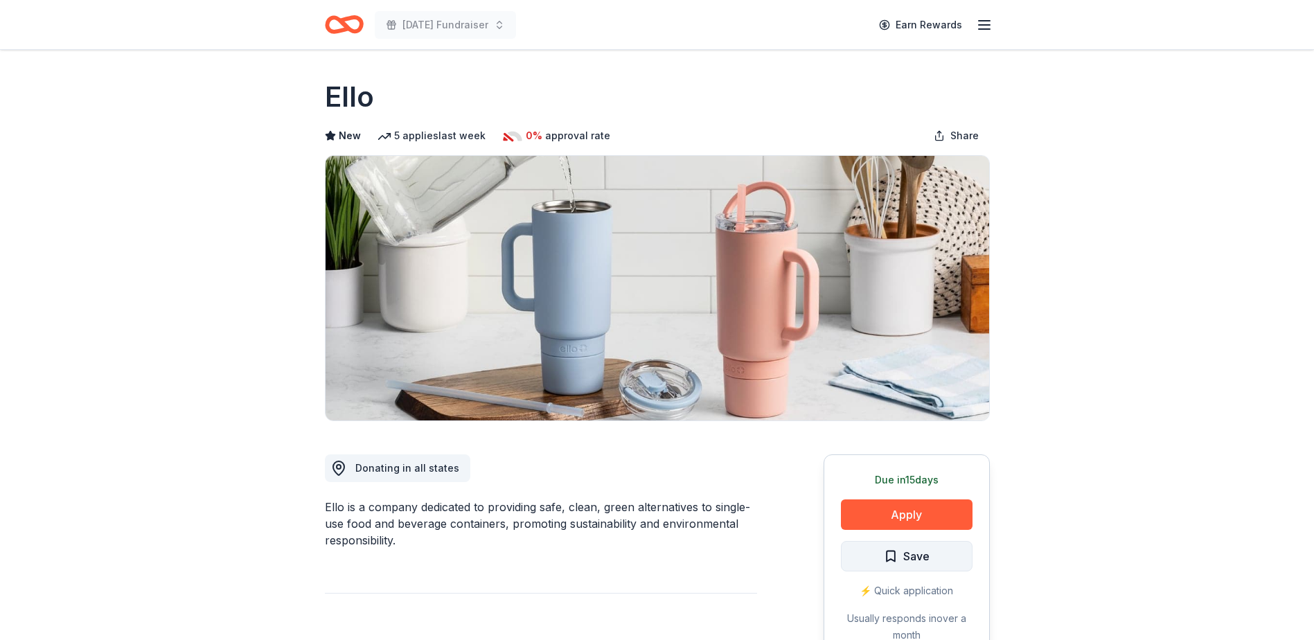
click at [900, 555] on span "Save" at bounding box center [907, 556] width 46 height 18
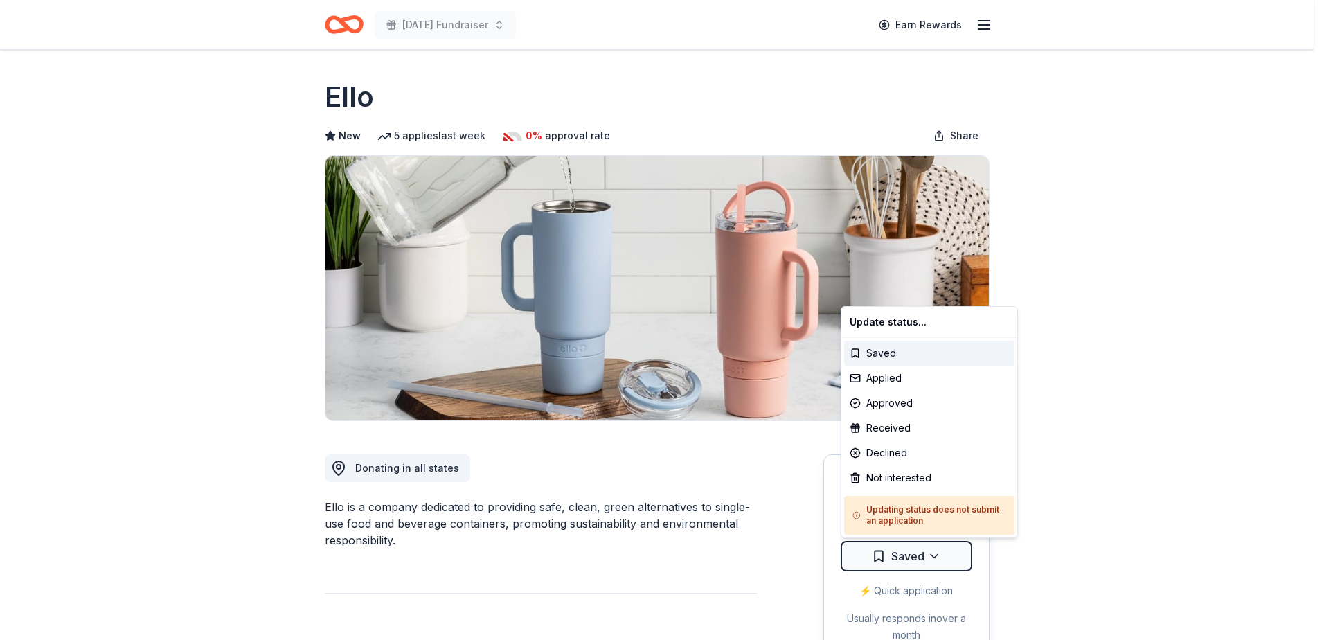
click at [900, 555] on html "Veterans Day Fundraiser Earn Rewards Due in 15 days Share Ello New 5 applies la…" at bounding box center [662, 320] width 1324 height 640
click at [901, 375] on div "Applied" at bounding box center [929, 378] width 170 height 25
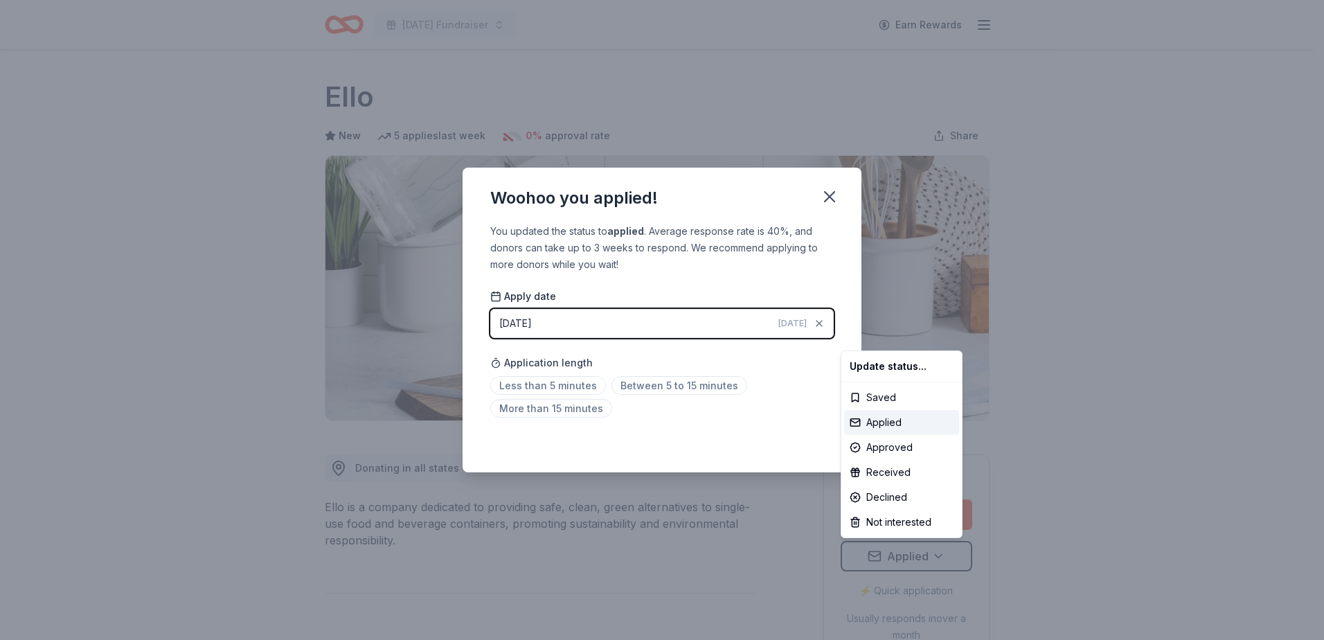
click at [576, 384] on html "Veterans Day Fundraiser Earn Rewards Due in 15 days Share Ello New 5 applies la…" at bounding box center [662, 320] width 1324 height 640
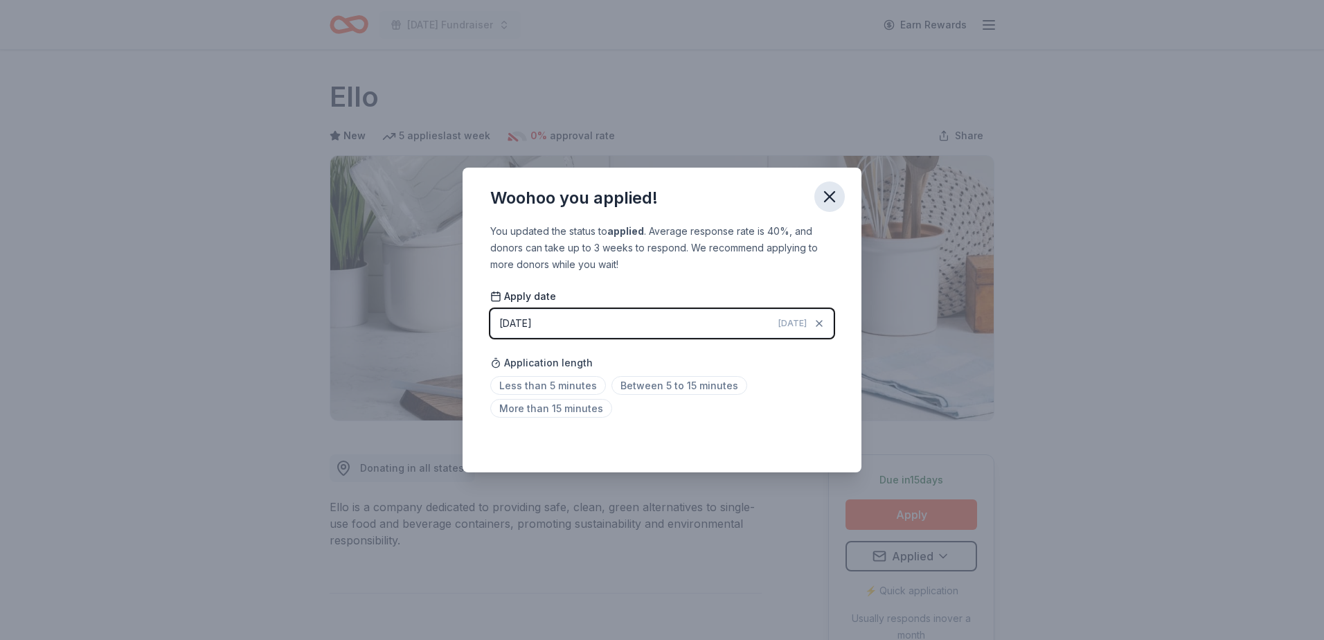
click at [828, 199] on icon "button" at bounding box center [830, 197] width 10 height 10
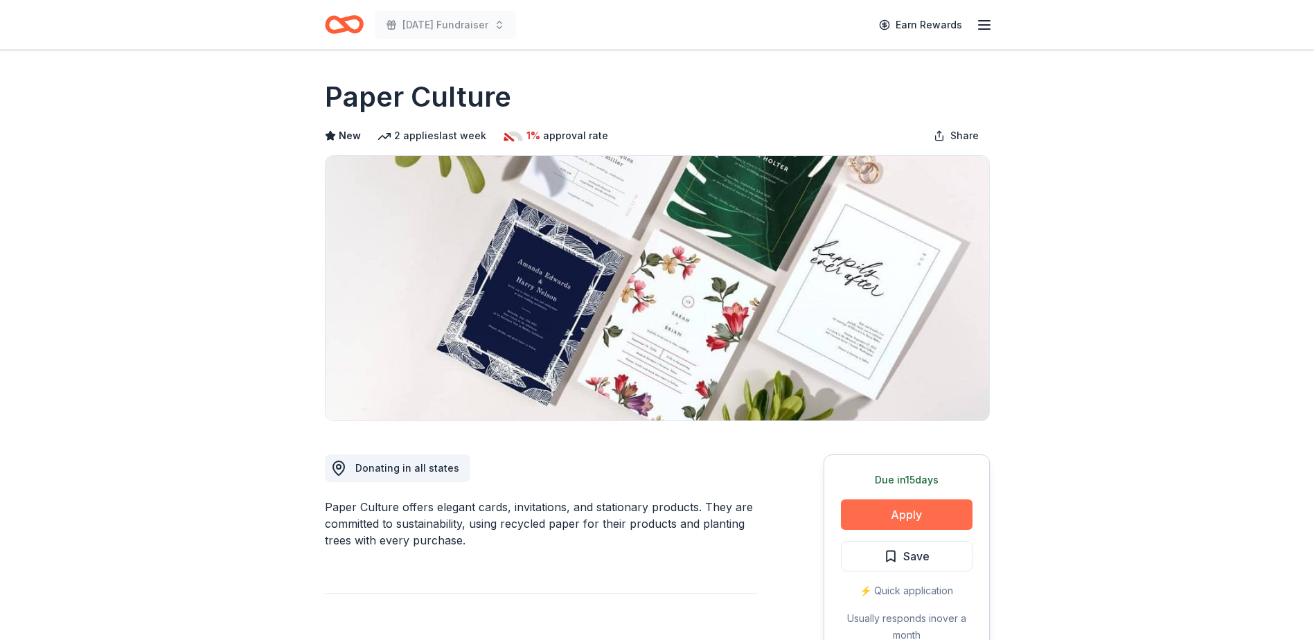
click at [917, 509] on button "Apply" at bounding box center [907, 514] width 132 height 30
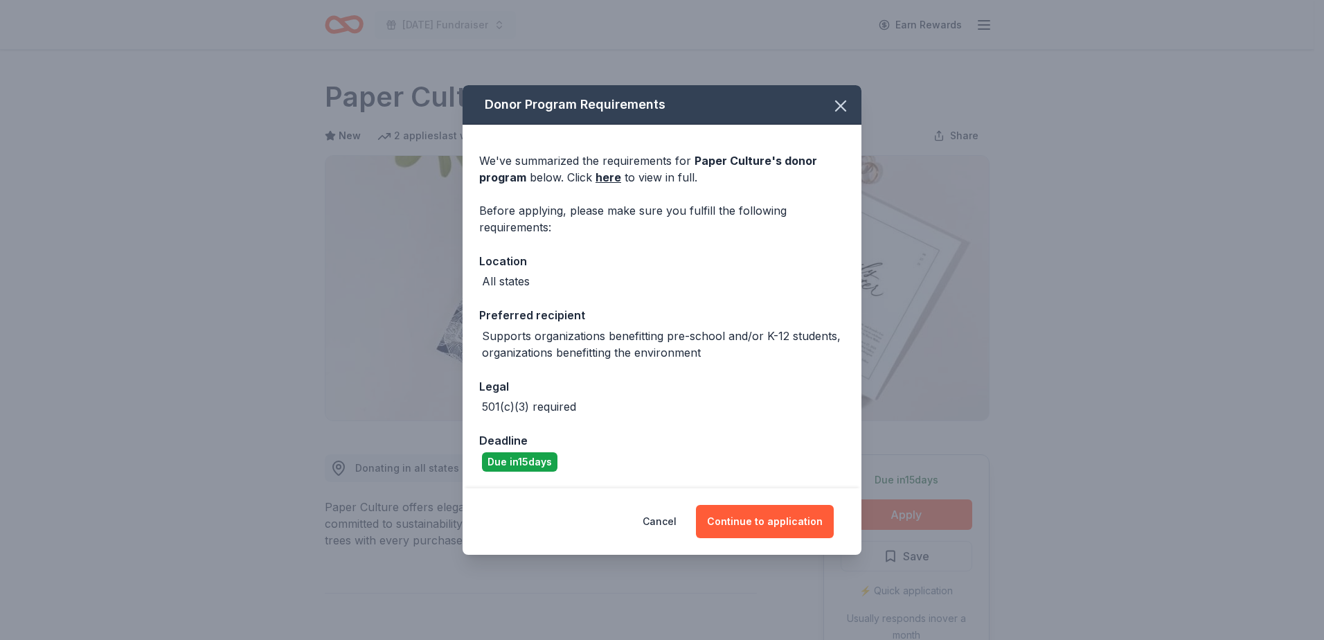
click at [994, 421] on div "Donor Program Requirements We've summarized the requirements for Paper Culture …" at bounding box center [662, 320] width 1324 height 640
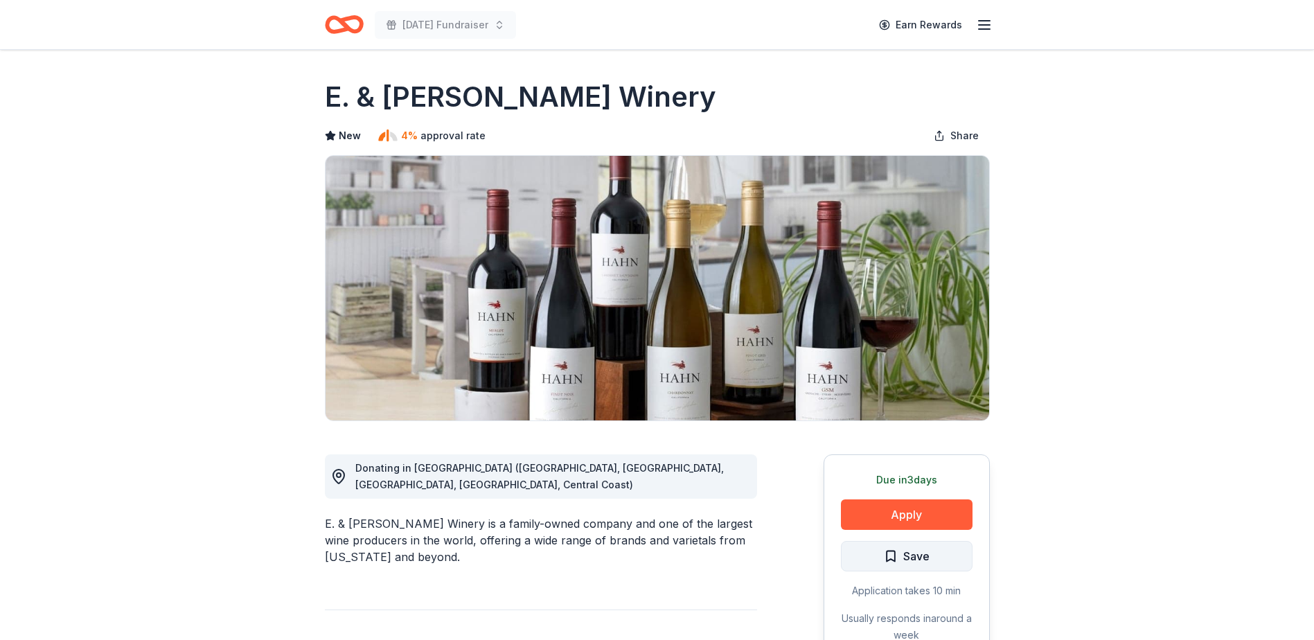
click at [884, 555] on span "Save" at bounding box center [907, 556] width 46 height 18
click at [884, 555] on html "[DATE] Fundraiser Earn Rewards Due [DATE] Share E. & [PERSON_NAME] Winery New 4…" at bounding box center [657, 320] width 1314 height 640
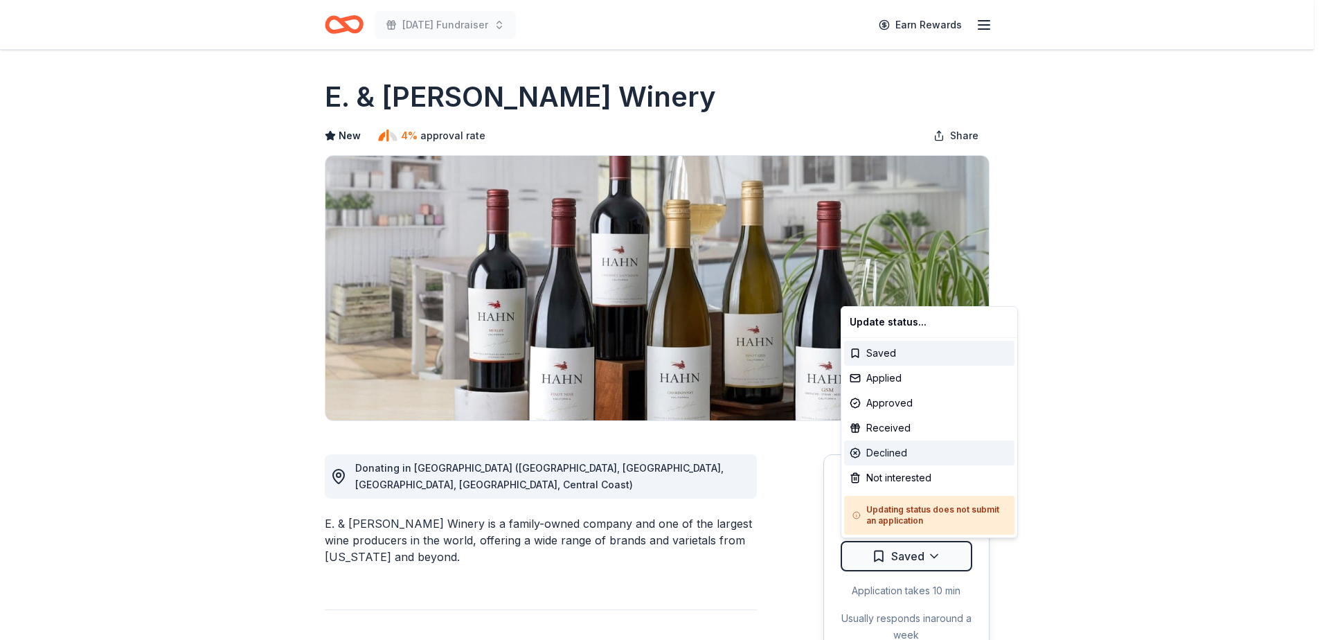
click at [890, 458] on div "Declined" at bounding box center [929, 452] width 170 height 25
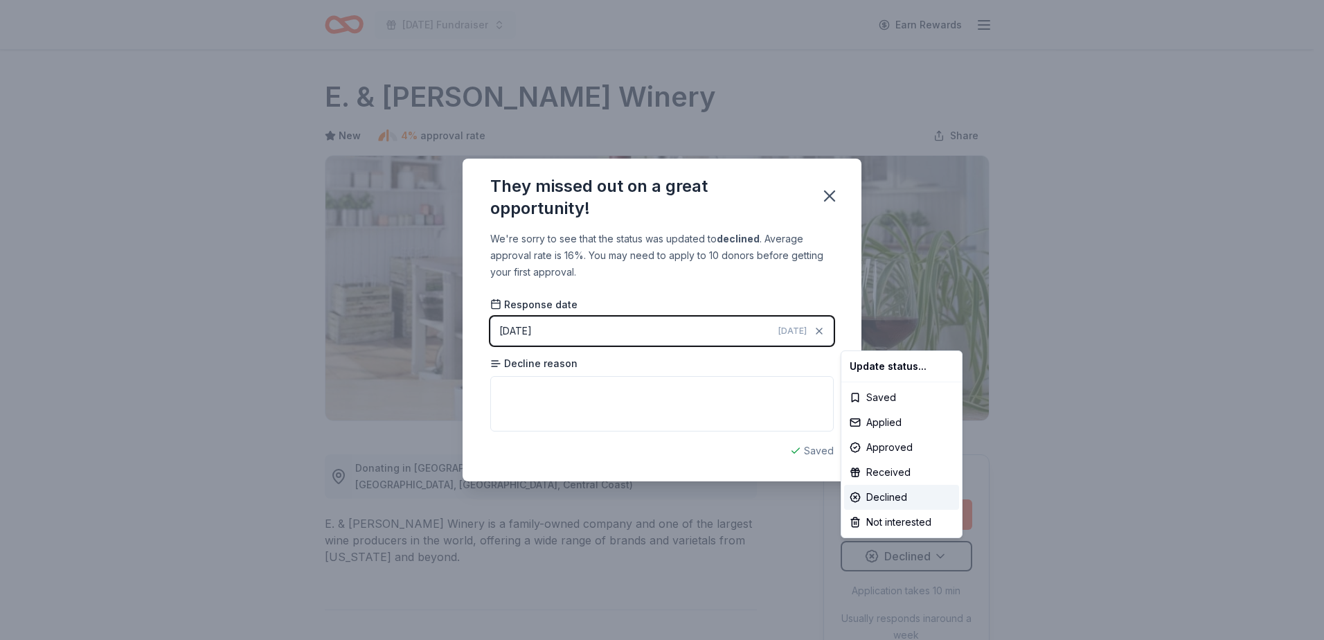
click at [566, 390] on html "[DATE] Fundraiser Earn Rewards Due [DATE] Share E. & [PERSON_NAME] Winery New 4…" at bounding box center [662, 320] width 1324 height 640
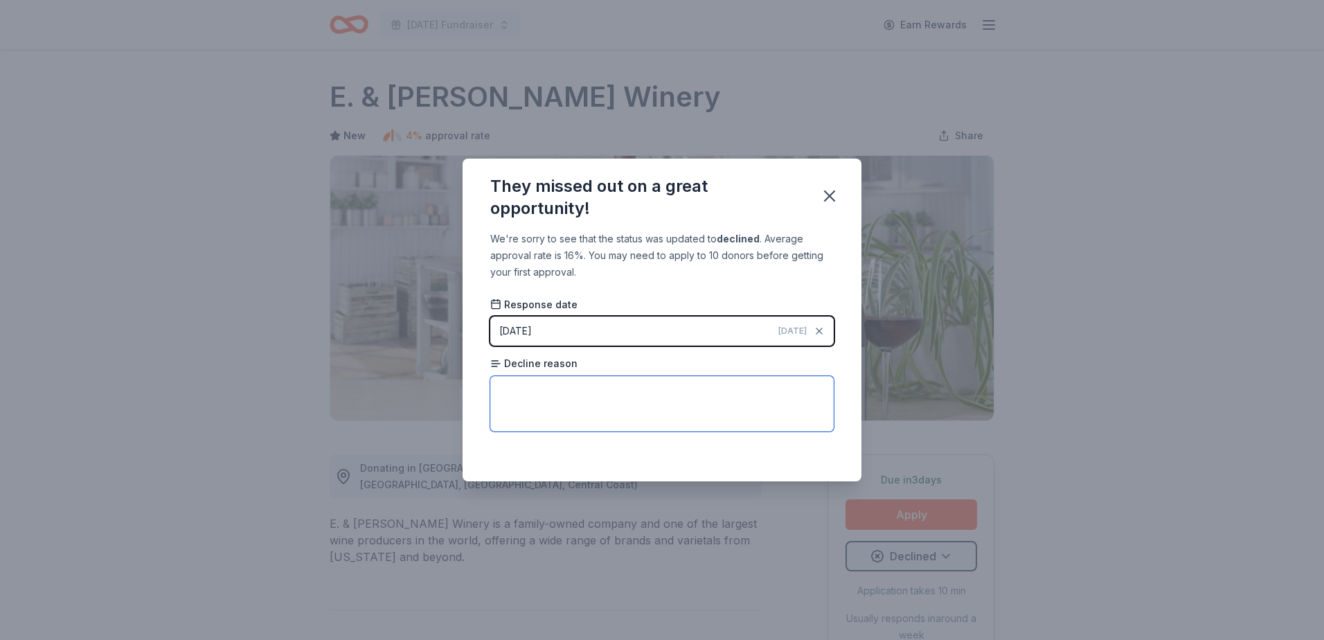
click at [548, 406] on textarea at bounding box center [661, 403] width 343 height 55
type textarea "outside of geograph"
click at [830, 197] on icon "button" at bounding box center [830, 196] width 10 height 10
